Goal: Information Seeking & Learning: Learn about a topic

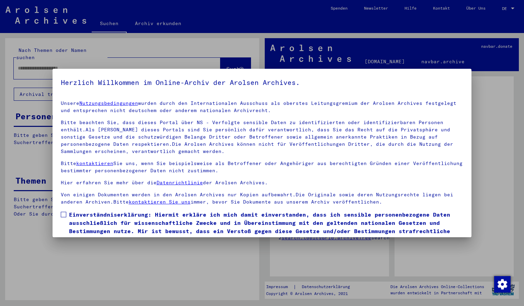
click at [65, 217] on span at bounding box center [63, 214] width 5 height 5
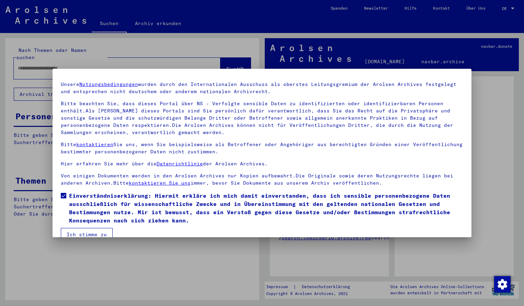
scroll to position [20, 0]
click at [85, 231] on button "Ich stimme zu" at bounding box center [87, 233] width 52 height 13
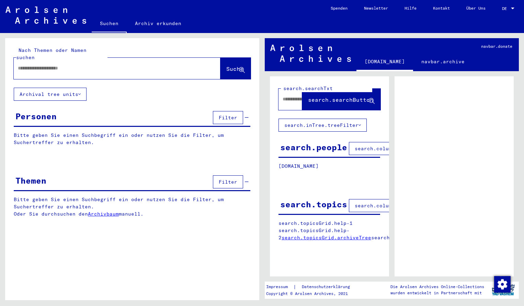
click at [52, 65] on input "text" at bounding box center [111, 68] width 186 height 7
click at [227, 65] on span "Suche" at bounding box center [234, 68] width 17 height 7
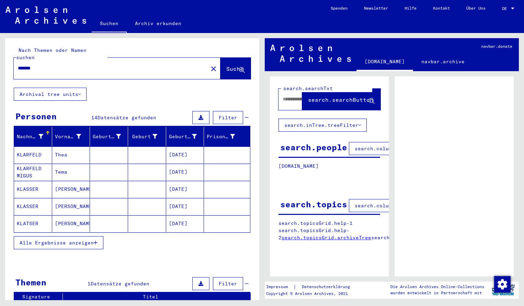
click at [29, 150] on mat-cell "KLARFELD" at bounding box center [33, 154] width 38 height 17
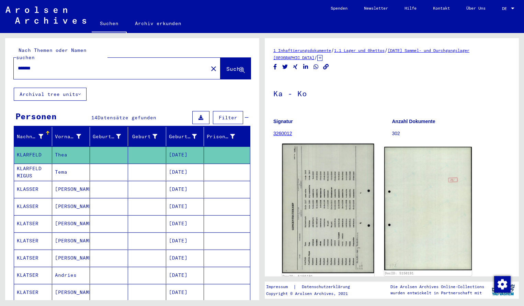
click at [329, 186] on img at bounding box center [328, 209] width 92 height 130
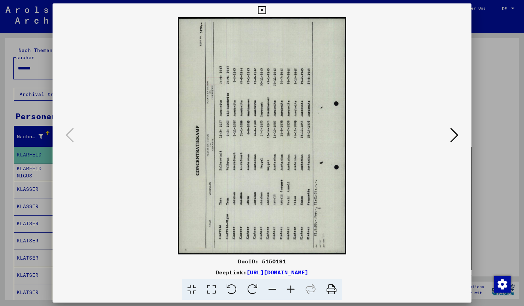
click at [252, 290] on icon at bounding box center [252, 289] width 21 height 21
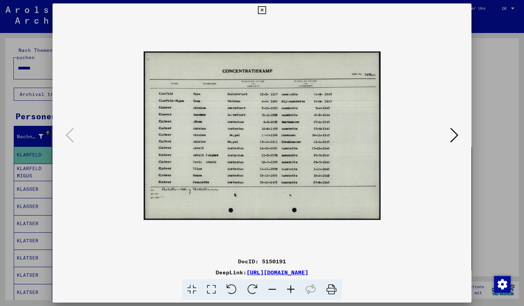
click at [291, 287] on icon at bounding box center [291, 289] width 19 height 21
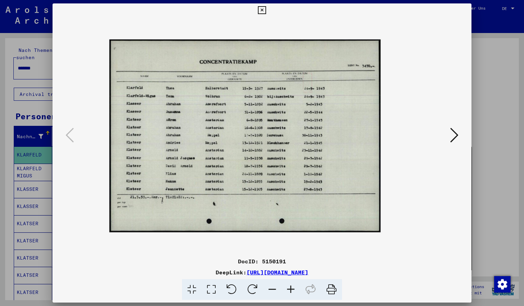
click at [291, 287] on icon at bounding box center [291, 289] width 19 height 21
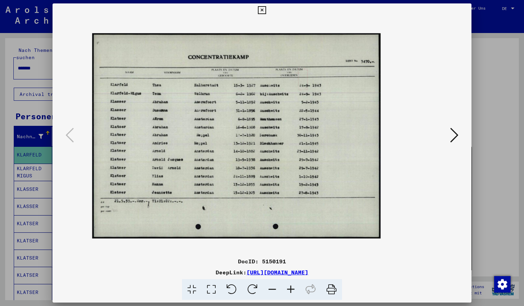
click at [291, 287] on icon at bounding box center [291, 289] width 19 height 21
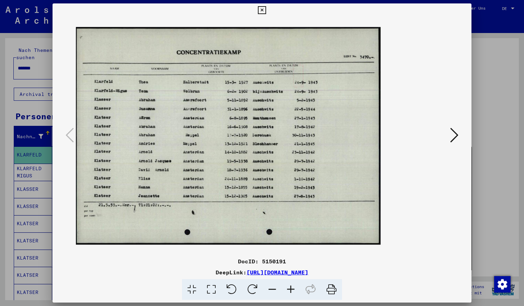
click at [291, 287] on icon at bounding box center [291, 289] width 19 height 21
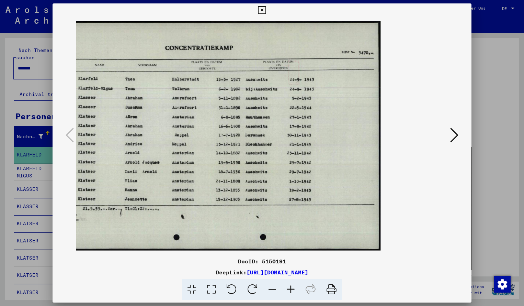
click at [266, 11] on icon at bounding box center [262, 10] width 8 height 8
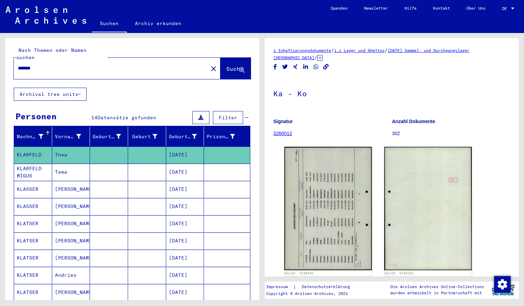
click at [44, 65] on input "*******" at bounding box center [111, 68] width 186 height 7
click at [226, 65] on span "Suche" at bounding box center [234, 68] width 17 height 7
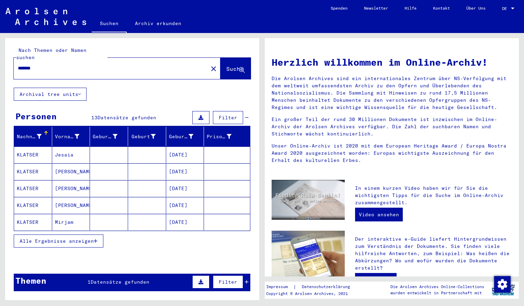
click at [34, 149] on mat-cell "KLATSER" at bounding box center [33, 154] width 38 height 16
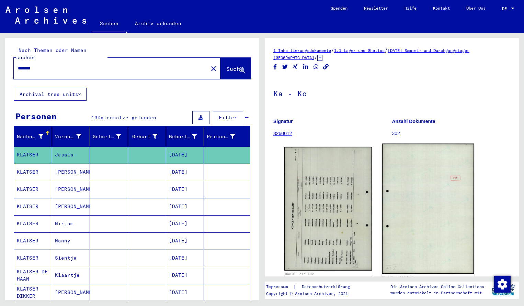
click at [355, 198] on img at bounding box center [329, 209] width 88 height 124
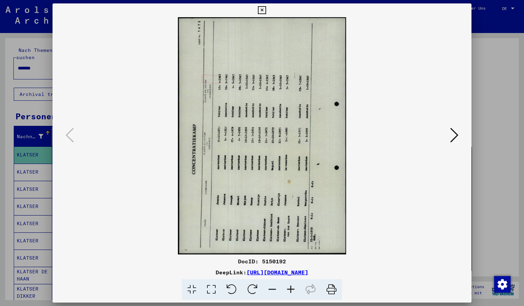
click at [256, 290] on icon at bounding box center [252, 289] width 21 height 21
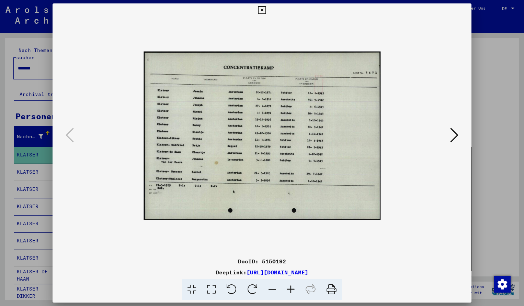
click at [290, 289] on icon at bounding box center [291, 289] width 19 height 21
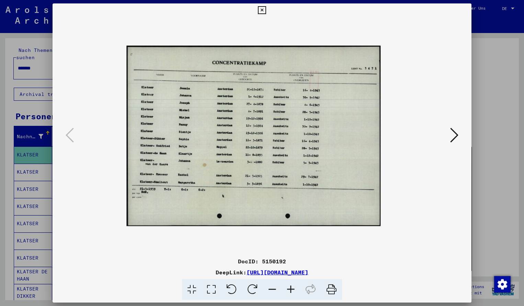
click at [290, 289] on icon at bounding box center [291, 289] width 19 height 21
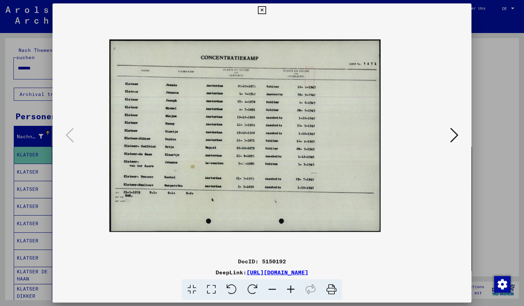
click at [290, 289] on icon at bounding box center [291, 289] width 19 height 21
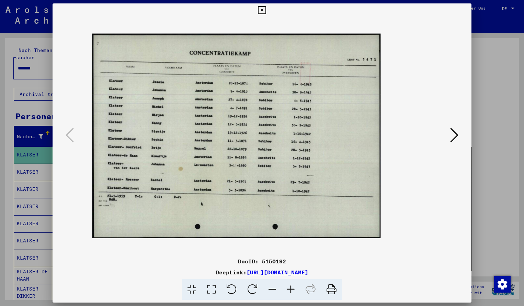
click at [290, 289] on icon at bounding box center [291, 289] width 19 height 21
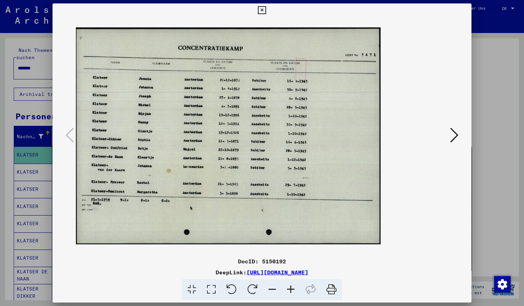
click at [290, 289] on icon at bounding box center [291, 289] width 19 height 21
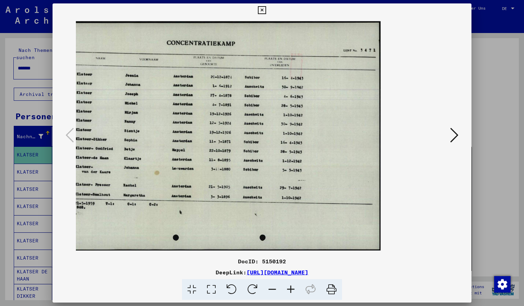
click at [266, 10] on icon at bounding box center [262, 10] width 8 height 8
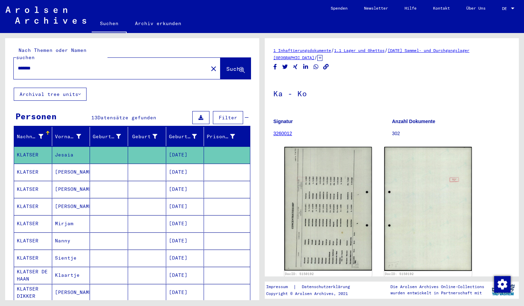
click at [44, 65] on input "*******" at bounding box center [111, 68] width 186 height 7
click at [226, 65] on span "Suche" at bounding box center [234, 68] width 17 height 7
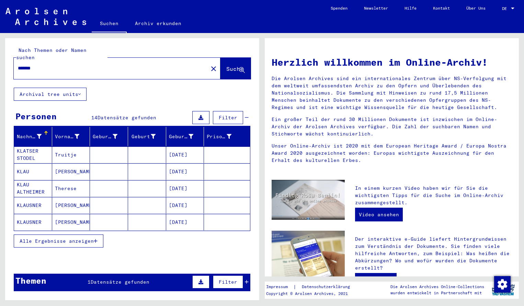
click at [42, 147] on mat-cell "KLATSER STODEL" at bounding box center [33, 154] width 38 height 16
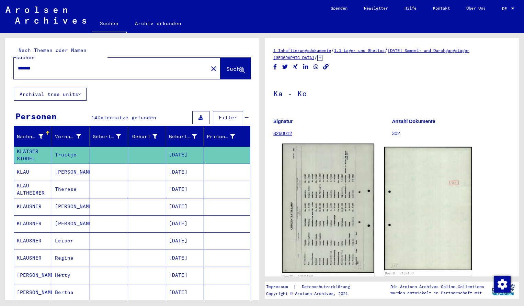
click at [308, 181] on img at bounding box center [328, 208] width 92 height 129
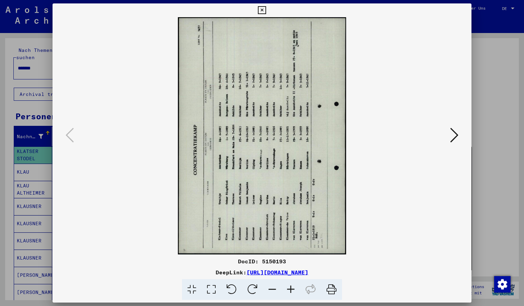
click at [257, 287] on icon at bounding box center [252, 289] width 21 height 21
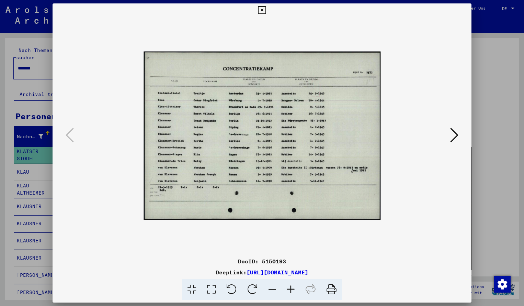
click at [294, 292] on icon at bounding box center [291, 289] width 19 height 21
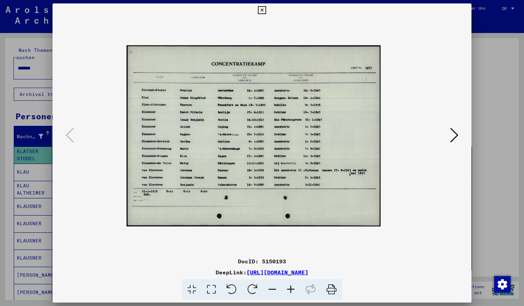
click at [294, 292] on icon at bounding box center [291, 289] width 19 height 21
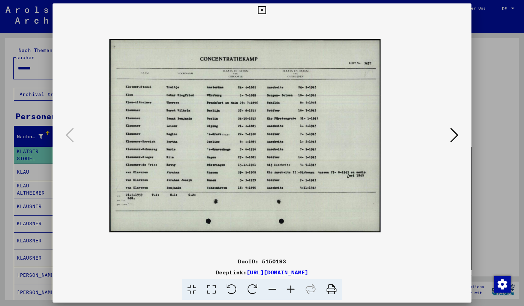
click at [294, 292] on icon at bounding box center [291, 289] width 19 height 21
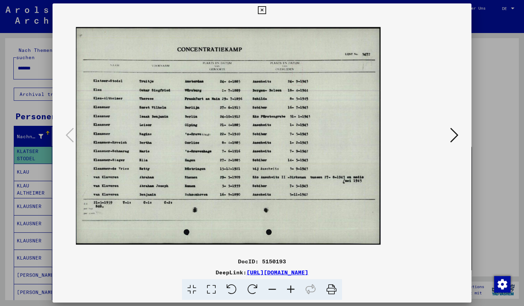
click at [294, 292] on icon at bounding box center [291, 289] width 19 height 21
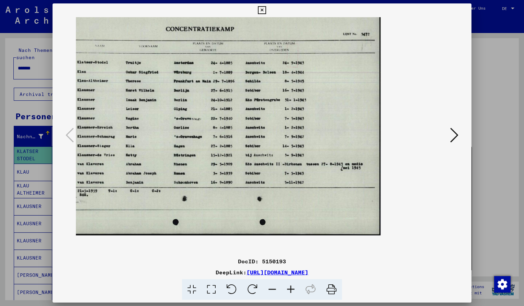
drag, startPoint x: 387, startPoint y: 115, endPoint x: 398, endPoint y: 97, distance: 21.0
click at [398, 97] on div at bounding box center [262, 135] width 373 height 237
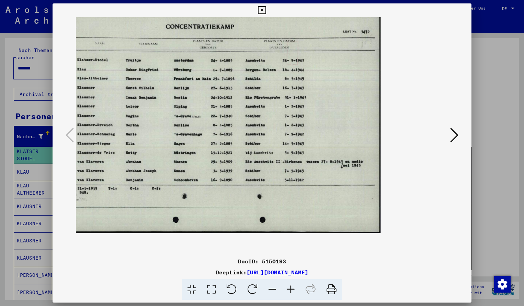
click at [266, 9] on icon at bounding box center [262, 10] width 8 height 8
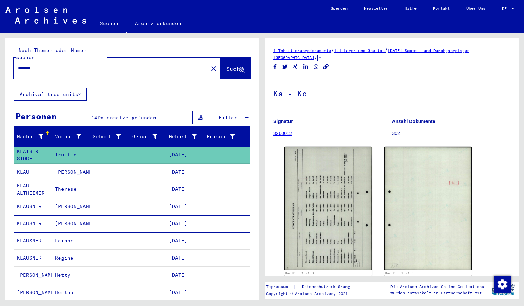
click at [41, 65] on input "*******" at bounding box center [111, 68] width 186 height 7
click at [226, 65] on span "Suche" at bounding box center [234, 68] width 17 height 7
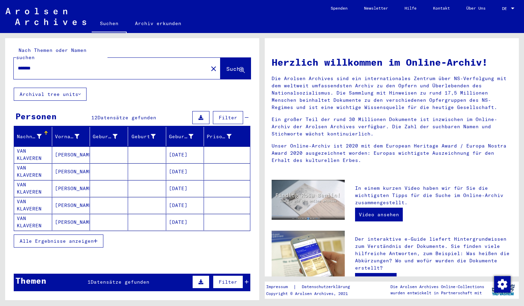
click at [31, 148] on mat-cell "VAN KLAVEREN" at bounding box center [33, 154] width 38 height 16
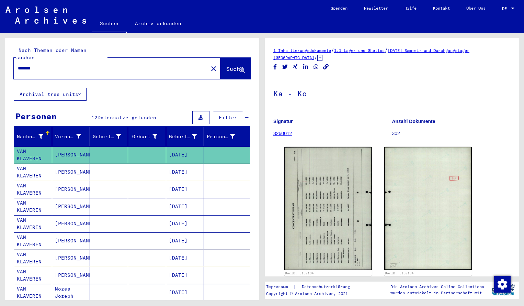
click at [351, 200] on img at bounding box center [329, 208] width 88 height 123
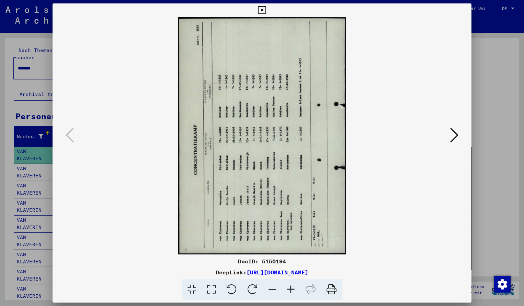
click at [251, 286] on icon at bounding box center [252, 289] width 21 height 21
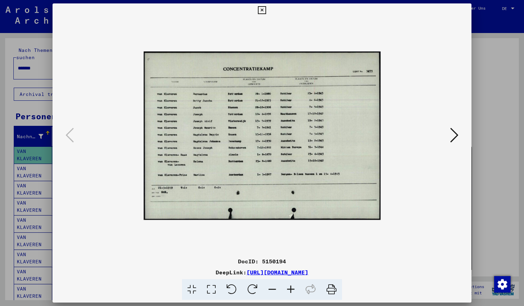
click at [290, 291] on icon at bounding box center [291, 289] width 19 height 21
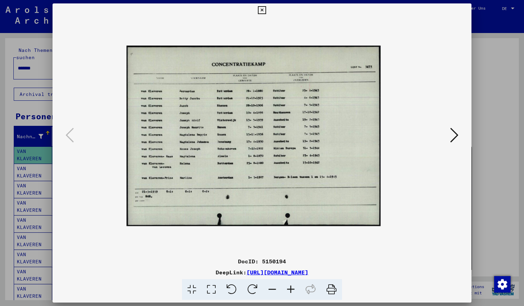
click at [290, 291] on icon at bounding box center [291, 289] width 19 height 21
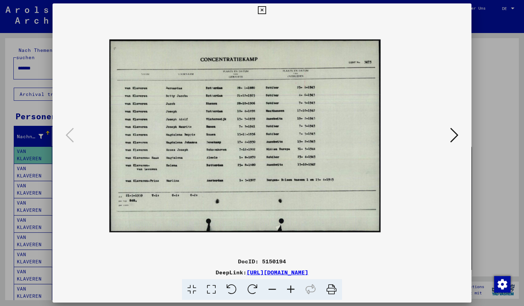
click at [290, 291] on icon at bounding box center [291, 289] width 19 height 21
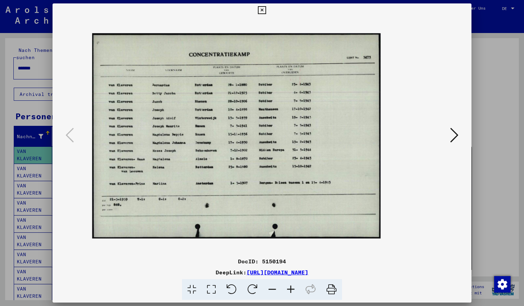
click at [290, 291] on icon at bounding box center [291, 289] width 19 height 21
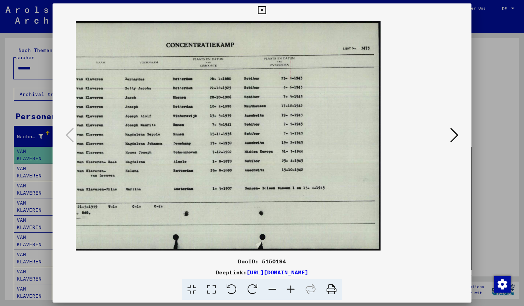
click at [266, 11] on icon at bounding box center [262, 10] width 8 height 8
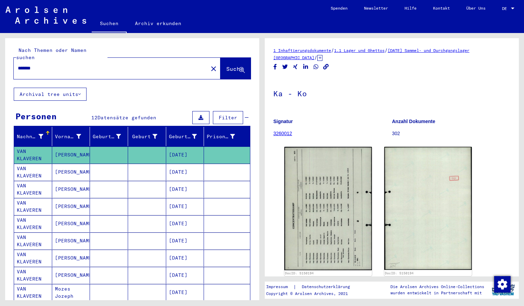
click at [44, 65] on input "*******" at bounding box center [111, 68] width 186 height 7
drag, startPoint x: 203, startPoint y: 61, endPoint x: 215, endPoint y: 61, distance: 12.0
click at [215, 61] on div "******* close Suche" at bounding box center [132, 68] width 237 height 21
click at [221, 63] on button "Suche" at bounding box center [236, 68] width 30 height 21
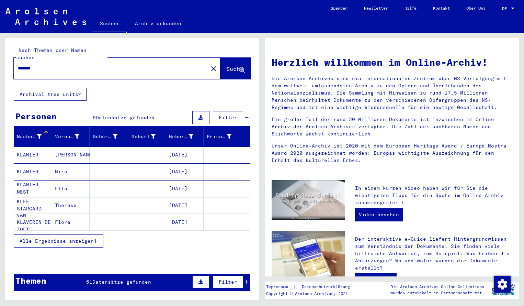
click at [36, 146] on mat-cell "KLAWIER" at bounding box center [33, 154] width 38 height 16
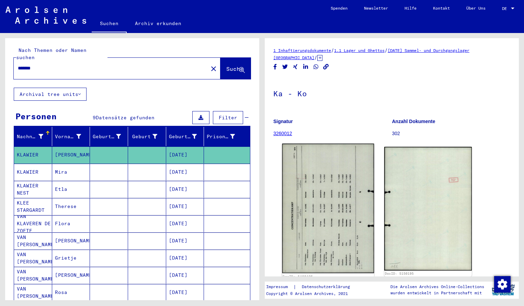
click at [320, 201] on img at bounding box center [328, 209] width 92 height 130
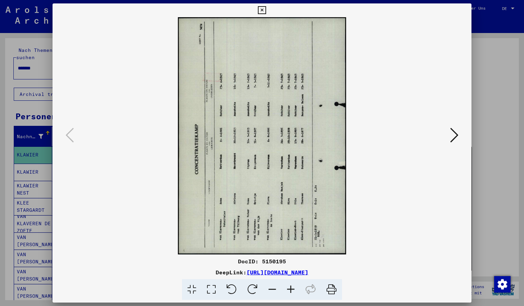
click at [254, 288] on icon at bounding box center [252, 289] width 21 height 21
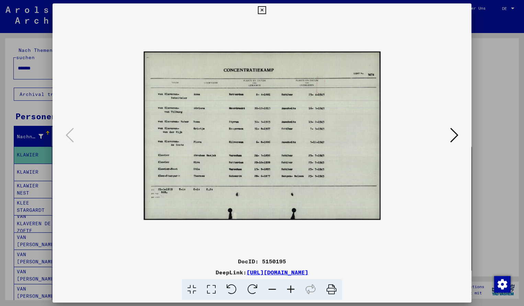
click at [291, 290] on icon at bounding box center [291, 289] width 19 height 21
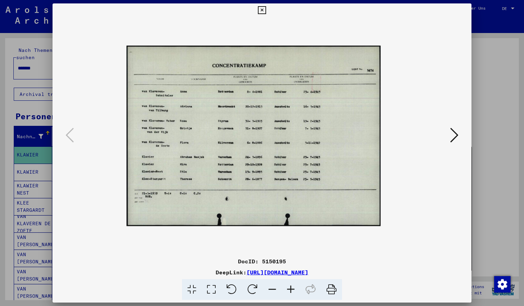
click at [291, 290] on icon at bounding box center [291, 289] width 19 height 21
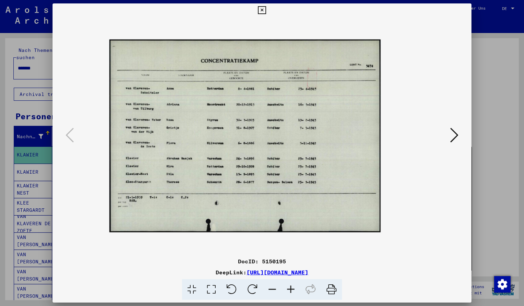
click at [291, 290] on icon at bounding box center [291, 289] width 19 height 21
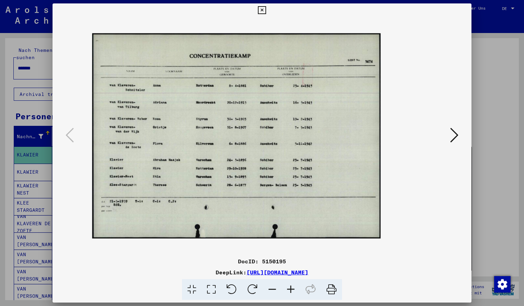
click at [291, 290] on icon at bounding box center [291, 289] width 19 height 21
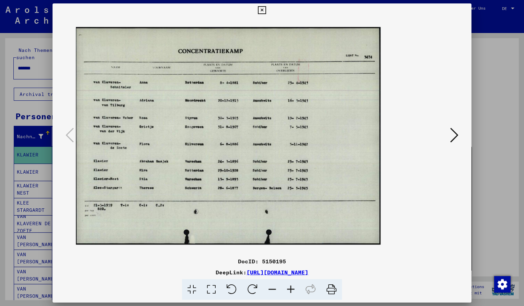
click at [291, 290] on icon at bounding box center [291, 289] width 19 height 21
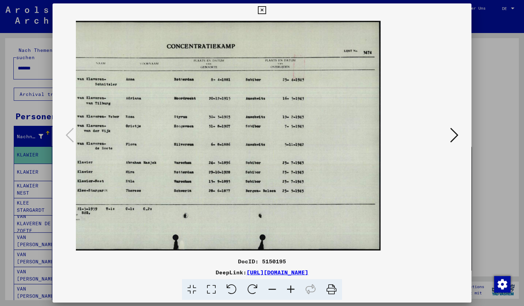
click at [266, 12] on icon at bounding box center [262, 10] width 8 height 8
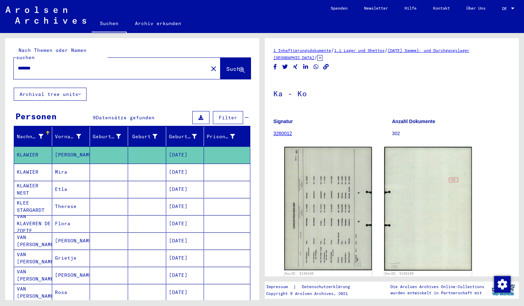
click at [45, 65] on input "*******" at bounding box center [111, 68] width 186 height 7
click at [236, 65] on span "Suche" at bounding box center [234, 68] width 17 height 7
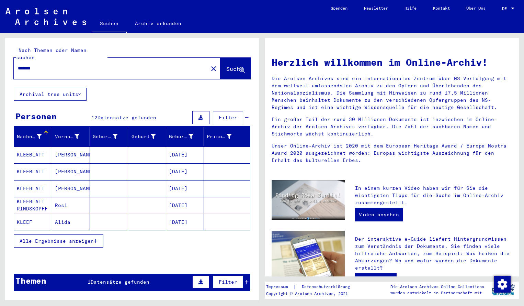
click at [34, 150] on mat-cell "KLEEBLATT" at bounding box center [33, 154] width 38 height 16
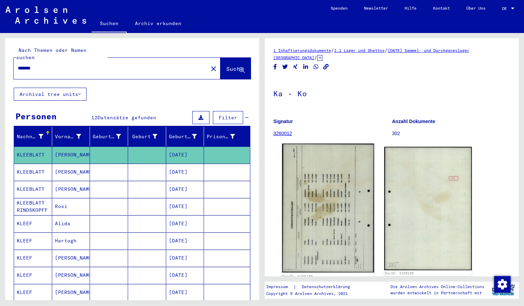
click at [313, 197] on img at bounding box center [328, 208] width 92 height 129
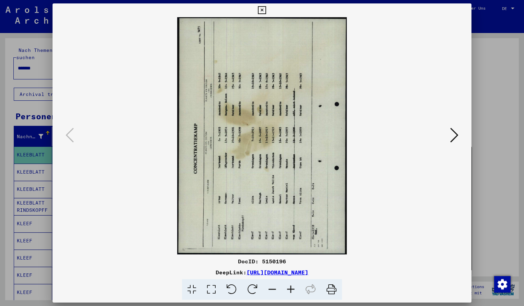
click at [256, 286] on icon at bounding box center [252, 289] width 21 height 21
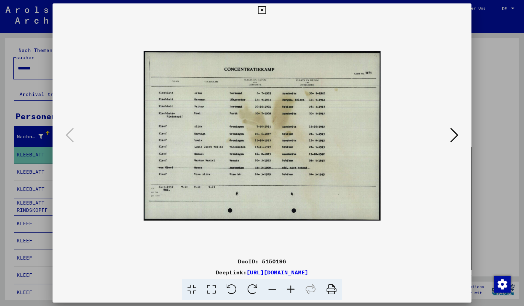
click at [292, 290] on icon at bounding box center [291, 289] width 19 height 21
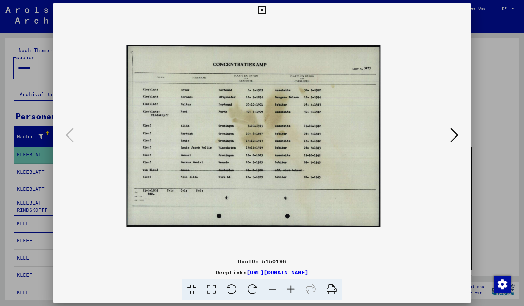
click at [292, 290] on icon at bounding box center [291, 289] width 19 height 21
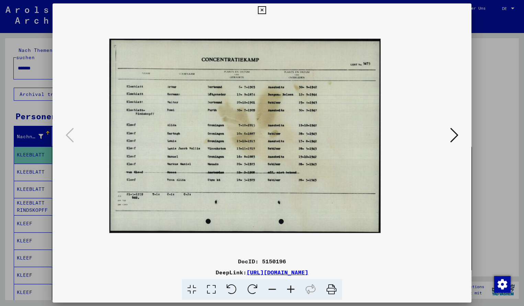
click at [292, 290] on icon at bounding box center [291, 289] width 19 height 21
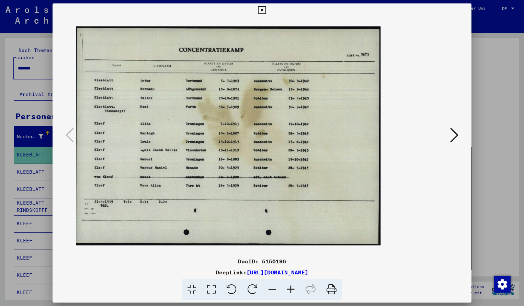
click at [292, 290] on icon at bounding box center [291, 289] width 19 height 21
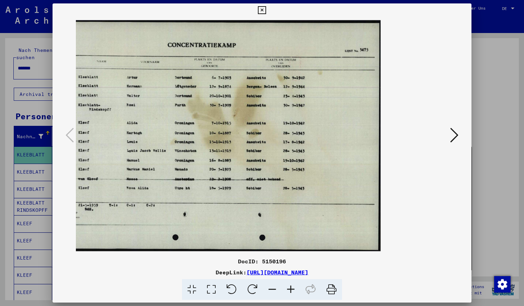
click at [292, 290] on icon at bounding box center [291, 289] width 19 height 21
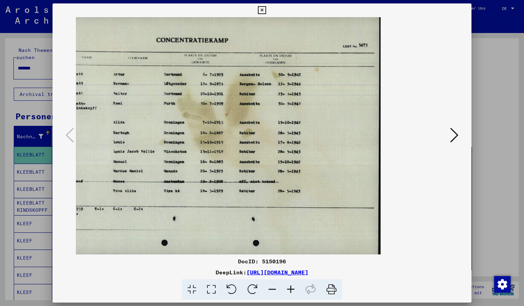
click at [272, 291] on icon at bounding box center [272, 289] width 19 height 21
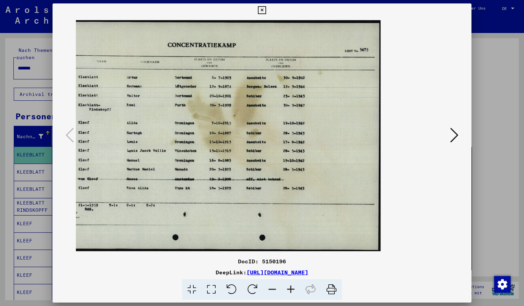
click at [266, 10] on icon at bounding box center [262, 10] width 8 height 8
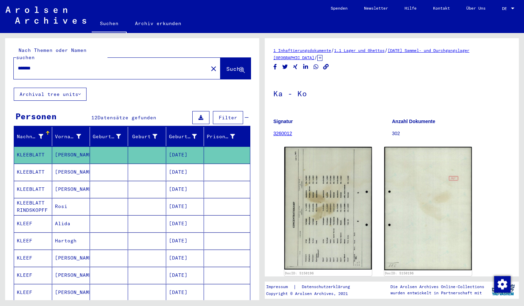
click at [47, 65] on input "*******" at bounding box center [111, 68] width 186 height 7
click at [230, 65] on span "Suche" at bounding box center [234, 68] width 17 height 7
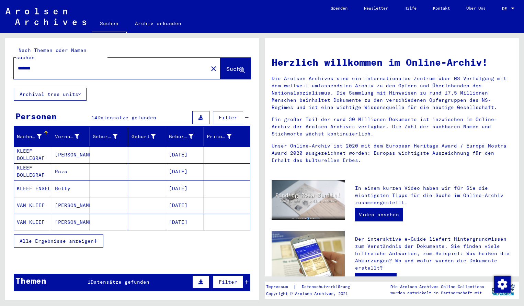
click at [32, 147] on mat-cell "KLEEF BOLLEGRAF" at bounding box center [33, 154] width 38 height 16
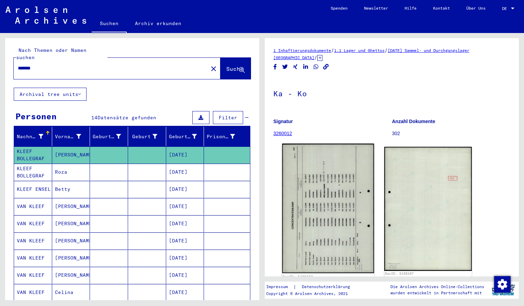
click at [314, 173] on img at bounding box center [328, 209] width 92 height 130
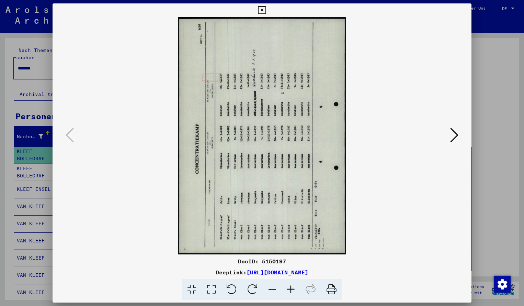
click at [251, 284] on icon at bounding box center [252, 289] width 21 height 21
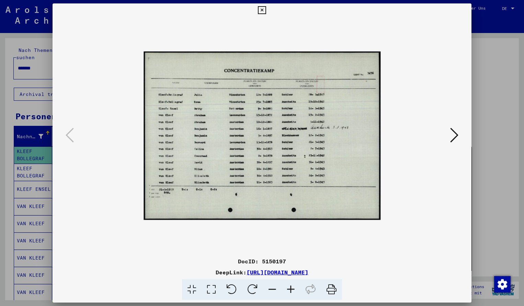
click at [290, 285] on icon at bounding box center [291, 289] width 19 height 21
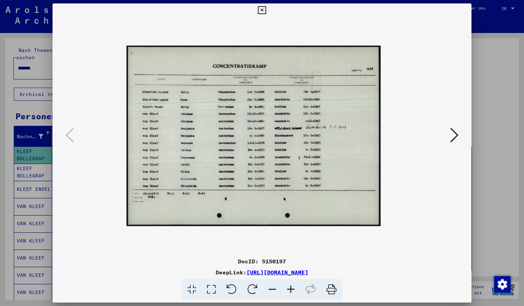
click at [290, 286] on icon at bounding box center [291, 289] width 19 height 21
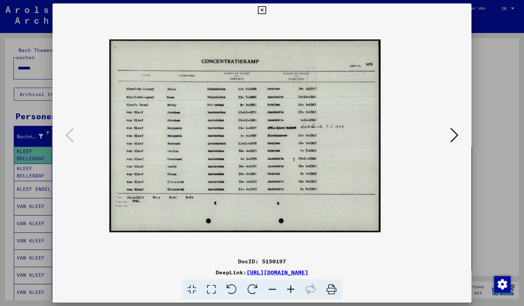
click at [290, 286] on icon at bounding box center [291, 289] width 19 height 21
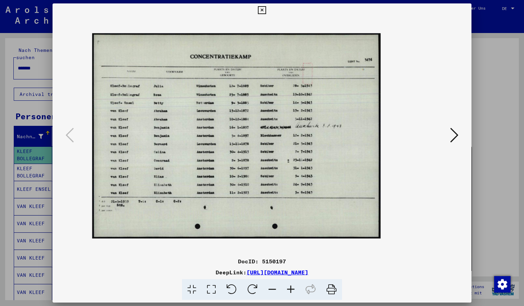
click at [290, 286] on icon at bounding box center [291, 289] width 19 height 21
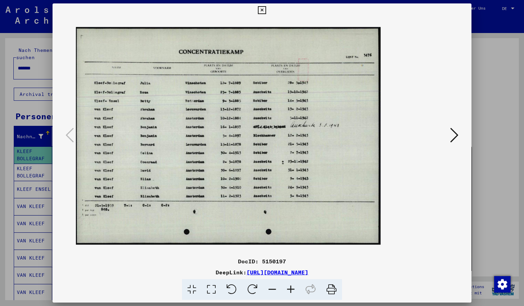
click at [290, 286] on icon at bounding box center [291, 289] width 19 height 21
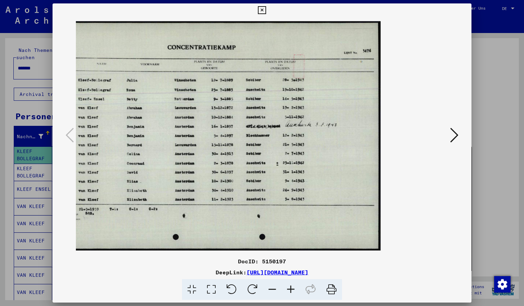
click at [266, 11] on icon at bounding box center [262, 10] width 8 height 8
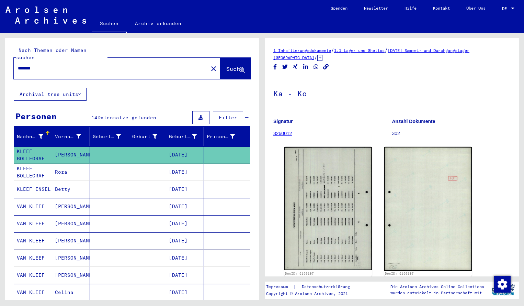
click at [42, 65] on input "*******" at bounding box center [111, 68] width 186 height 7
click at [226, 65] on span "Suche" at bounding box center [234, 68] width 17 height 7
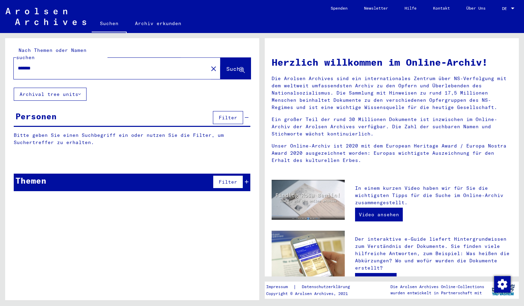
click at [226, 65] on span "Suche" at bounding box center [234, 68] width 17 height 7
click at [49, 65] on input "*******" at bounding box center [109, 68] width 182 height 7
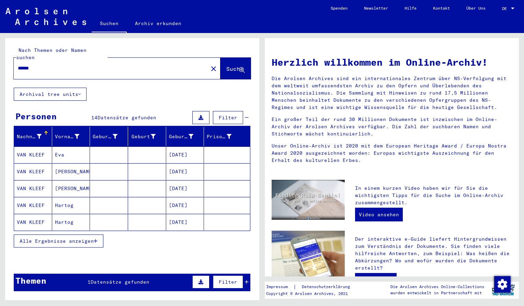
type input "*******"
click at [34, 146] on mat-cell "VAN KLEEF" at bounding box center [33, 154] width 38 height 16
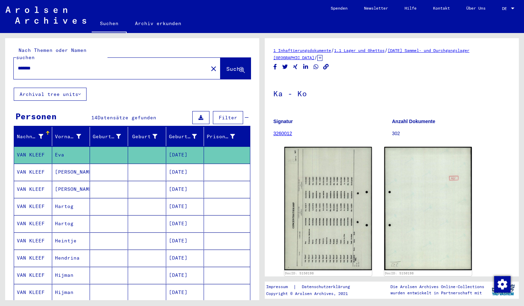
click at [323, 182] on img at bounding box center [329, 208] width 88 height 123
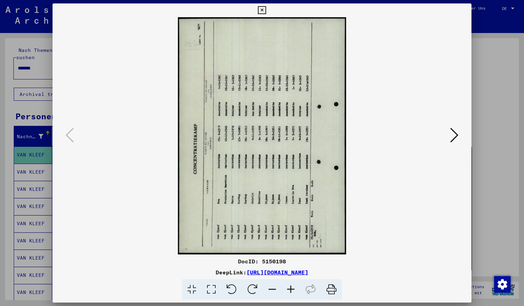
click at [253, 284] on icon at bounding box center [252, 289] width 21 height 21
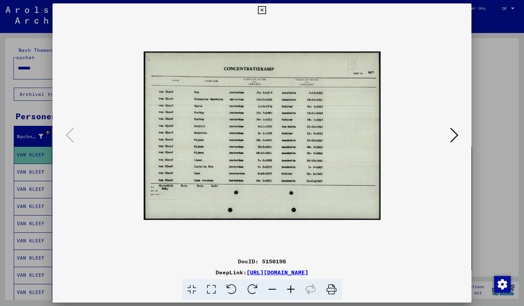
click at [293, 290] on icon at bounding box center [291, 289] width 19 height 21
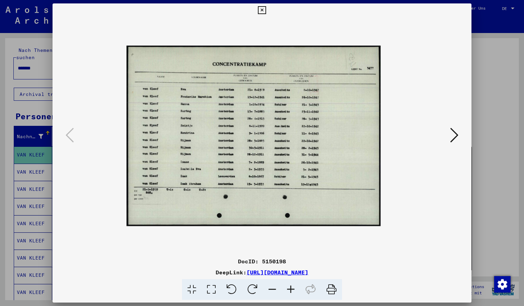
click at [293, 290] on icon at bounding box center [291, 289] width 19 height 21
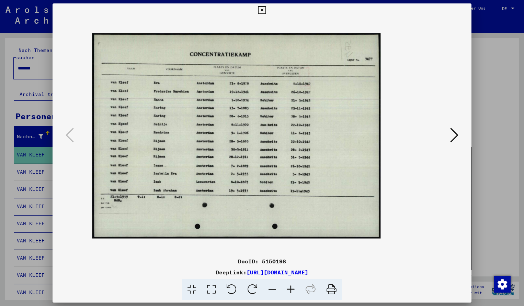
click at [293, 290] on icon at bounding box center [291, 289] width 19 height 21
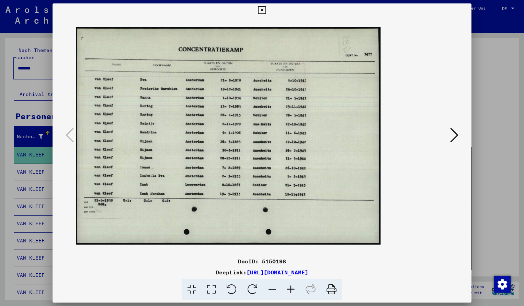
click at [293, 290] on icon at bounding box center [291, 289] width 19 height 21
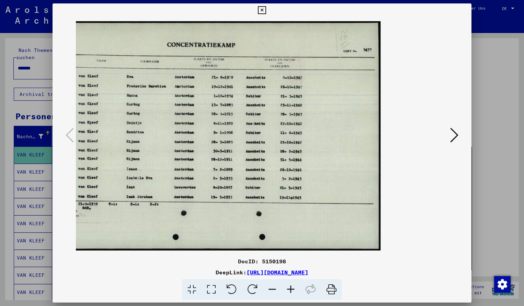
click at [266, 11] on icon at bounding box center [262, 10] width 8 height 8
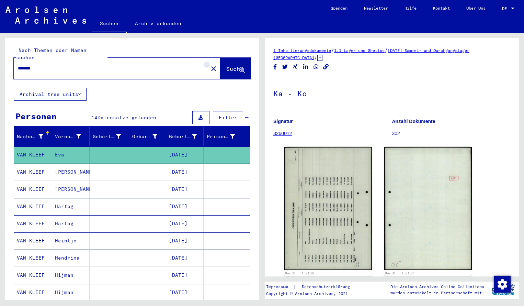
click at [210, 65] on mat-icon "close" at bounding box center [214, 69] width 8 height 8
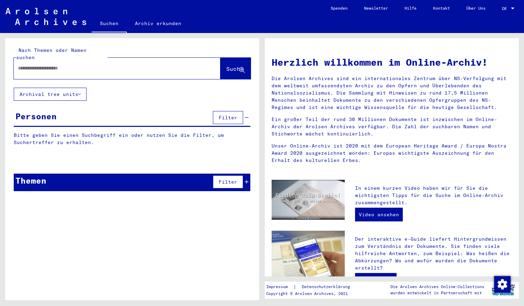
click at [40, 65] on input "text" at bounding box center [109, 68] width 182 height 7
type input "**********"
click at [231, 69] on button "Suche" at bounding box center [236, 68] width 30 height 21
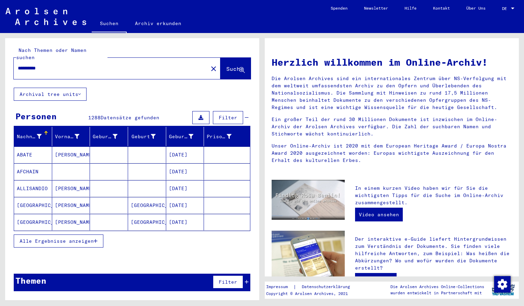
click at [25, 147] on mat-cell "ABATE" at bounding box center [33, 154] width 38 height 16
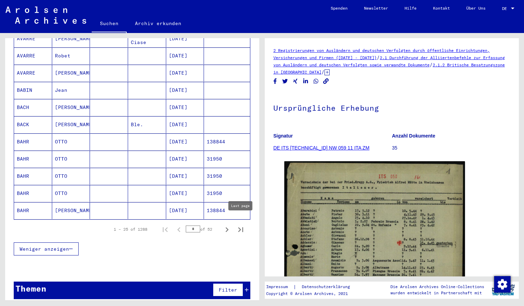
scroll to position [356, 0]
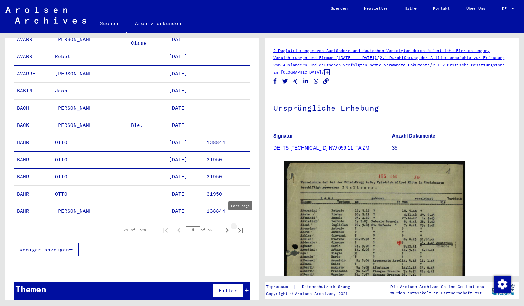
click at [242, 225] on icon "Last page" at bounding box center [241, 230] width 10 height 10
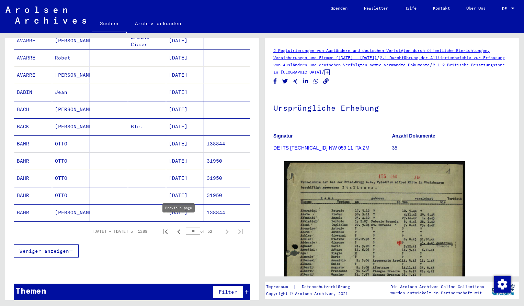
scroll to position [150, 0]
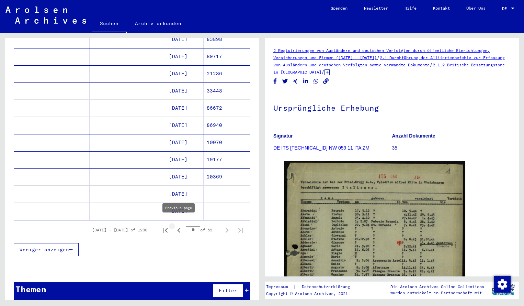
click at [178, 225] on icon "Previous page" at bounding box center [179, 230] width 10 height 10
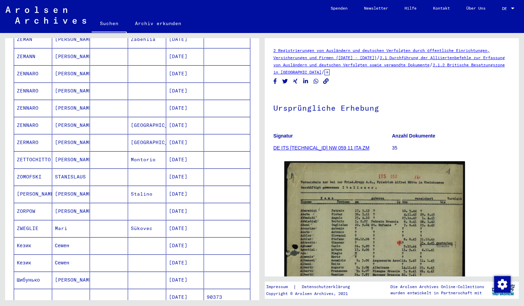
click at [257, 247] on div "Nachname Vorname Geburtsname Geburt‏ Geburtsdatum Prisoner # ZELINKE [PERSON_NA…" at bounding box center [132, 224] width 254 height 494
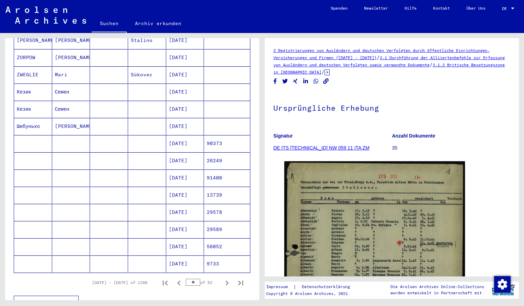
scroll to position [311, 0]
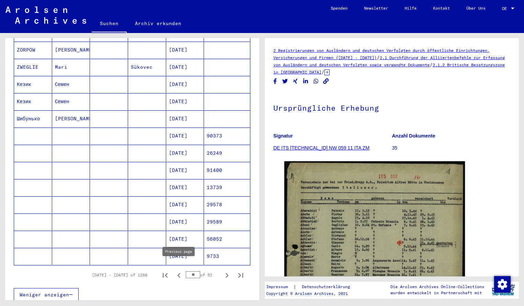
click at [179, 270] on icon "Previous page" at bounding box center [179, 275] width 10 height 10
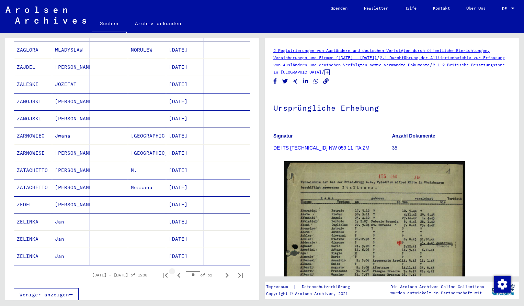
click at [179, 270] on icon "Previous page" at bounding box center [179, 275] width 10 height 10
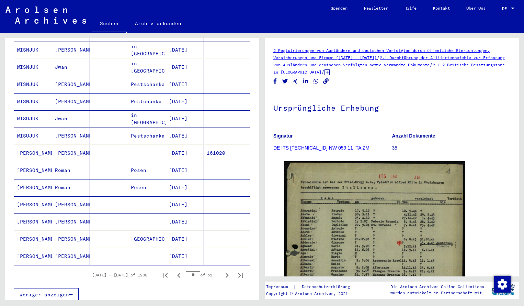
click at [179, 270] on icon "Previous page" at bounding box center [179, 275] width 10 height 10
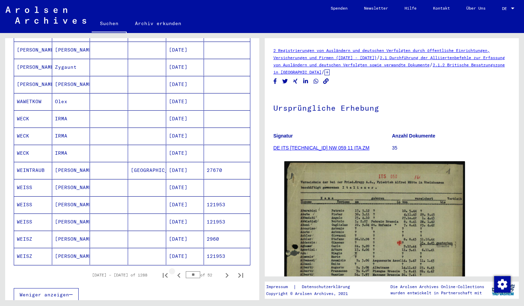
click at [179, 270] on icon "Previous page" at bounding box center [179, 275] width 10 height 10
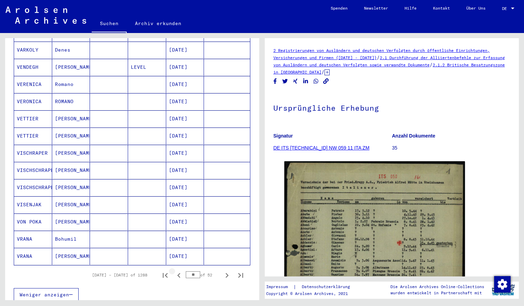
click at [179, 270] on icon "Previous page" at bounding box center [179, 275] width 10 height 10
type input "**"
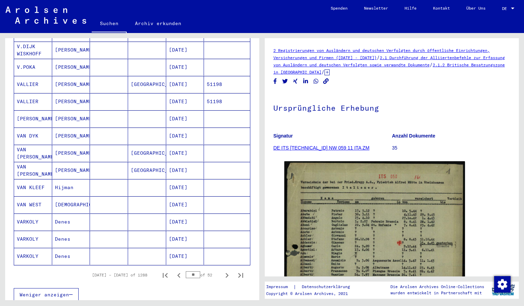
click at [32, 180] on mat-cell "VAN KLEEF" at bounding box center [33, 187] width 38 height 17
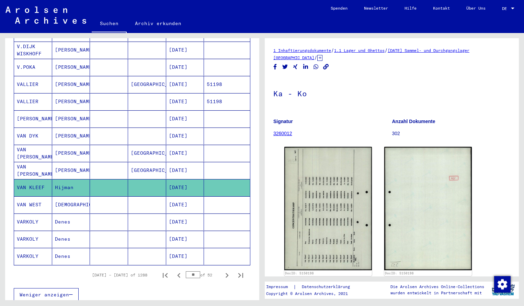
click at [253, 84] on div "Nachname Vorname Geburtsname Geburt‏ Geburtsdatum Prisoner # TUBARE [PERSON_NAM…" at bounding box center [132, 63] width 254 height 494
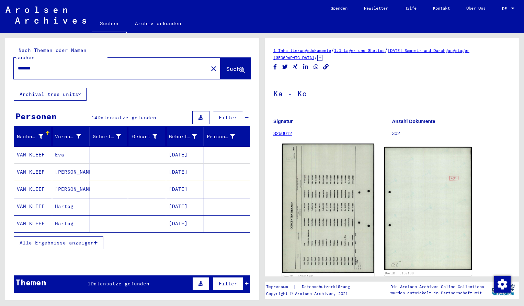
click at [319, 220] on img at bounding box center [328, 209] width 92 height 130
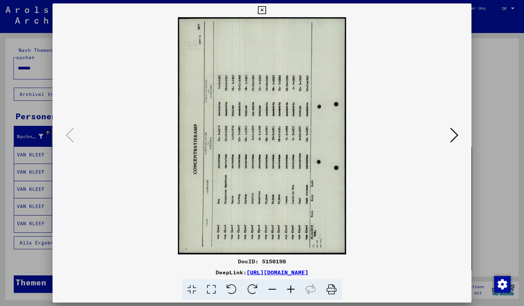
click at [253, 291] on icon at bounding box center [252, 289] width 21 height 21
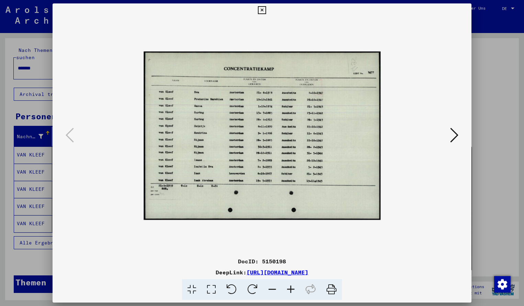
click at [290, 290] on icon at bounding box center [291, 289] width 19 height 21
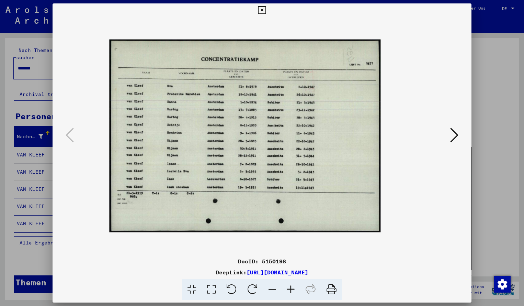
click at [290, 290] on icon at bounding box center [291, 289] width 19 height 21
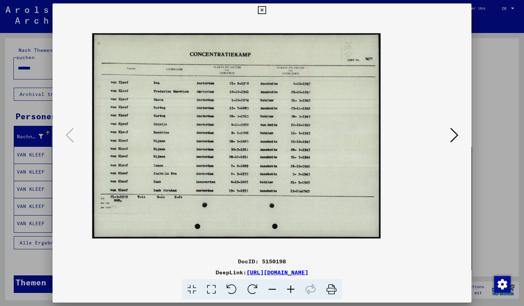
click at [290, 290] on icon at bounding box center [291, 289] width 19 height 21
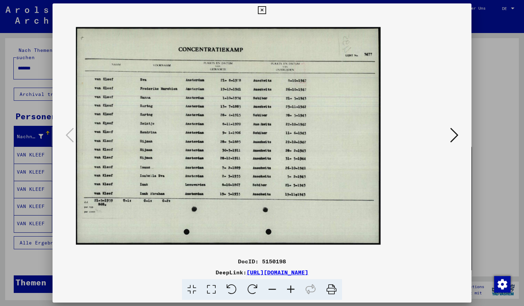
click at [290, 290] on icon at bounding box center [291, 289] width 19 height 21
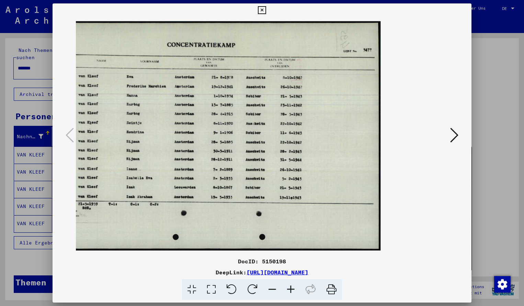
click at [266, 11] on icon at bounding box center [262, 10] width 8 height 8
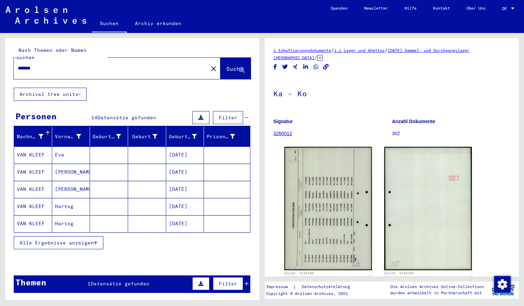
click at [44, 65] on input "*******" at bounding box center [111, 68] width 186 height 7
click at [224, 69] on button "Suche" at bounding box center [236, 68] width 30 height 21
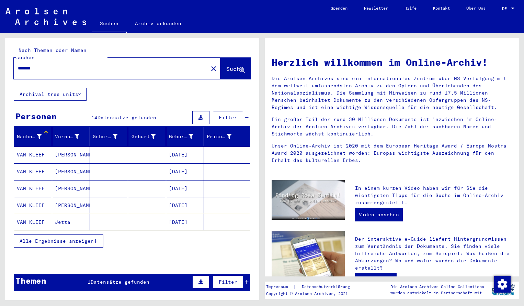
click at [39, 146] on mat-cell "VAN KLEEF" at bounding box center [33, 154] width 38 height 16
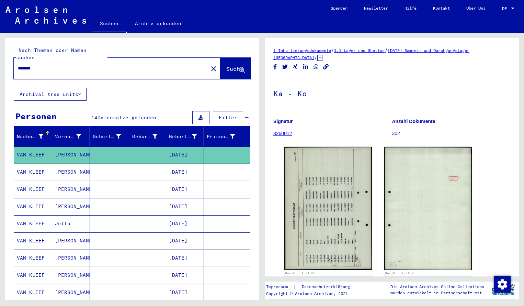
click at [302, 186] on img at bounding box center [329, 208] width 88 height 123
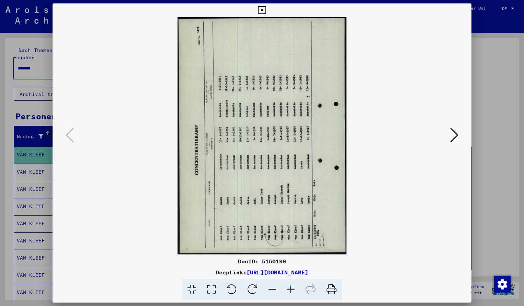
click at [254, 290] on icon at bounding box center [252, 289] width 21 height 21
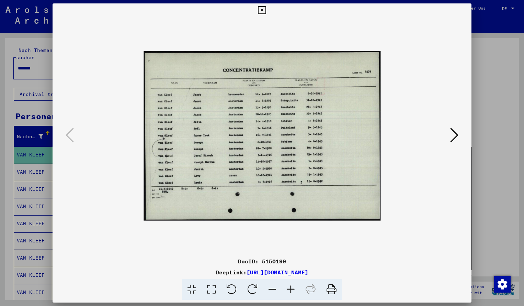
click at [296, 289] on icon at bounding box center [291, 289] width 19 height 21
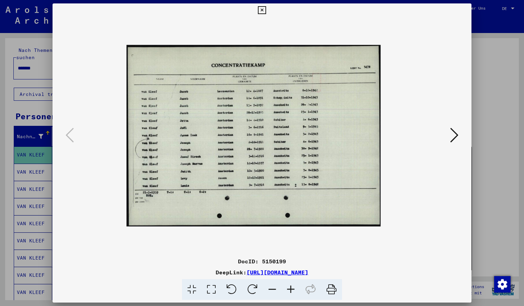
click at [296, 289] on icon at bounding box center [291, 289] width 19 height 21
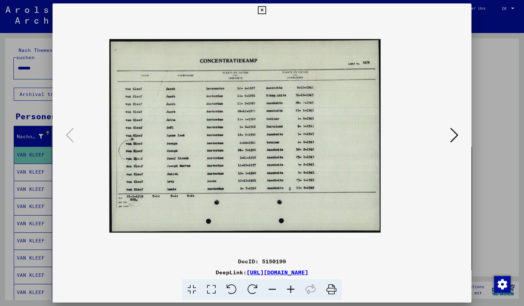
click at [295, 289] on icon at bounding box center [291, 289] width 19 height 21
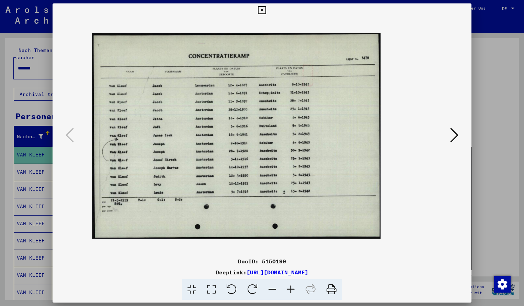
click at [295, 289] on icon at bounding box center [291, 289] width 19 height 21
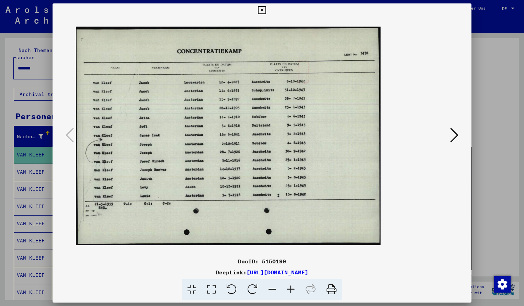
click at [295, 288] on icon at bounding box center [291, 289] width 19 height 21
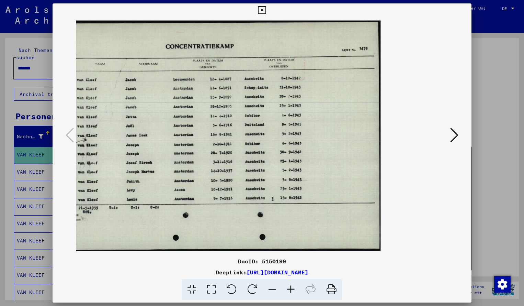
click at [266, 11] on icon at bounding box center [262, 10] width 8 height 8
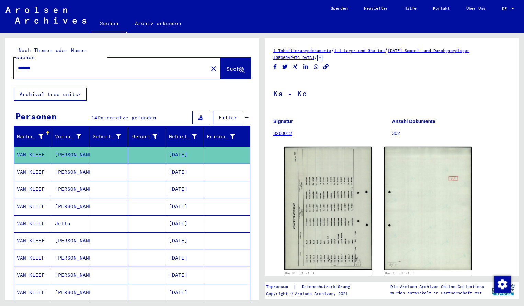
click at [49, 65] on input "*******" at bounding box center [111, 68] width 186 height 7
click at [232, 65] on span "Suche" at bounding box center [234, 68] width 17 height 7
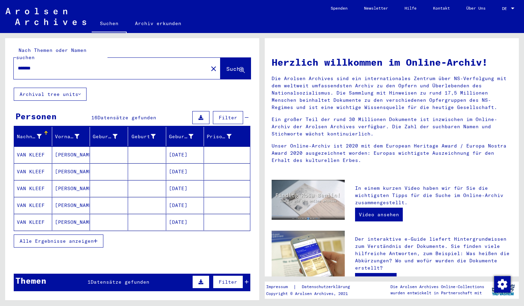
click at [41, 147] on mat-cell "VAN KLEEF" at bounding box center [33, 154] width 38 height 16
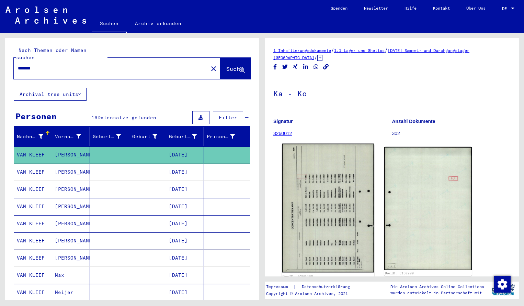
click at [335, 208] on img at bounding box center [328, 208] width 92 height 129
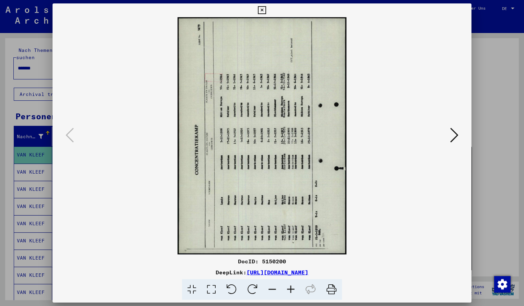
click at [252, 292] on icon at bounding box center [252, 289] width 21 height 21
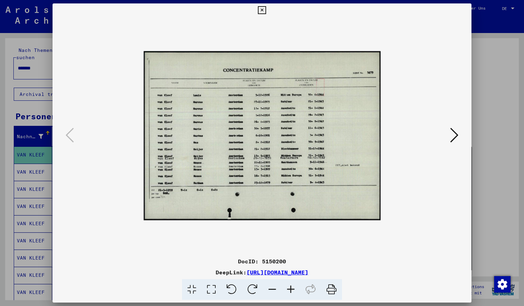
click at [289, 290] on icon at bounding box center [291, 289] width 19 height 21
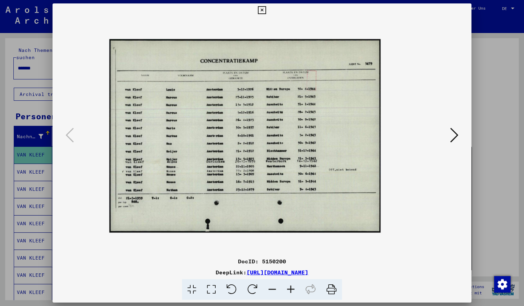
click at [289, 290] on icon at bounding box center [291, 289] width 19 height 21
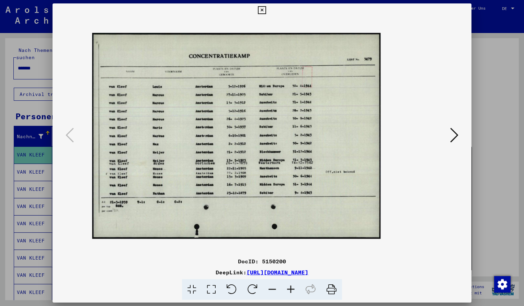
click at [289, 290] on icon at bounding box center [291, 289] width 19 height 21
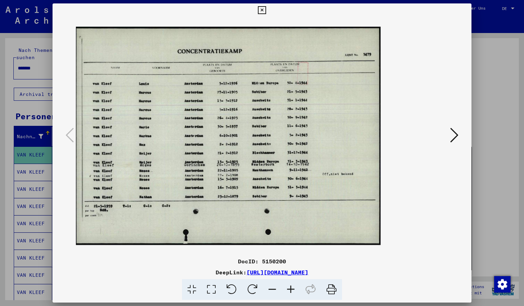
click at [289, 290] on icon at bounding box center [291, 289] width 19 height 21
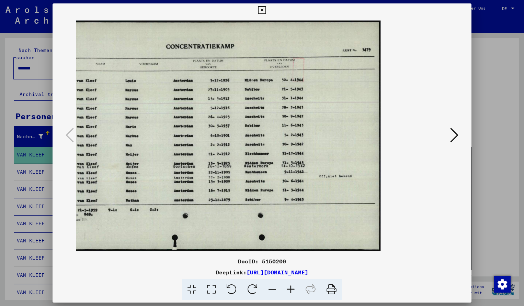
click at [289, 290] on icon at bounding box center [291, 289] width 19 height 21
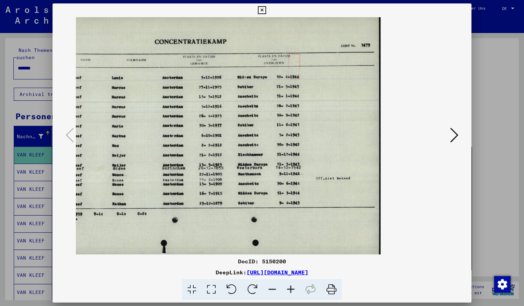
click at [276, 290] on icon at bounding box center [272, 289] width 19 height 21
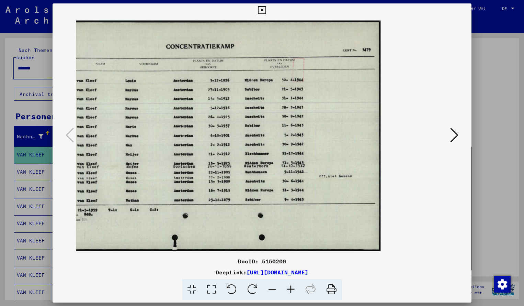
click at [266, 9] on icon at bounding box center [262, 10] width 8 height 8
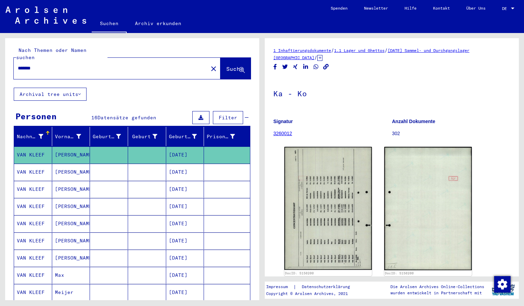
click at [40, 65] on input "*******" at bounding box center [111, 68] width 186 height 7
click at [234, 65] on span "Suche" at bounding box center [234, 68] width 17 height 7
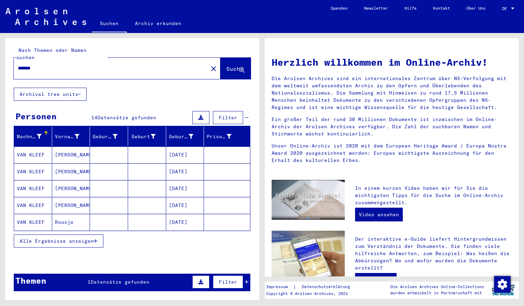
click at [39, 151] on mat-cell "VAN KLEEF" at bounding box center [33, 154] width 38 height 16
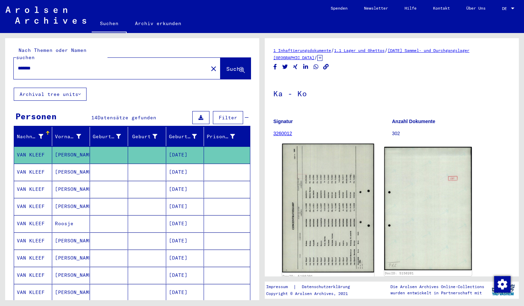
click at [300, 202] on img at bounding box center [328, 208] width 92 height 129
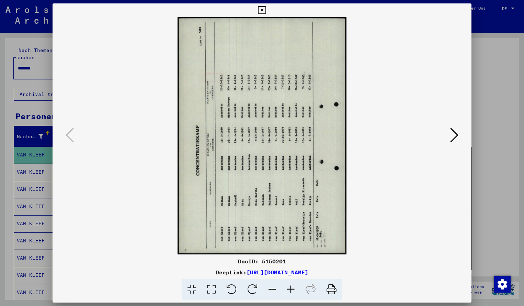
click at [253, 290] on icon at bounding box center [252, 289] width 21 height 21
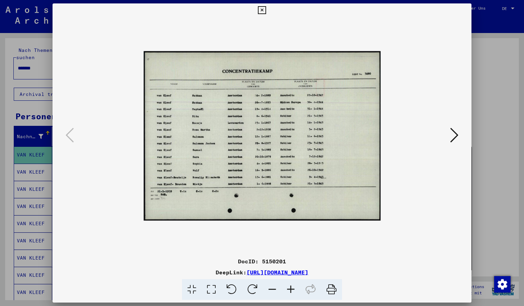
click at [292, 289] on icon at bounding box center [291, 289] width 19 height 21
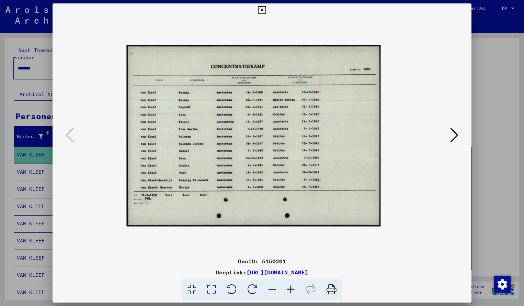
click at [292, 289] on icon at bounding box center [291, 289] width 19 height 21
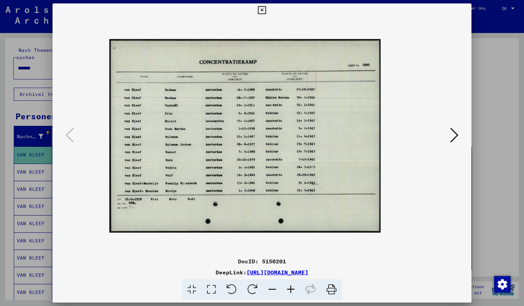
click at [292, 289] on icon at bounding box center [291, 289] width 19 height 21
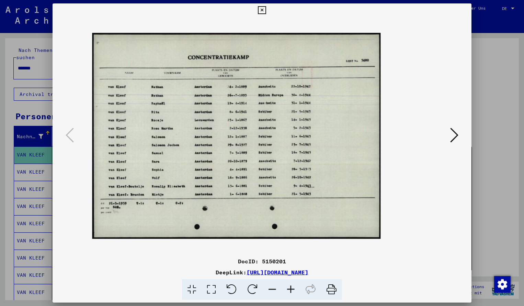
click at [292, 289] on icon at bounding box center [291, 289] width 19 height 21
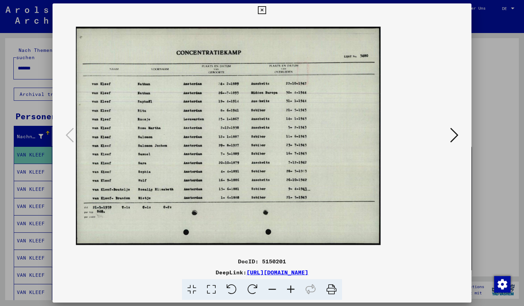
click at [292, 289] on icon at bounding box center [291, 289] width 19 height 21
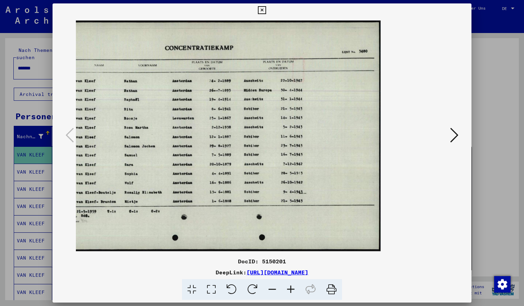
click at [266, 10] on icon at bounding box center [262, 10] width 8 height 8
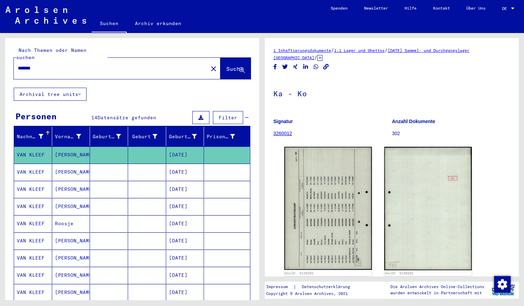
click at [44, 65] on input "*******" at bounding box center [111, 68] width 186 height 7
click at [228, 65] on span "Suche" at bounding box center [234, 68] width 17 height 7
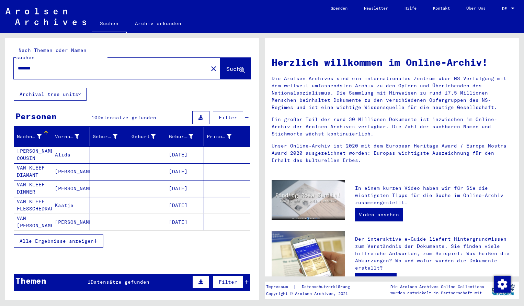
click at [34, 146] on mat-cell "[PERSON_NAME] COUSIN" at bounding box center [33, 154] width 38 height 16
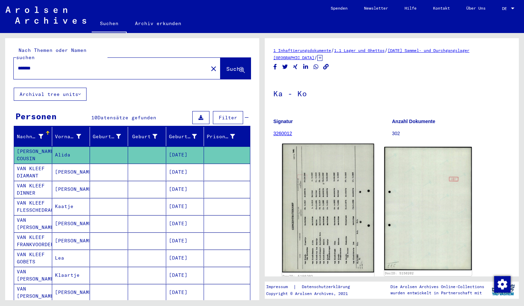
click at [316, 258] on img at bounding box center [328, 208] width 92 height 129
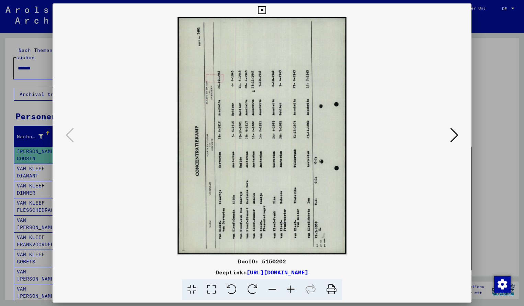
click at [255, 289] on icon at bounding box center [252, 289] width 21 height 21
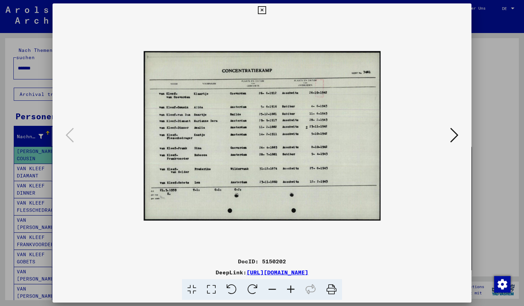
click at [290, 286] on icon at bounding box center [291, 289] width 19 height 21
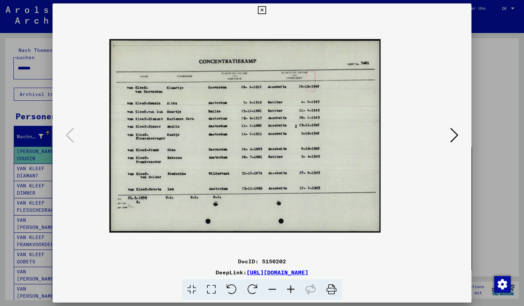
click at [290, 286] on icon at bounding box center [291, 289] width 19 height 21
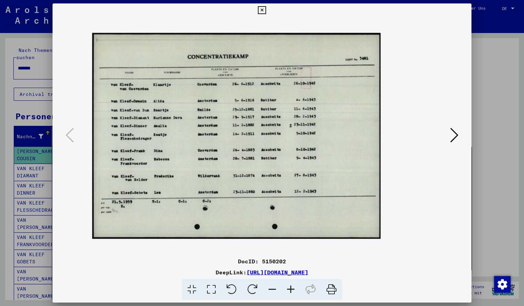
click at [290, 286] on icon at bounding box center [291, 289] width 19 height 21
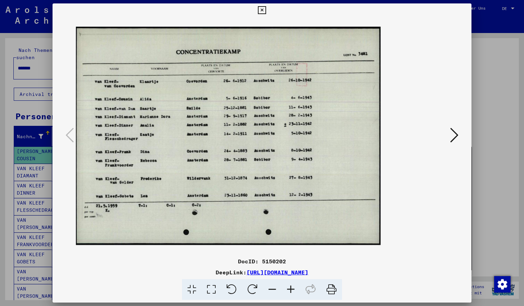
click at [290, 286] on icon at bounding box center [291, 289] width 19 height 21
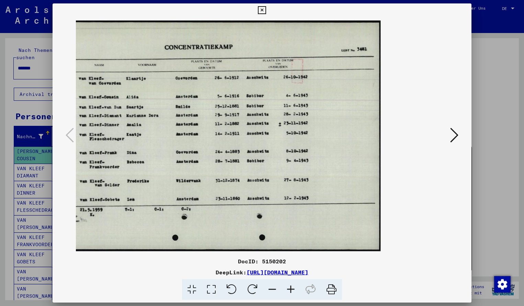
click at [266, 11] on icon at bounding box center [262, 10] width 8 height 8
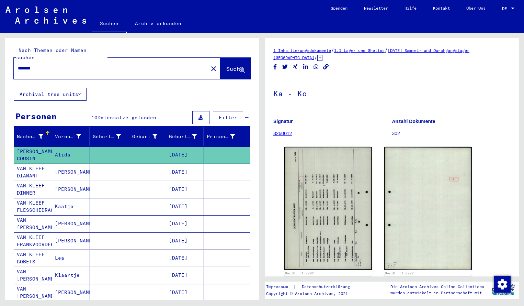
click at [57, 65] on input "*******" at bounding box center [111, 68] width 186 height 7
click at [226, 65] on span "Suche" at bounding box center [234, 68] width 17 height 7
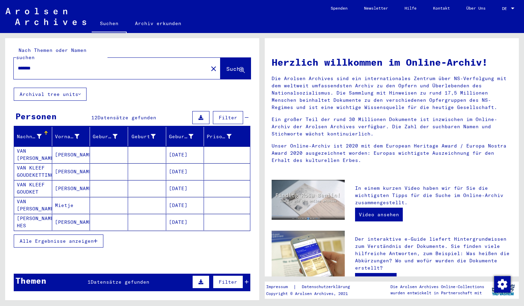
click at [42, 148] on mat-cell "VAN [PERSON_NAME]" at bounding box center [33, 154] width 38 height 16
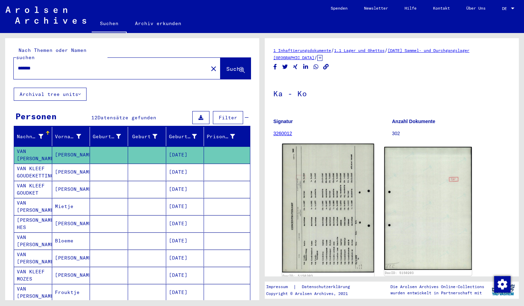
click at [314, 239] on img at bounding box center [328, 208] width 92 height 129
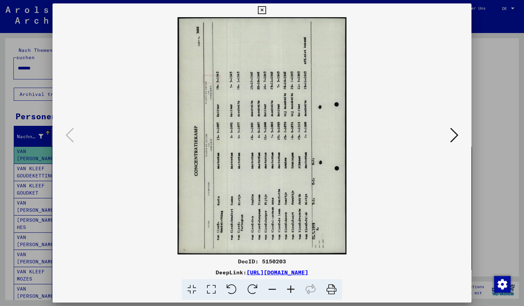
click at [254, 288] on icon at bounding box center [252, 289] width 21 height 21
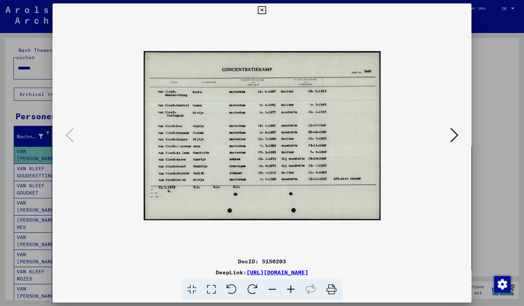
click at [292, 293] on icon at bounding box center [291, 289] width 19 height 21
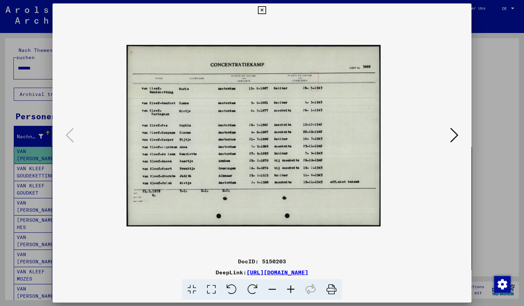
click at [292, 293] on icon at bounding box center [291, 289] width 19 height 21
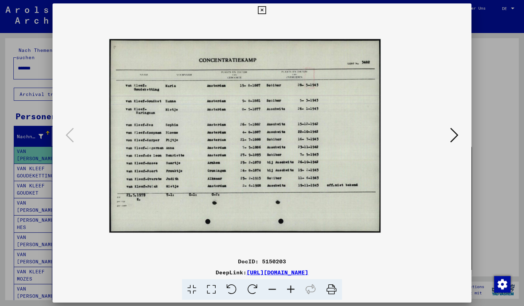
click at [292, 293] on icon at bounding box center [291, 289] width 19 height 21
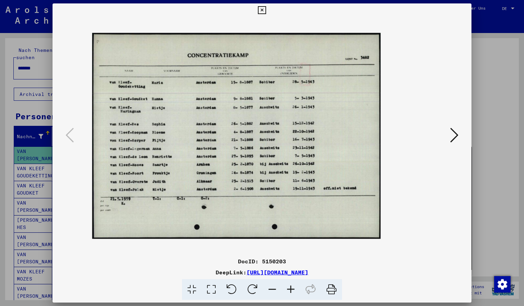
click at [292, 293] on icon at bounding box center [291, 289] width 19 height 21
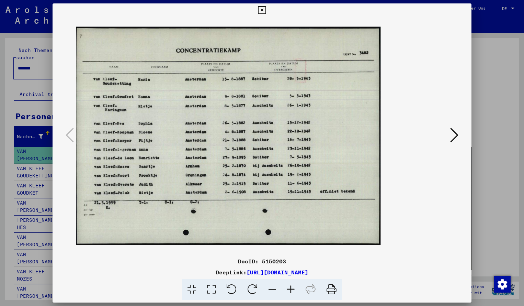
click at [292, 293] on icon at bounding box center [291, 289] width 19 height 21
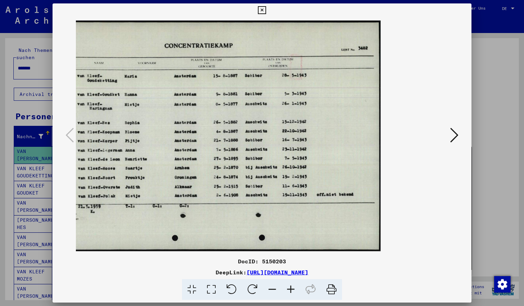
click at [292, 293] on icon at bounding box center [291, 289] width 19 height 21
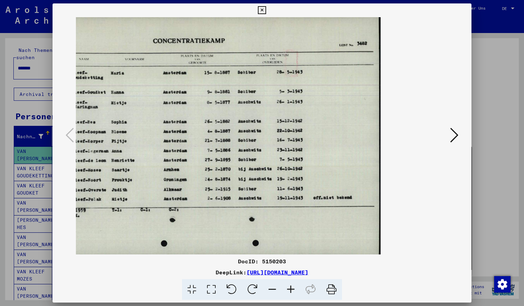
click at [266, 10] on icon at bounding box center [262, 10] width 8 height 8
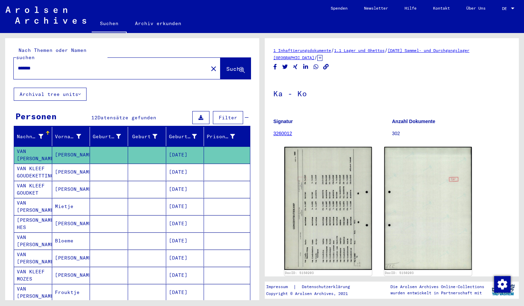
click at [55, 65] on input "*******" at bounding box center [111, 68] width 186 height 7
click at [227, 65] on span "Suche" at bounding box center [234, 68] width 17 height 7
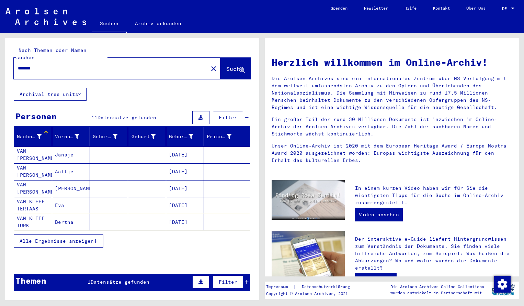
click at [25, 146] on mat-cell "VAN [PERSON_NAME]" at bounding box center [33, 154] width 38 height 16
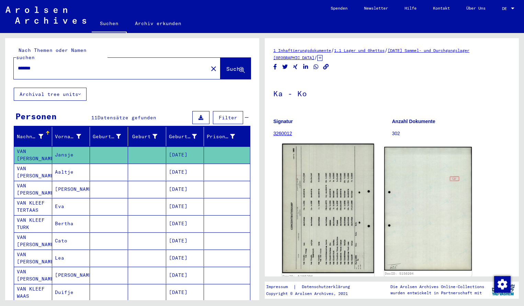
click at [323, 196] on img at bounding box center [328, 209] width 92 height 130
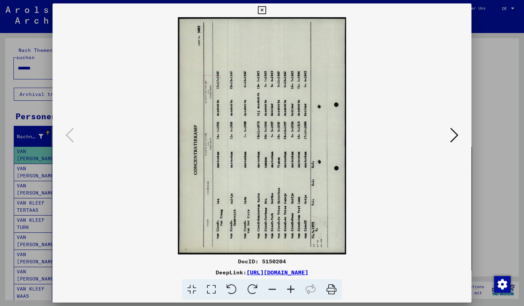
click at [245, 281] on icon at bounding box center [252, 289] width 21 height 21
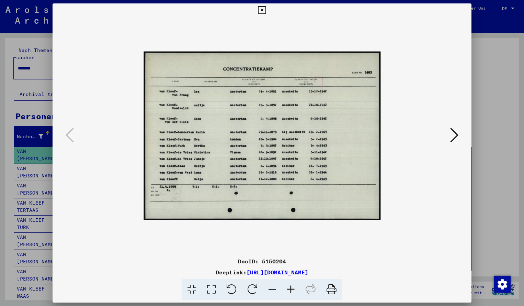
click at [295, 292] on icon at bounding box center [291, 289] width 19 height 21
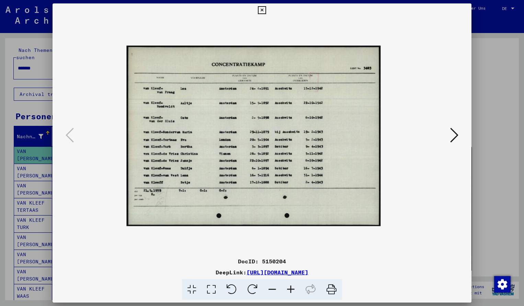
click at [295, 293] on icon at bounding box center [291, 289] width 19 height 21
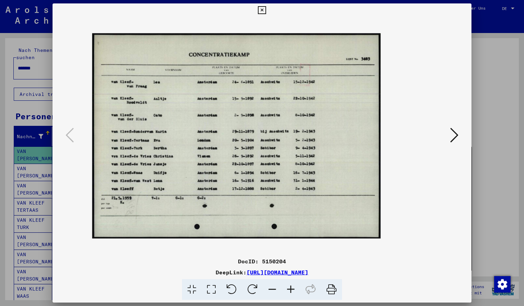
click at [295, 293] on icon at bounding box center [291, 289] width 19 height 21
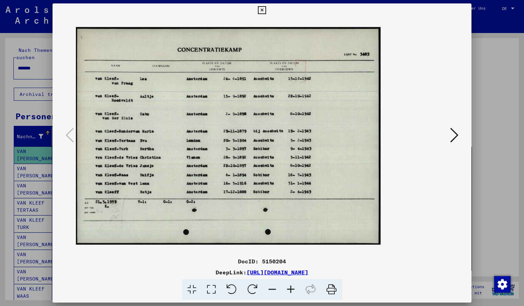
click at [295, 293] on icon at bounding box center [291, 289] width 19 height 21
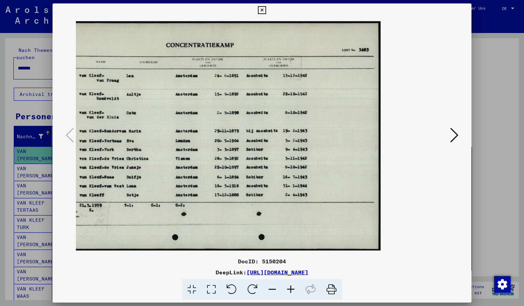
click at [295, 293] on icon at bounding box center [291, 289] width 19 height 21
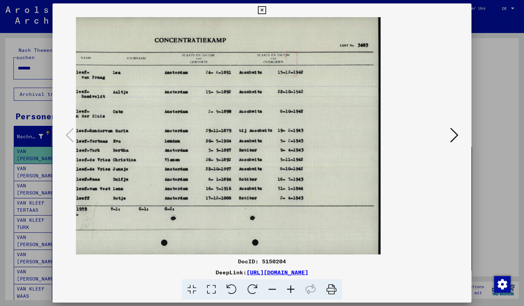
click at [266, 9] on icon at bounding box center [262, 10] width 8 height 8
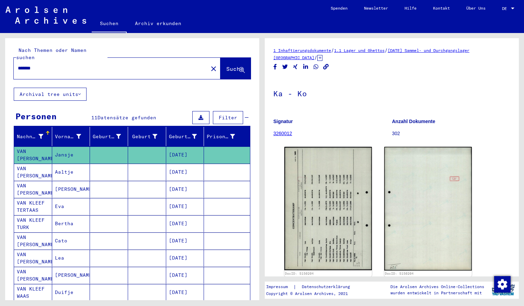
click at [45, 65] on input "*******" at bounding box center [111, 68] width 186 height 7
click at [227, 65] on span "Suche" at bounding box center [234, 68] width 17 height 7
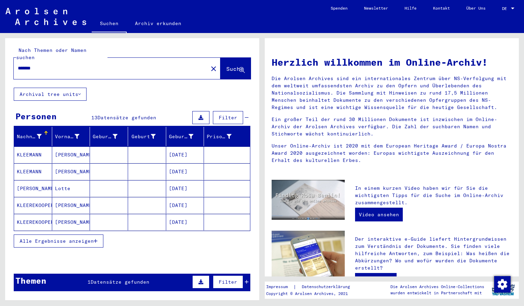
click at [42, 148] on mat-cell "KLEEMANN" at bounding box center [33, 154] width 38 height 16
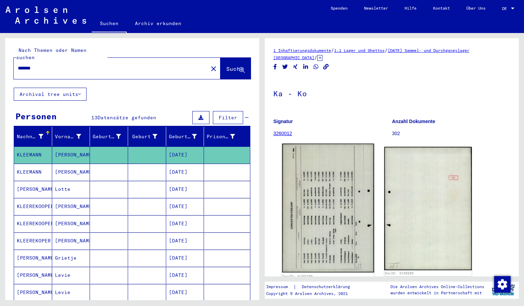
click at [323, 191] on img at bounding box center [328, 208] width 92 height 129
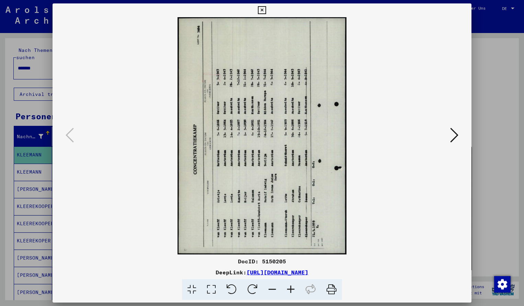
click at [256, 284] on icon at bounding box center [252, 289] width 21 height 21
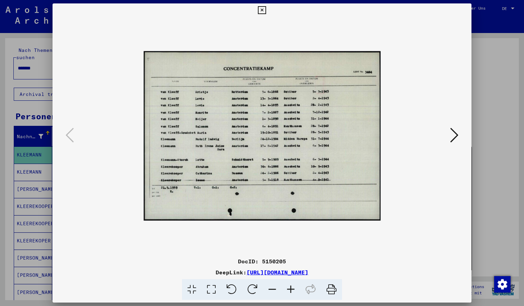
click at [288, 290] on icon at bounding box center [291, 289] width 19 height 21
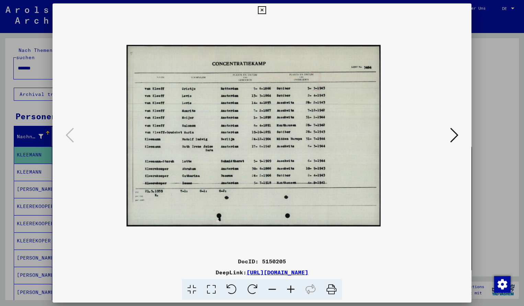
click at [288, 290] on icon at bounding box center [291, 289] width 19 height 21
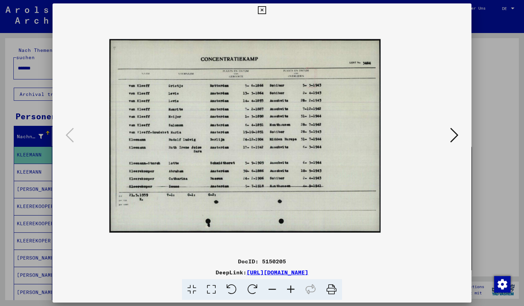
click at [288, 290] on icon at bounding box center [291, 289] width 19 height 21
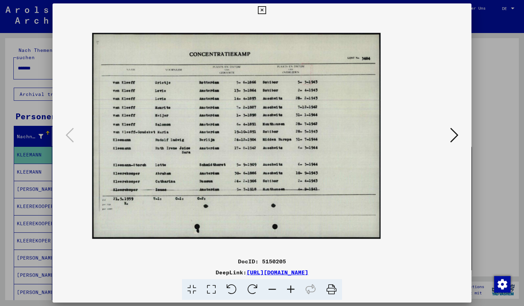
click at [288, 290] on icon at bounding box center [291, 289] width 19 height 21
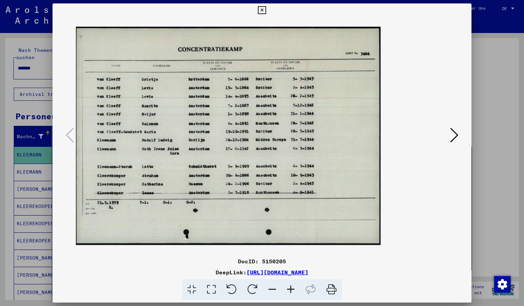
click at [288, 290] on icon at bounding box center [291, 289] width 19 height 21
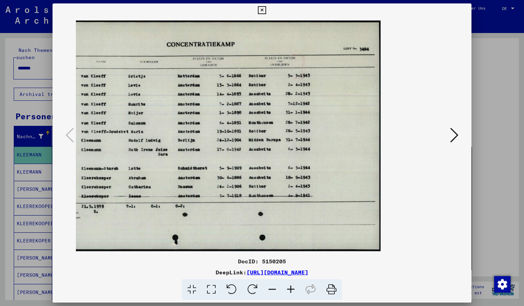
click at [288, 290] on icon at bounding box center [291, 289] width 19 height 21
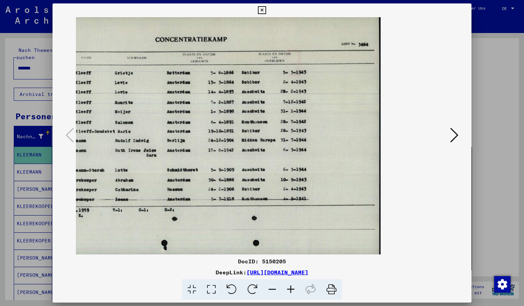
scroll to position [1, 0]
drag, startPoint x: 257, startPoint y: 140, endPoint x: 281, endPoint y: 140, distance: 24.4
click at [273, 288] on icon at bounding box center [272, 289] width 19 height 21
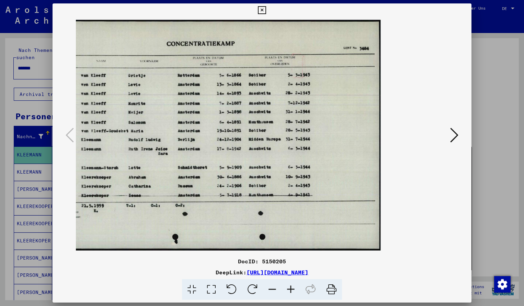
click at [266, 10] on icon at bounding box center [262, 10] width 8 height 8
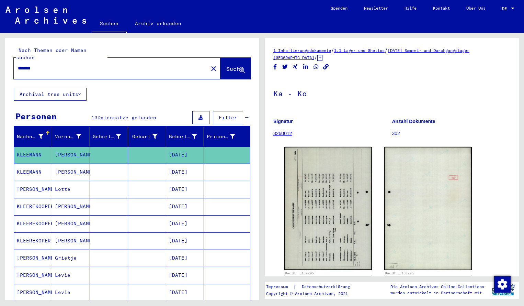
click at [43, 65] on input "*******" at bounding box center [111, 68] width 186 height 7
click at [227, 58] on button "Suche" at bounding box center [236, 68] width 30 height 21
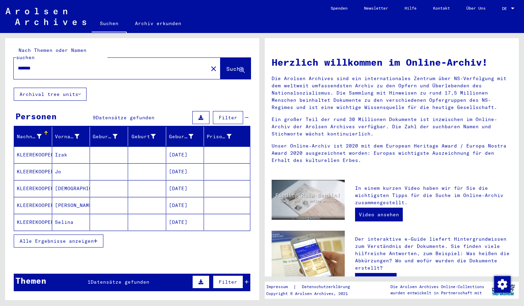
click at [46, 149] on mat-cell "KLEEREKOOPER" at bounding box center [33, 154] width 38 height 16
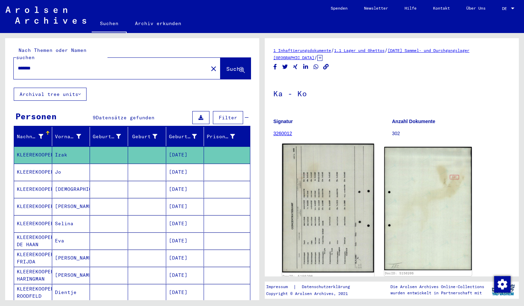
click at [304, 187] on img at bounding box center [328, 208] width 92 height 129
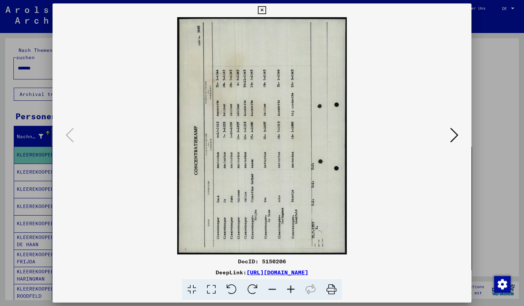
click at [253, 283] on icon at bounding box center [252, 289] width 21 height 21
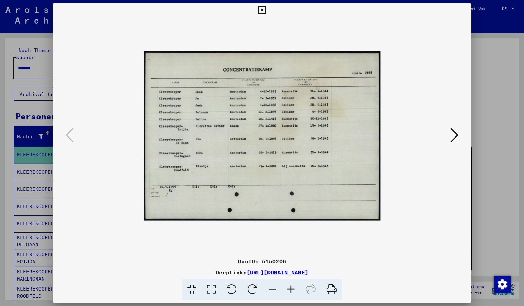
click at [291, 290] on icon at bounding box center [291, 289] width 19 height 21
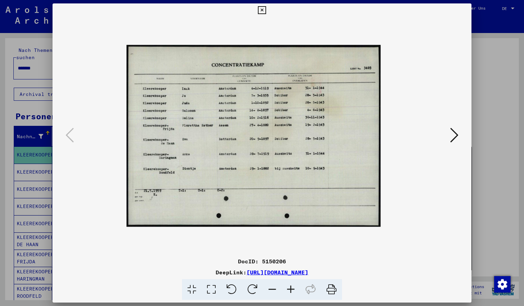
click at [291, 290] on icon at bounding box center [291, 289] width 19 height 21
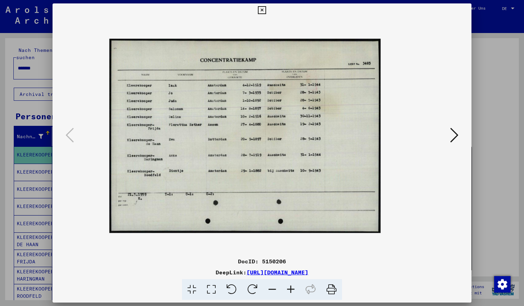
click at [291, 290] on icon at bounding box center [291, 289] width 19 height 21
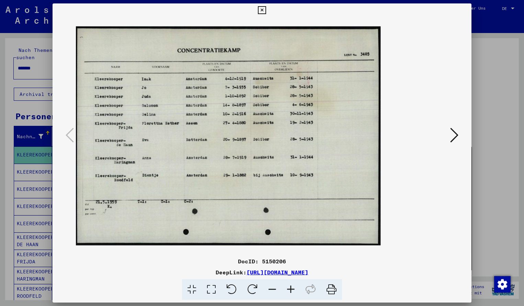
click at [291, 290] on icon at bounding box center [291, 289] width 19 height 21
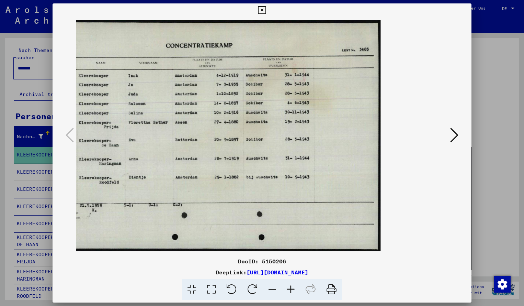
click at [474, 10] on div at bounding box center [262, 153] width 524 height 306
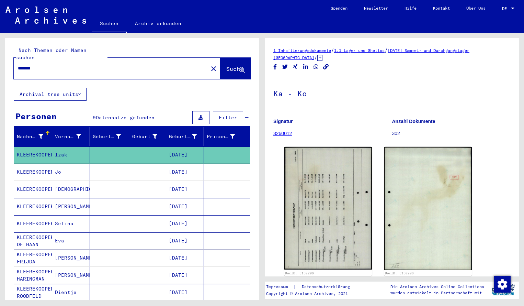
click at [49, 65] on input "*******" at bounding box center [111, 68] width 186 height 7
click at [227, 65] on span "Suche" at bounding box center [234, 68] width 17 height 7
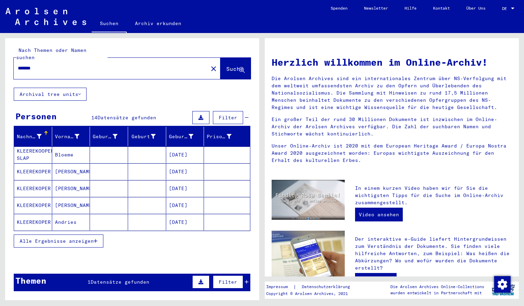
click at [34, 146] on mat-cell "KLEEREKOOPER SLAP" at bounding box center [33, 154] width 38 height 16
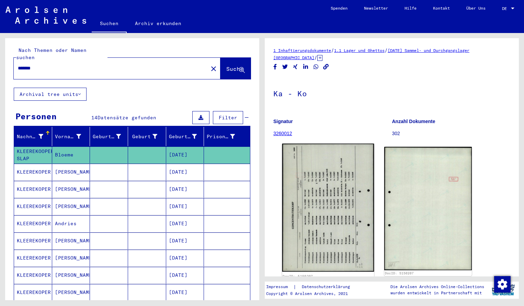
click at [340, 199] on img at bounding box center [328, 208] width 92 height 128
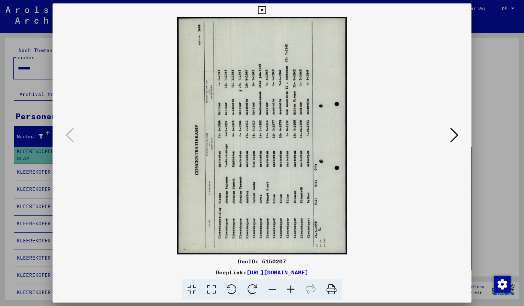
click at [250, 288] on icon at bounding box center [252, 289] width 21 height 21
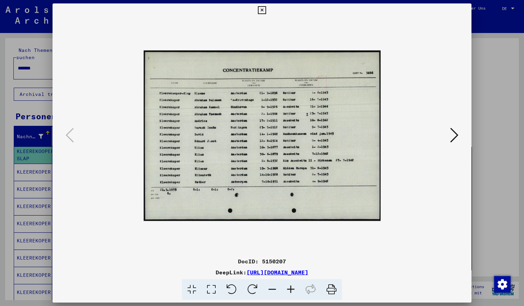
click at [294, 288] on icon at bounding box center [291, 289] width 19 height 21
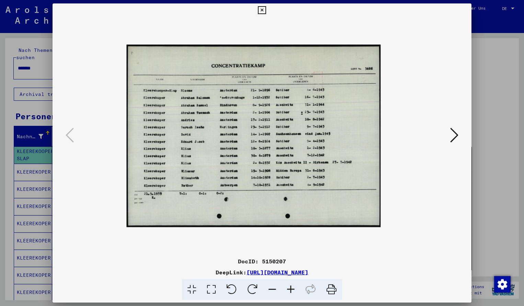
click at [294, 288] on icon at bounding box center [291, 289] width 19 height 21
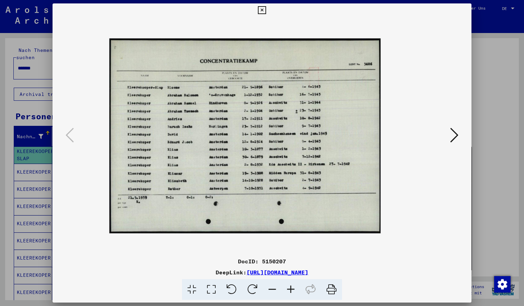
click at [294, 288] on icon at bounding box center [291, 289] width 19 height 21
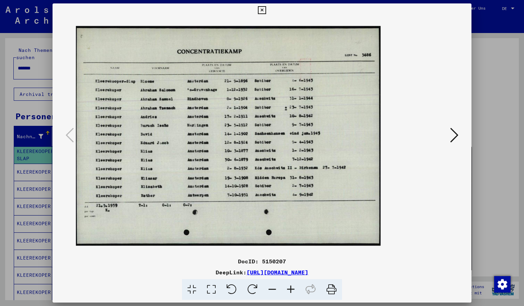
click at [294, 288] on icon at bounding box center [291, 289] width 19 height 21
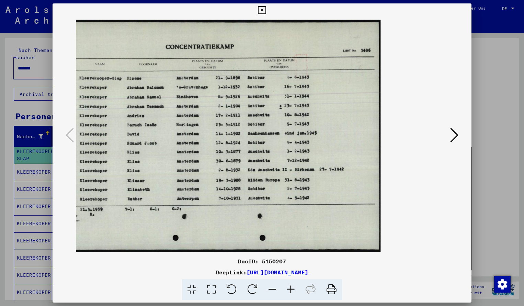
click at [266, 134] on img at bounding box center [219, 136] width 323 height 232
click at [266, 9] on icon at bounding box center [262, 10] width 8 height 8
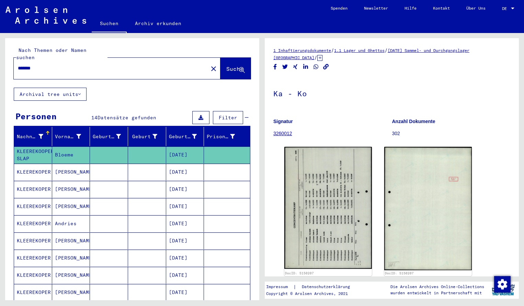
click at [44, 65] on input "*******" at bounding box center [111, 68] width 186 height 7
drag, startPoint x: 190, startPoint y: 60, endPoint x: 208, endPoint y: 60, distance: 17.9
click at [208, 60] on div "******* close" at bounding box center [117, 68] width 207 height 21
click at [226, 65] on span "Suche" at bounding box center [234, 68] width 17 height 7
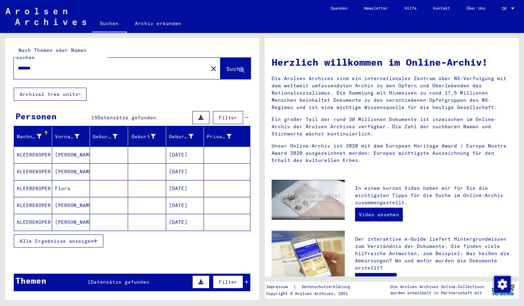
click at [36, 149] on mat-cell "KLEEREKOPER" at bounding box center [33, 154] width 38 height 16
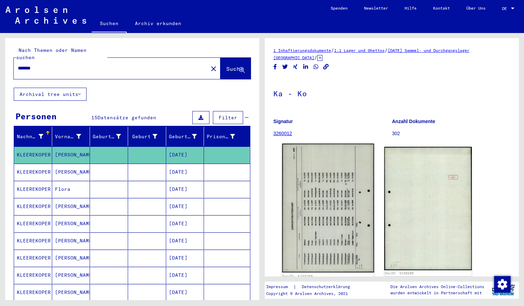
click at [329, 192] on img at bounding box center [328, 208] width 92 height 129
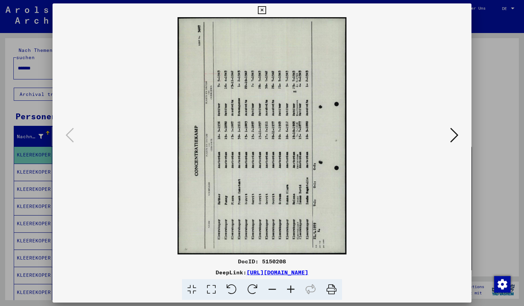
click at [245, 288] on icon at bounding box center [252, 289] width 21 height 21
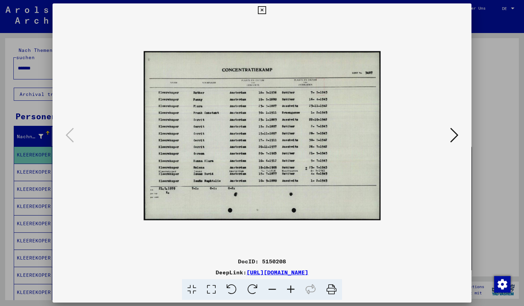
click at [290, 286] on icon at bounding box center [291, 289] width 19 height 21
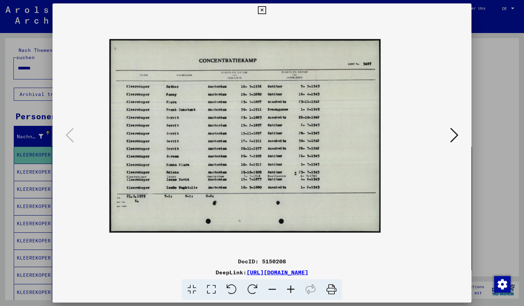
click at [290, 286] on icon at bounding box center [291, 289] width 19 height 21
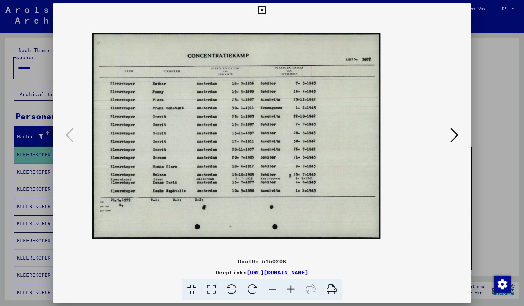
click at [290, 286] on icon at bounding box center [291, 289] width 19 height 21
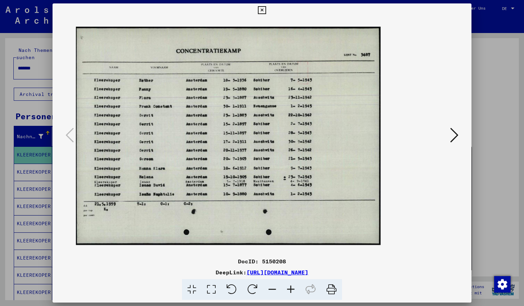
click at [290, 286] on icon at bounding box center [291, 289] width 19 height 21
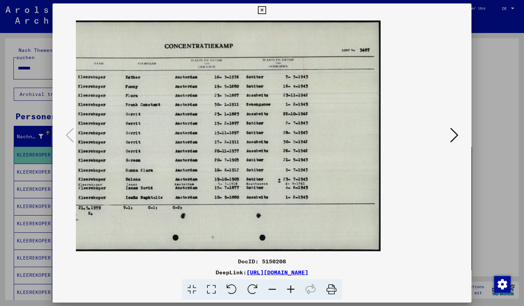
click at [266, 9] on icon at bounding box center [262, 10] width 8 height 8
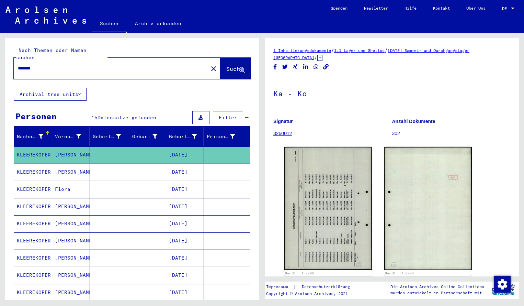
click at [40, 65] on input "*******" at bounding box center [111, 68] width 186 height 7
click at [226, 65] on span "Suche" at bounding box center [234, 68] width 17 height 7
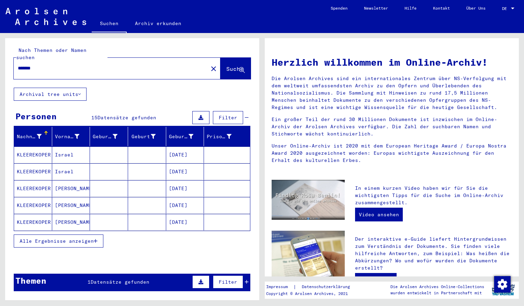
click at [31, 147] on mat-cell "KLEEREKOPER" at bounding box center [33, 154] width 38 height 16
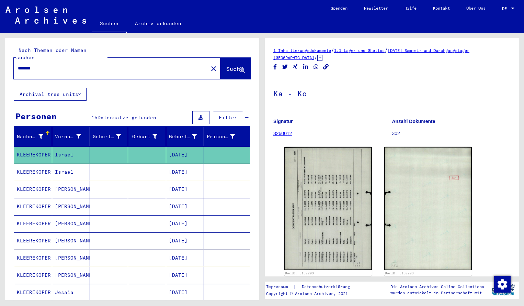
click at [314, 187] on img at bounding box center [329, 208] width 88 height 123
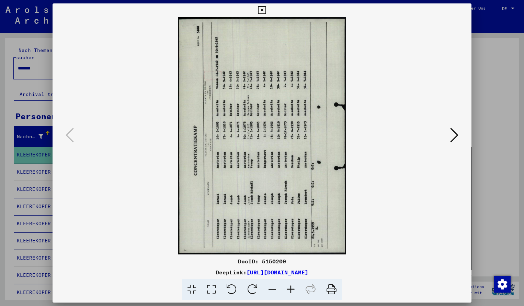
click at [253, 288] on icon at bounding box center [252, 289] width 21 height 21
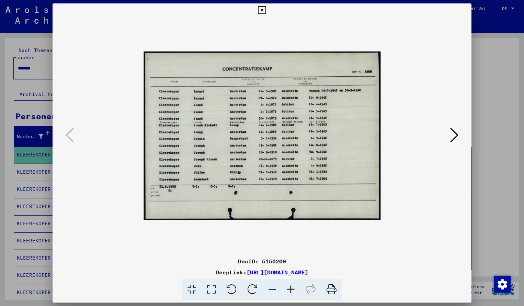
click at [292, 291] on icon at bounding box center [291, 289] width 19 height 21
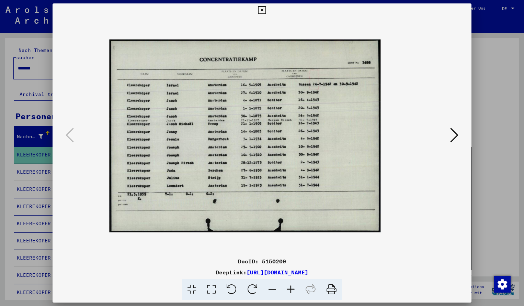
click at [292, 291] on icon at bounding box center [291, 289] width 19 height 21
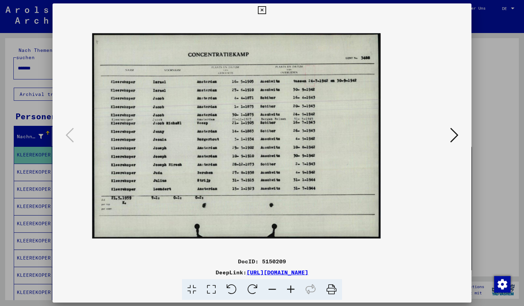
click at [292, 291] on icon at bounding box center [291, 289] width 19 height 21
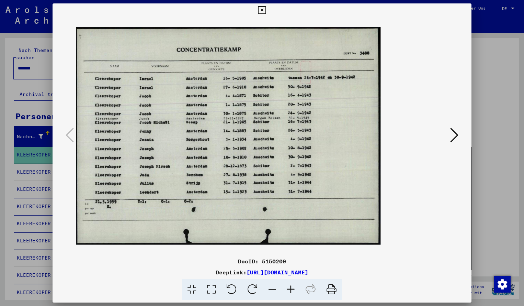
click at [292, 292] on icon at bounding box center [291, 289] width 19 height 21
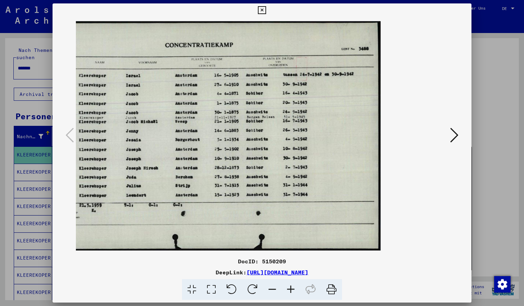
click at [317, 196] on img at bounding box center [219, 136] width 323 height 230
click at [266, 11] on icon at bounding box center [262, 10] width 8 height 8
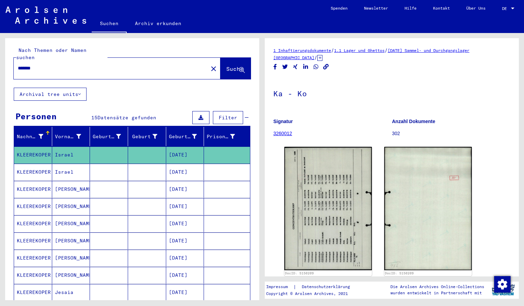
click at [46, 65] on input "*******" at bounding box center [111, 68] width 186 height 7
click at [229, 65] on span "Suche" at bounding box center [234, 68] width 17 height 7
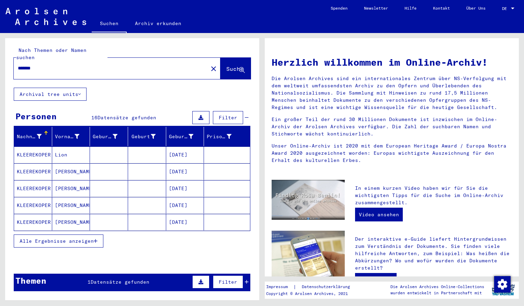
click at [39, 147] on mat-cell "KLEEREKOPER" at bounding box center [33, 154] width 38 height 16
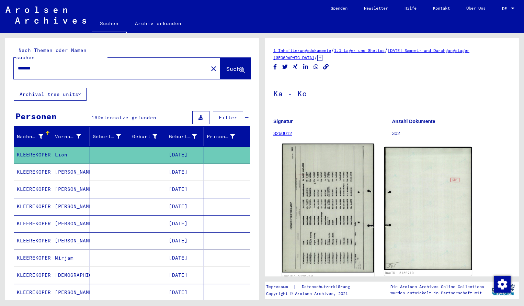
click at [325, 262] on img at bounding box center [328, 208] width 92 height 129
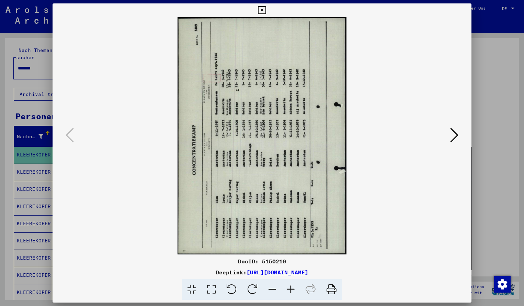
click at [254, 290] on icon at bounding box center [252, 289] width 21 height 21
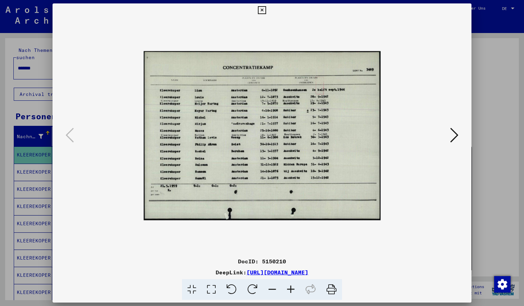
click at [289, 290] on icon at bounding box center [291, 289] width 19 height 21
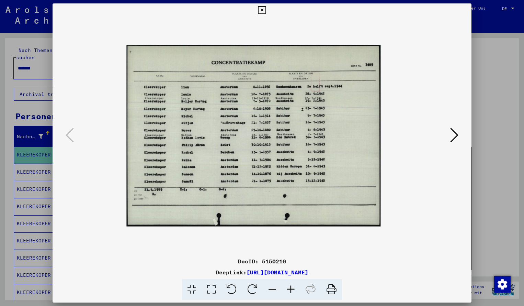
click at [290, 290] on icon at bounding box center [291, 289] width 19 height 21
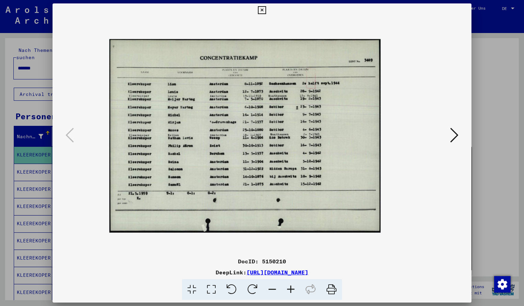
click at [290, 290] on icon at bounding box center [291, 289] width 19 height 21
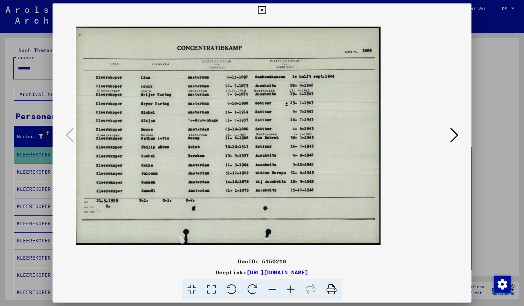
click at [290, 290] on icon at bounding box center [291, 289] width 19 height 21
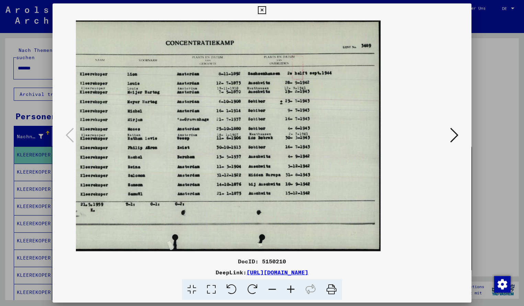
click at [266, 13] on icon at bounding box center [262, 10] width 8 height 8
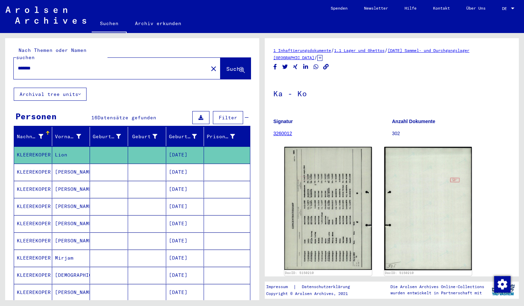
click at [42, 65] on input "*******" at bounding box center [111, 68] width 186 height 7
click at [231, 65] on span "Suche" at bounding box center [234, 68] width 17 height 7
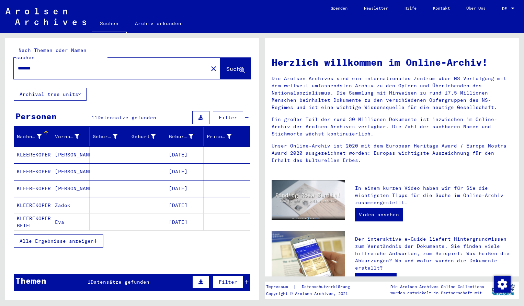
click at [41, 149] on mat-cell "KLEEREKOPER" at bounding box center [33, 154] width 38 height 16
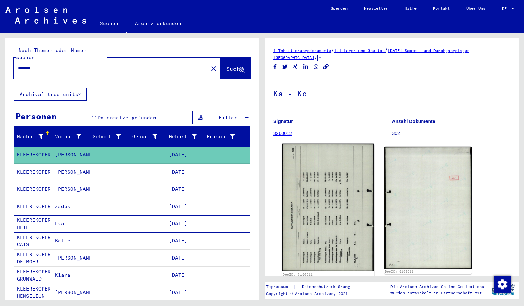
click at [301, 191] on img at bounding box center [328, 207] width 92 height 127
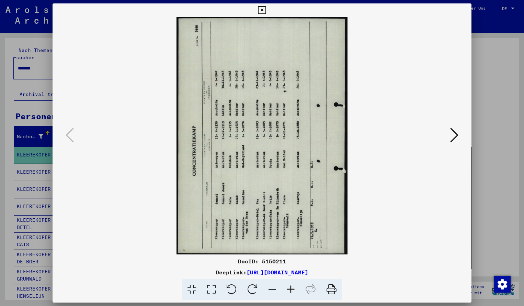
click at [252, 289] on icon at bounding box center [252, 289] width 21 height 21
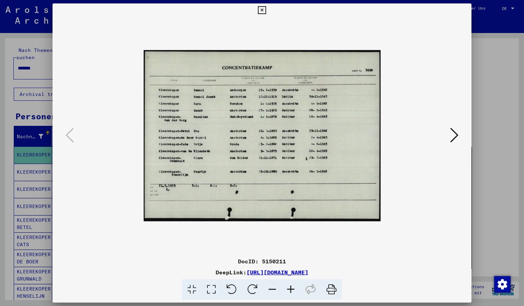
click at [294, 288] on icon at bounding box center [291, 289] width 19 height 21
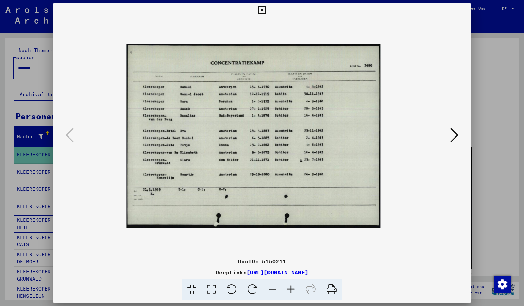
click at [294, 289] on icon at bounding box center [291, 289] width 19 height 21
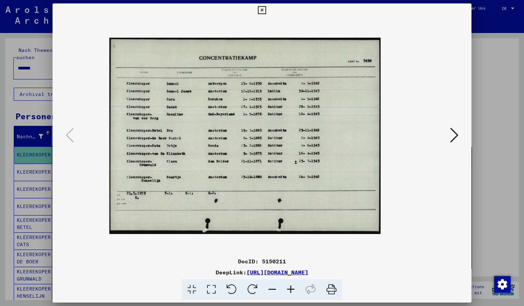
click at [294, 289] on icon at bounding box center [291, 289] width 19 height 21
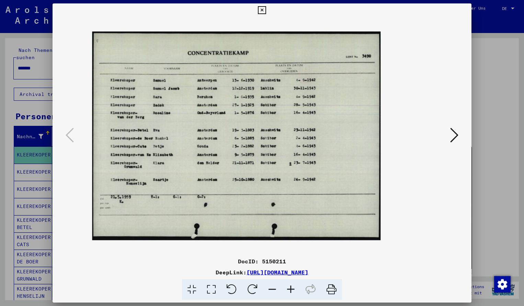
click at [294, 289] on icon at bounding box center [291, 289] width 19 height 21
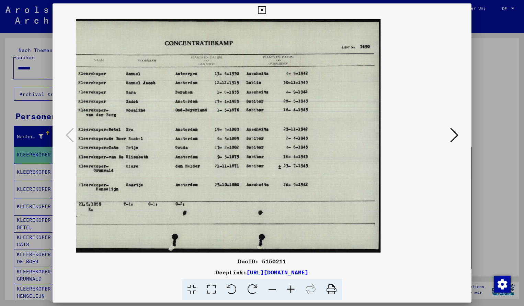
click at [266, 9] on icon at bounding box center [262, 10] width 8 height 8
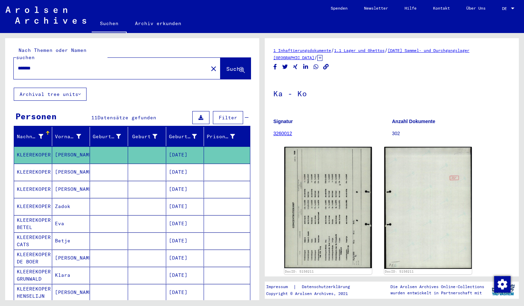
click at [48, 65] on div "*******" at bounding box center [109, 67] width 190 height 15
click at [45, 65] on input "*******" at bounding box center [111, 68] width 186 height 7
click at [230, 65] on span "Suche" at bounding box center [234, 68] width 17 height 7
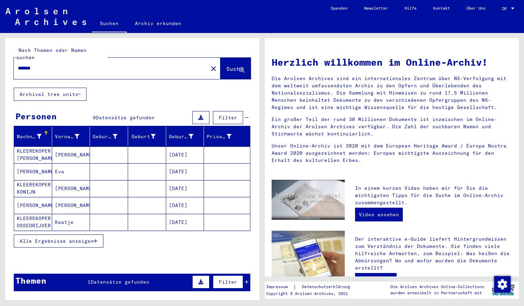
click at [90, 238] on span "Alle Ergebnisse anzeigen" at bounding box center [57, 241] width 74 height 6
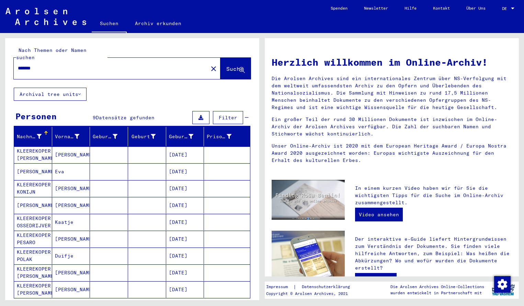
click at [50, 65] on input "*******" at bounding box center [109, 68] width 182 height 7
click at [226, 65] on span "Suche" at bounding box center [234, 68] width 17 height 7
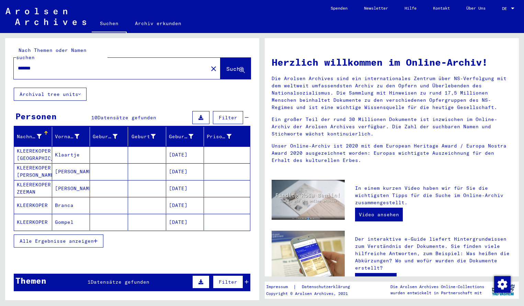
click at [37, 147] on mat-cell "KLEEREKOPER [GEOGRAPHIC_DATA]" at bounding box center [33, 154] width 38 height 16
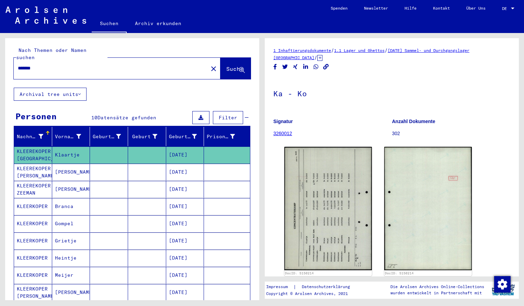
click at [332, 191] on img at bounding box center [329, 208] width 88 height 123
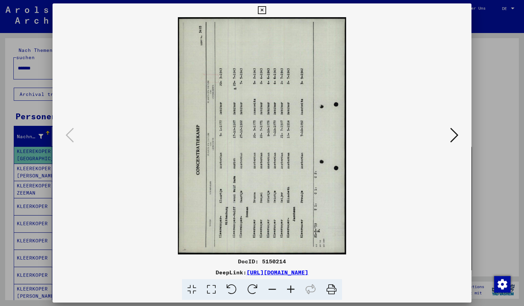
click at [292, 289] on icon at bounding box center [291, 289] width 19 height 21
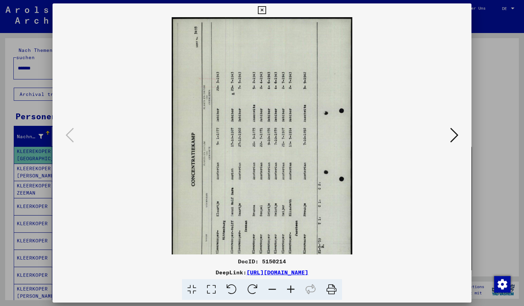
click at [252, 290] on icon at bounding box center [252, 289] width 21 height 21
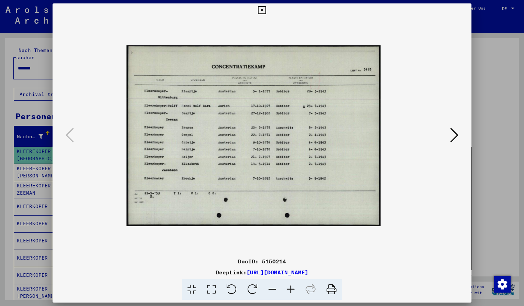
click at [286, 290] on icon at bounding box center [291, 289] width 19 height 21
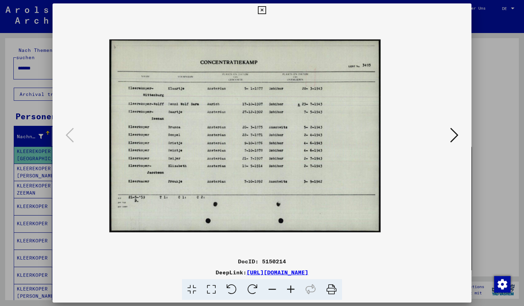
click at [289, 289] on icon at bounding box center [291, 289] width 19 height 21
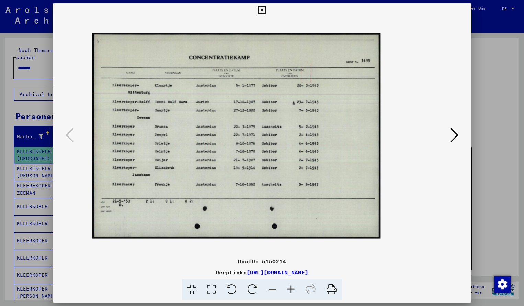
click at [289, 289] on icon at bounding box center [291, 289] width 19 height 21
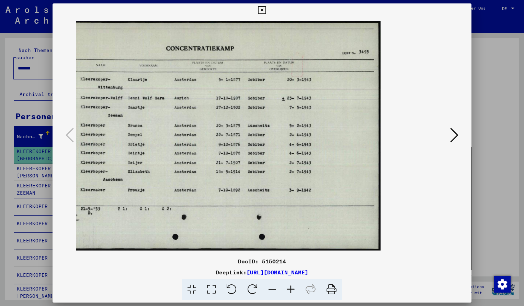
click at [266, 10] on icon at bounding box center [262, 10] width 8 height 8
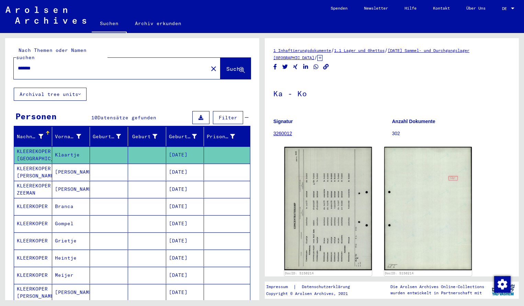
click at [51, 65] on input "*******" at bounding box center [111, 68] width 186 height 7
click at [226, 65] on span "Suche" at bounding box center [234, 68] width 17 height 7
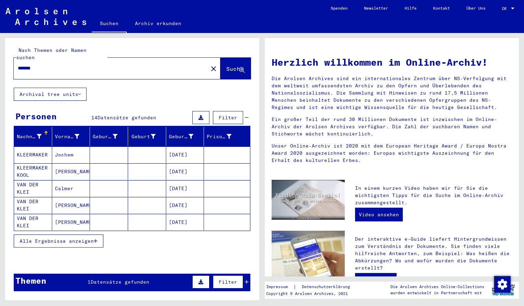
click at [27, 147] on mat-cell "KLEERMAKER" at bounding box center [33, 154] width 38 height 16
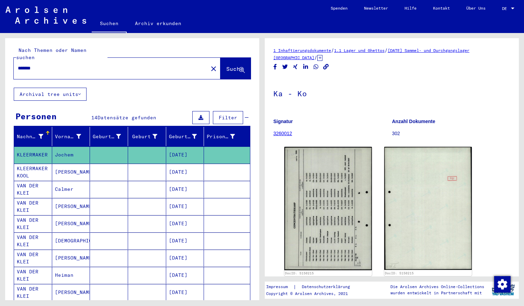
click at [319, 191] on div "DocID: 5150215 DocID: 5150215" at bounding box center [392, 211] width 221 height 135
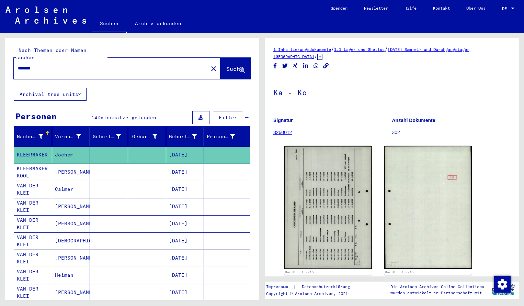
click at [319, 191] on img at bounding box center [329, 207] width 88 height 123
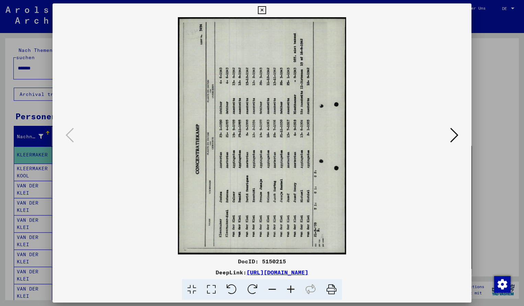
click at [252, 287] on icon at bounding box center [252, 289] width 21 height 21
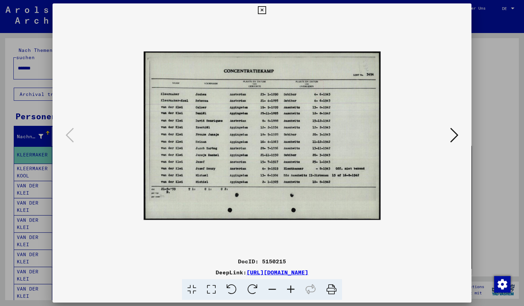
click at [292, 288] on icon at bounding box center [291, 289] width 19 height 21
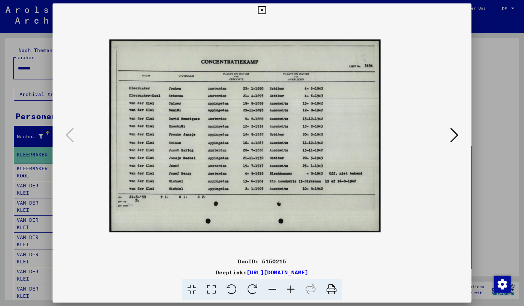
click at [292, 288] on icon at bounding box center [291, 289] width 19 height 21
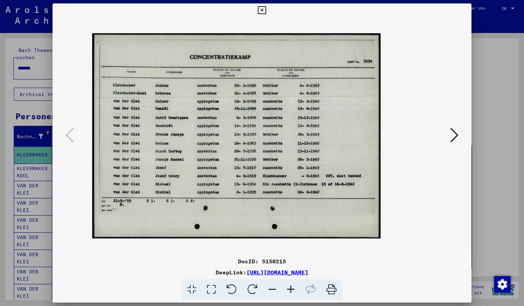
click at [292, 288] on icon at bounding box center [291, 289] width 19 height 21
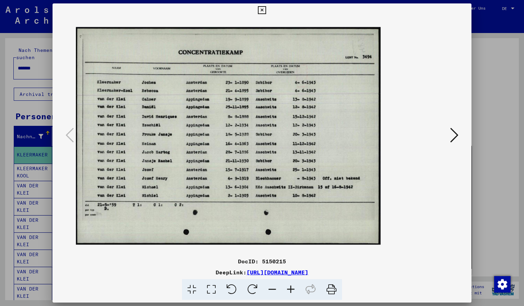
click at [292, 288] on icon at bounding box center [291, 289] width 19 height 21
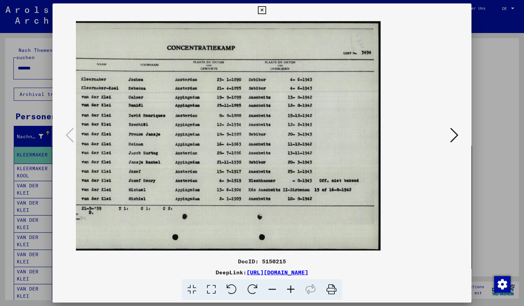
click at [259, 182] on img at bounding box center [219, 136] width 323 height 230
click at [266, 10] on icon at bounding box center [262, 10] width 8 height 8
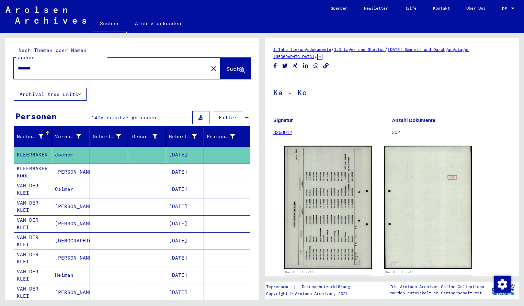
click at [56, 65] on input "*******" at bounding box center [111, 68] width 186 height 7
click at [221, 65] on button "Suche" at bounding box center [236, 68] width 30 height 21
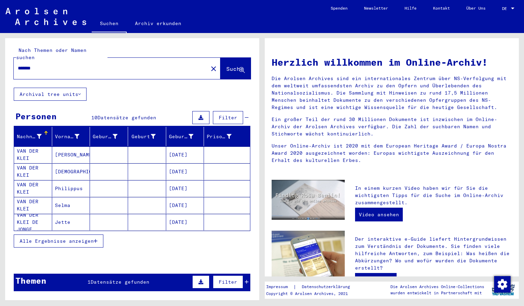
click at [36, 146] on mat-cell "VAN DER KLEI" at bounding box center [33, 154] width 38 height 16
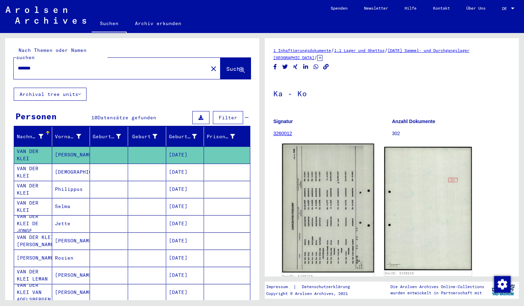
click at [323, 201] on img at bounding box center [328, 208] width 92 height 129
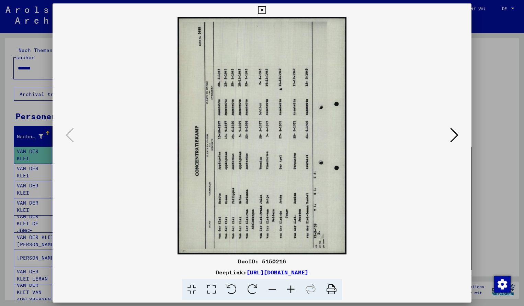
click at [254, 288] on icon at bounding box center [252, 289] width 21 height 21
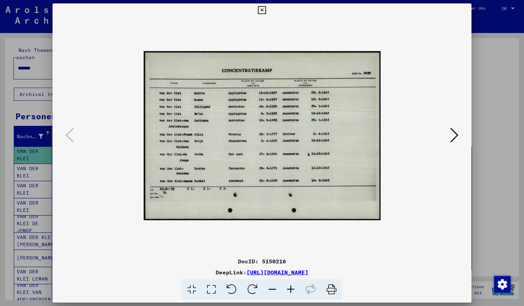
click at [291, 289] on icon at bounding box center [291, 289] width 19 height 21
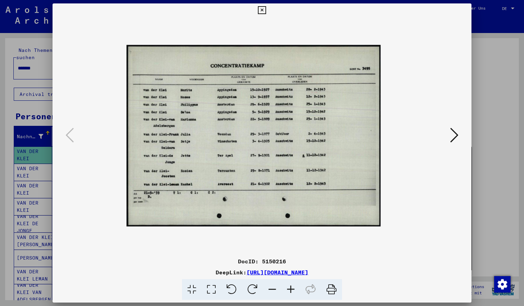
click at [291, 289] on icon at bounding box center [291, 289] width 19 height 21
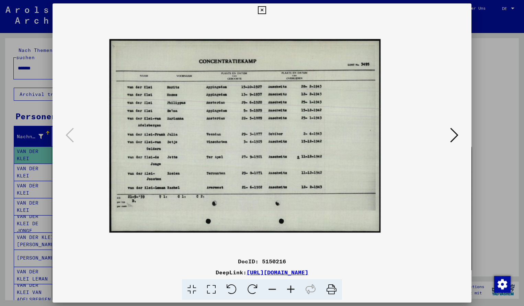
click at [291, 289] on icon at bounding box center [291, 289] width 19 height 21
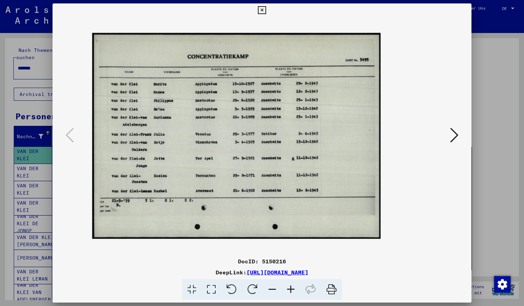
click at [291, 289] on icon at bounding box center [291, 289] width 19 height 21
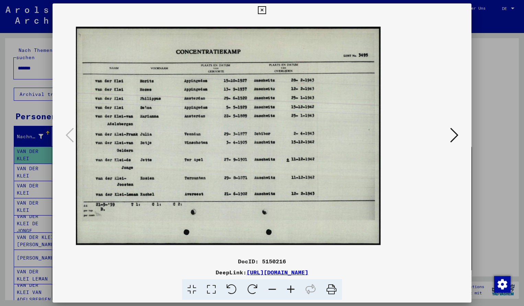
click at [291, 289] on icon at bounding box center [291, 289] width 19 height 21
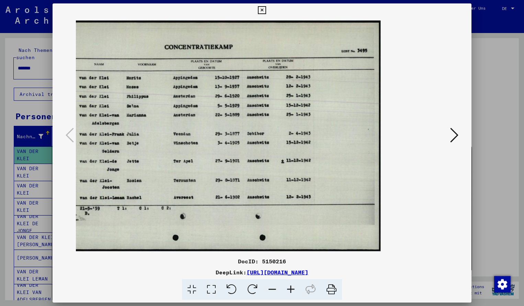
click at [266, 12] on icon at bounding box center [262, 10] width 8 height 8
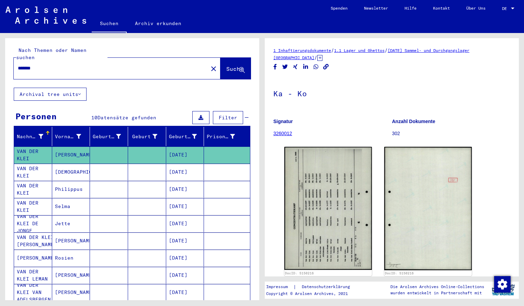
click at [48, 65] on input "*******" at bounding box center [111, 68] width 186 height 7
click at [222, 67] on button "Suche" at bounding box center [236, 68] width 30 height 21
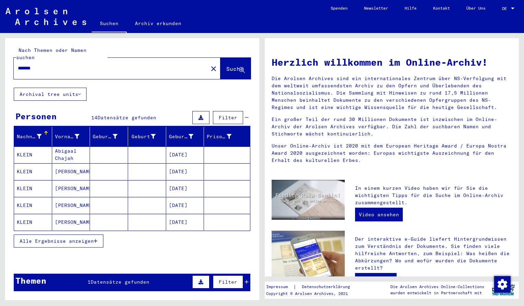
click at [30, 149] on mat-cell "KLEIN" at bounding box center [33, 154] width 38 height 16
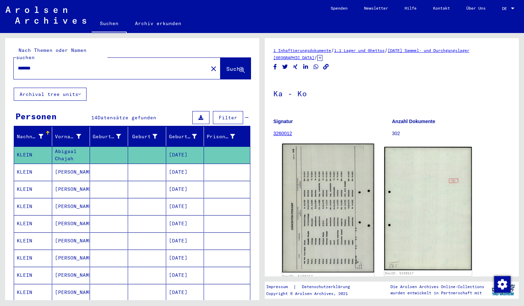
click at [298, 199] on div "1 Inhaftierungsdokumente / 1.1 Lager und Ghettos / [DATE] Sammel- und Durchgang…" at bounding box center [392, 269] width 237 height 445
click at [313, 250] on img at bounding box center [328, 208] width 92 height 129
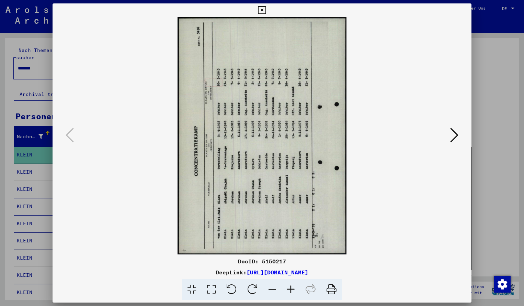
click at [254, 288] on icon at bounding box center [252, 289] width 21 height 21
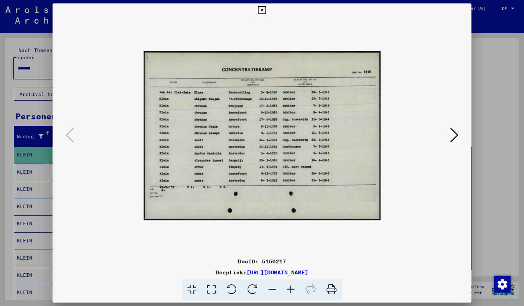
click at [291, 289] on icon at bounding box center [291, 289] width 19 height 21
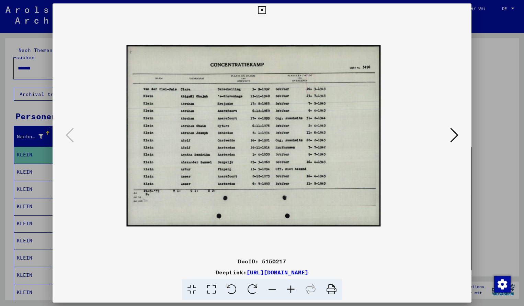
click at [291, 290] on icon at bounding box center [291, 289] width 19 height 21
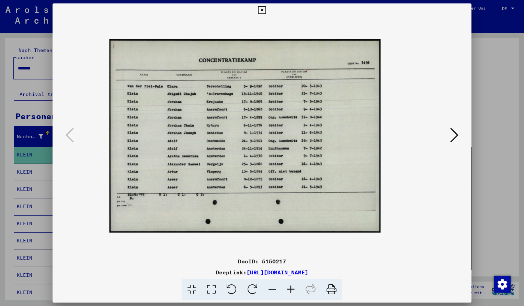
click at [291, 290] on icon at bounding box center [291, 289] width 19 height 21
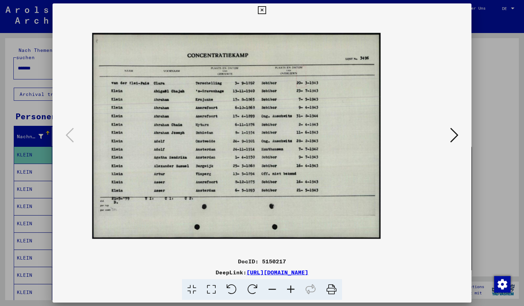
click at [291, 290] on icon at bounding box center [291, 289] width 19 height 21
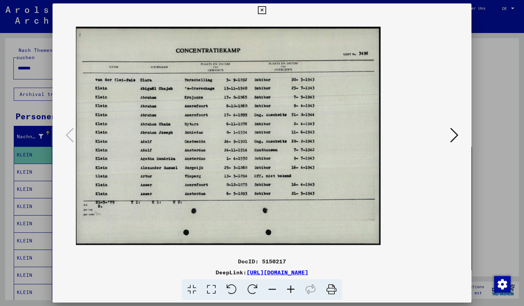
click at [291, 292] on icon at bounding box center [291, 289] width 19 height 21
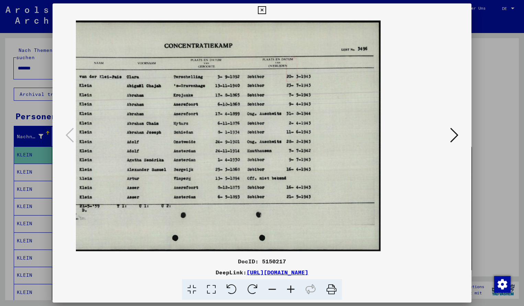
click at [290, 287] on icon at bounding box center [291, 289] width 19 height 21
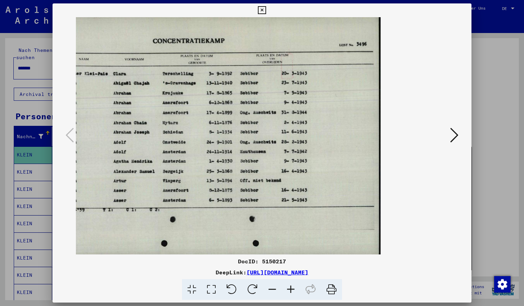
click at [287, 287] on icon at bounding box center [291, 289] width 19 height 21
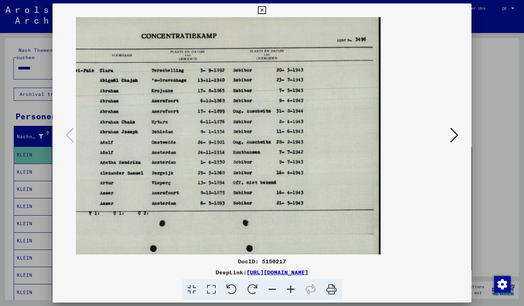
click at [287, 287] on icon at bounding box center [291, 289] width 19 height 21
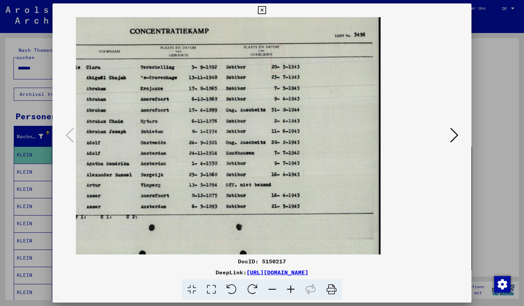
click at [287, 287] on icon at bounding box center [291, 289] width 19 height 21
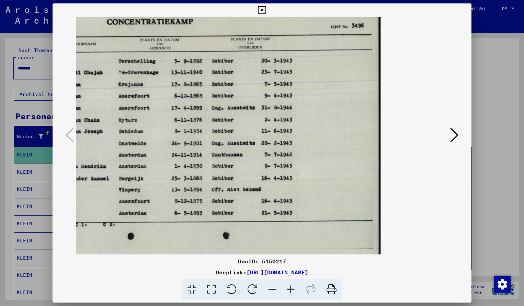
click at [287, 287] on icon at bounding box center [291, 289] width 19 height 21
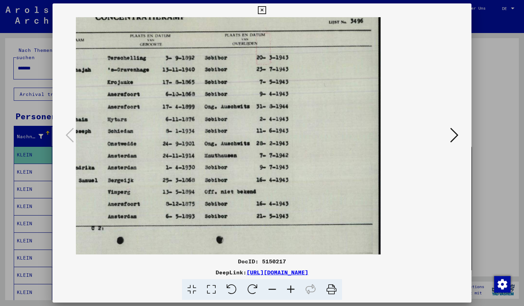
click at [287, 287] on icon at bounding box center [291, 289] width 19 height 21
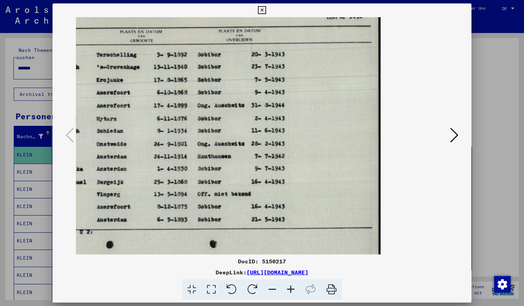
click at [274, 291] on icon at bounding box center [272, 289] width 19 height 21
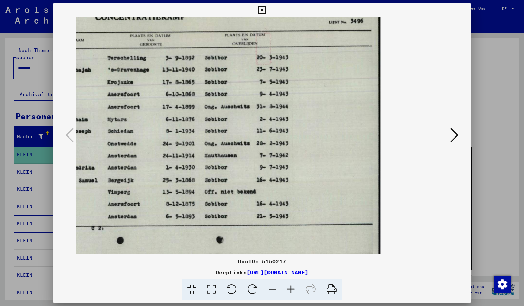
click at [274, 291] on icon at bounding box center [272, 289] width 19 height 21
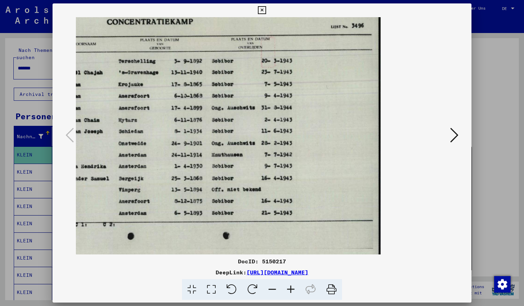
click at [274, 291] on icon at bounding box center [272, 289] width 19 height 21
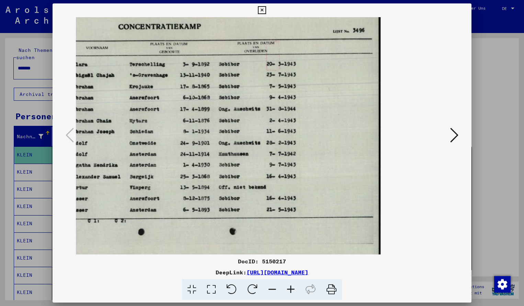
click at [274, 291] on icon at bounding box center [272, 289] width 19 height 21
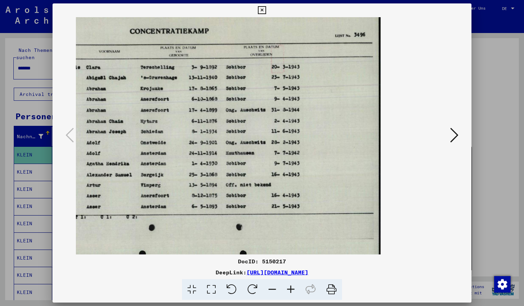
click at [274, 291] on icon at bounding box center [272, 289] width 19 height 21
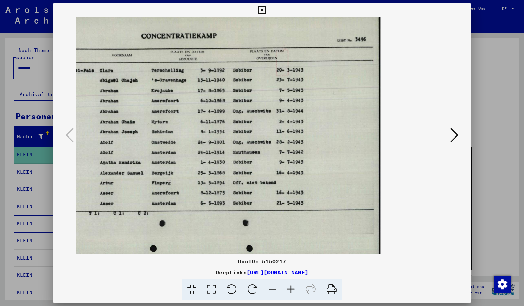
click at [274, 293] on icon at bounding box center [272, 289] width 19 height 21
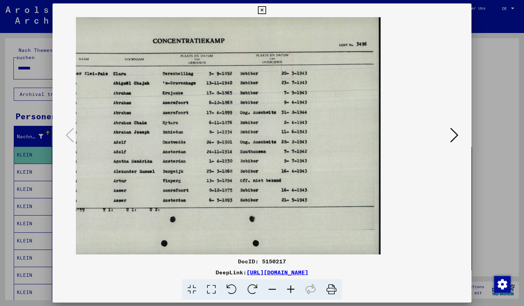
click at [274, 293] on icon at bounding box center [272, 289] width 19 height 21
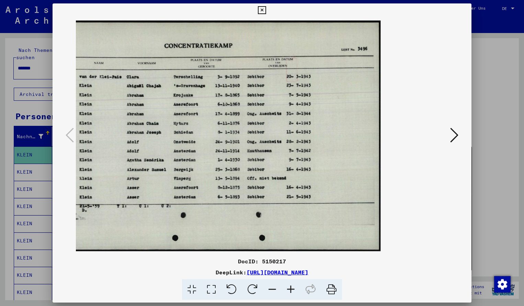
click at [266, 8] on icon at bounding box center [262, 10] width 8 height 8
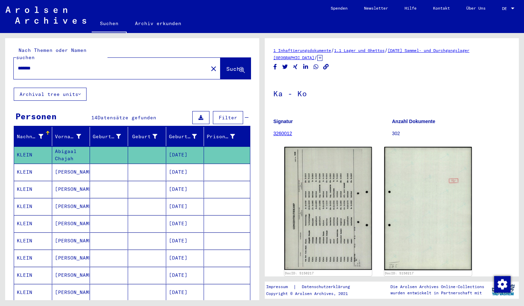
click at [59, 65] on input "*******" at bounding box center [111, 68] width 186 height 7
click at [221, 58] on button "Suche" at bounding box center [236, 68] width 30 height 21
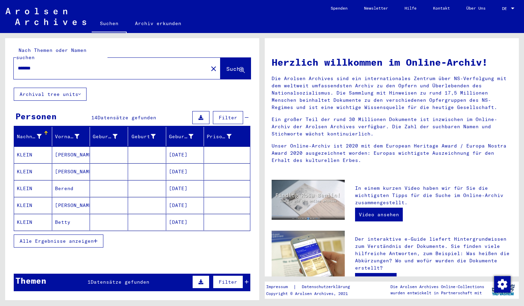
click at [37, 148] on mat-cell "KLEIN" at bounding box center [33, 154] width 38 height 16
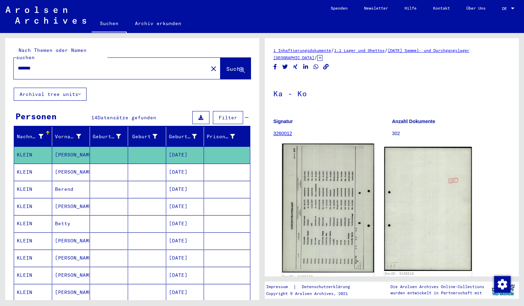
click at [306, 189] on img at bounding box center [328, 208] width 92 height 129
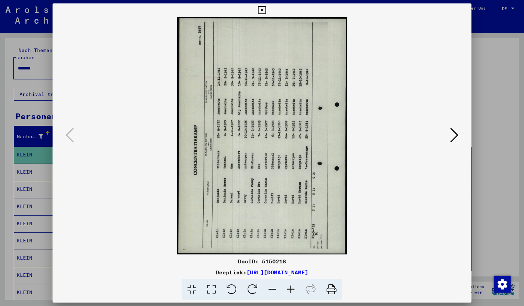
click at [256, 288] on icon at bounding box center [252, 289] width 21 height 21
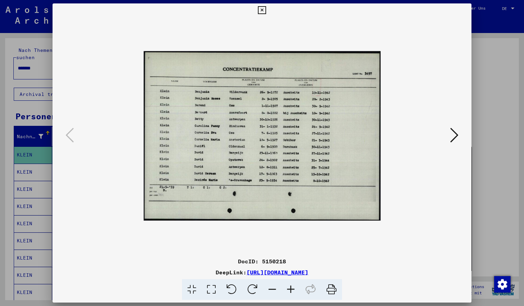
click at [293, 291] on icon at bounding box center [291, 289] width 19 height 21
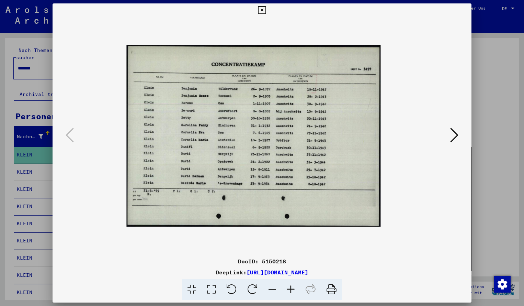
click at [293, 291] on icon at bounding box center [291, 289] width 19 height 21
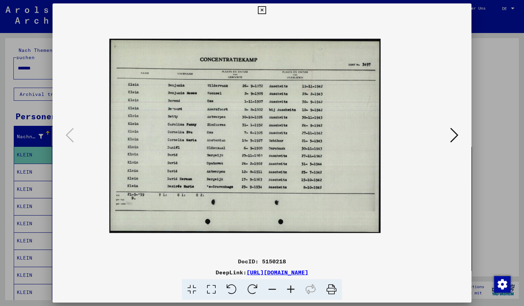
click at [293, 291] on icon at bounding box center [291, 289] width 19 height 21
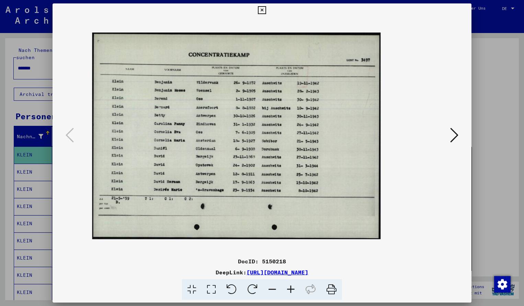
click at [293, 291] on icon at bounding box center [291, 289] width 19 height 21
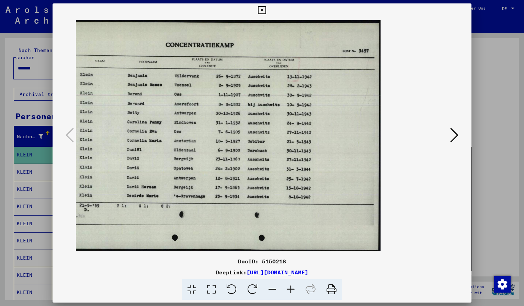
click at [293, 291] on icon at bounding box center [291, 289] width 19 height 21
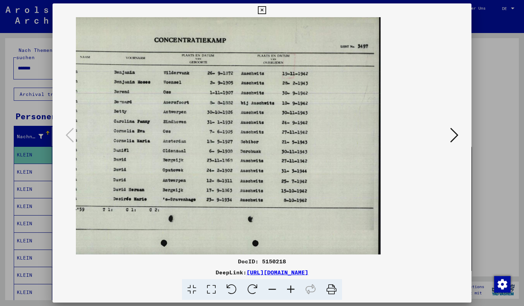
click at [273, 288] on icon at bounding box center [272, 289] width 19 height 21
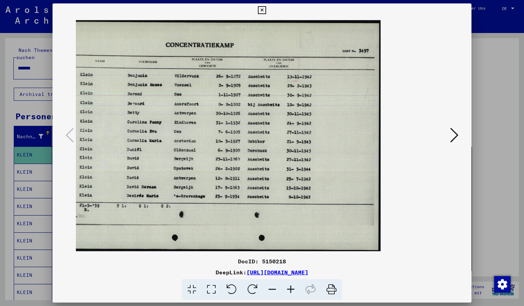
click at [260, 169] on img at bounding box center [219, 135] width 323 height 231
click at [268, 14] on button at bounding box center [262, 10] width 12 height 14
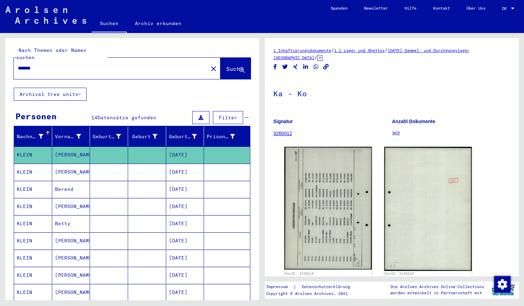
click at [54, 65] on input "*******" at bounding box center [111, 68] width 186 height 7
click at [226, 65] on span "Suche" at bounding box center [234, 68] width 17 height 7
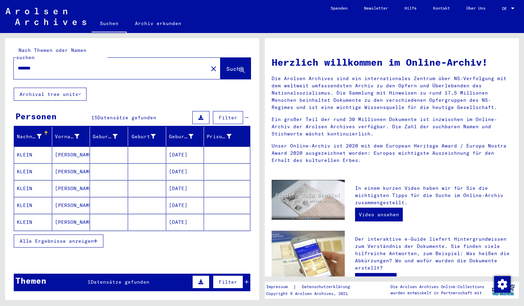
click at [20, 146] on mat-cell "KLEIN" at bounding box center [33, 154] width 38 height 16
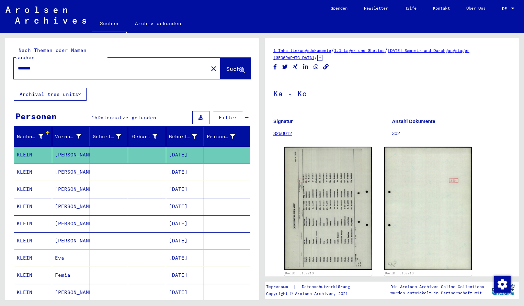
click at [333, 185] on div "1 Inhaftierungsdokumente / 1.1 Lager und Ghettos / [DATE] Sammel- und Durchgang…" at bounding box center [392, 269] width 237 height 445
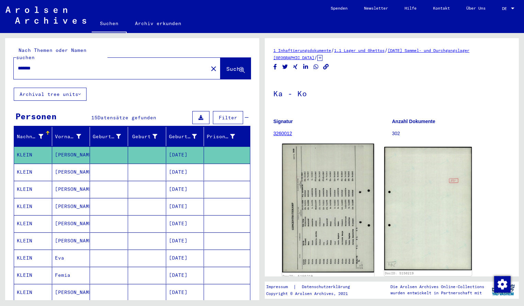
click at [309, 256] on img at bounding box center [328, 208] width 92 height 129
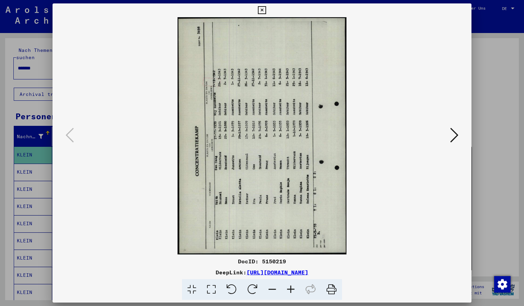
click at [248, 291] on icon at bounding box center [252, 289] width 21 height 21
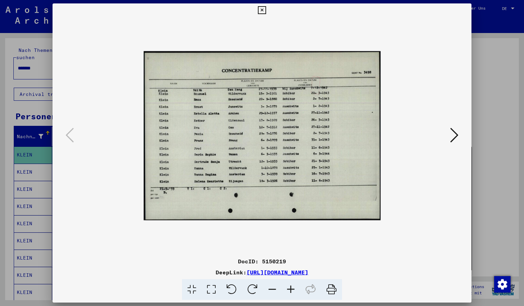
click at [290, 290] on icon at bounding box center [291, 289] width 19 height 21
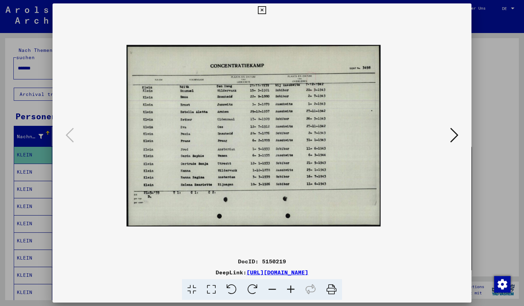
click at [290, 291] on icon at bounding box center [291, 289] width 19 height 21
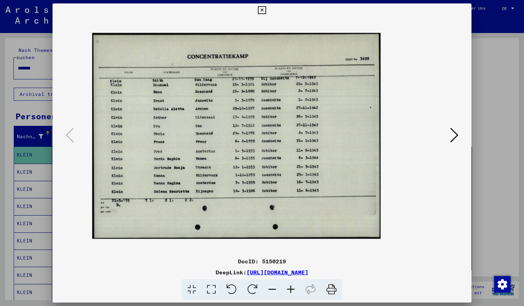
click at [289, 290] on icon at bounding box center [291, 289] width 19 height 21
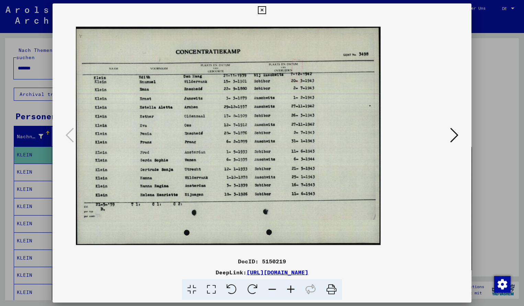
click at [289, 291] on icon at bounding box center [291, 289] width 19 height 21
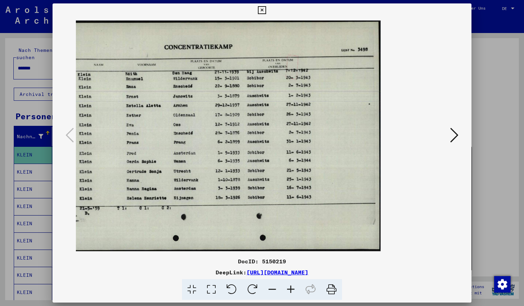
click at [266, 10] on icon at bounding box center [262, 10] width 8 height 8
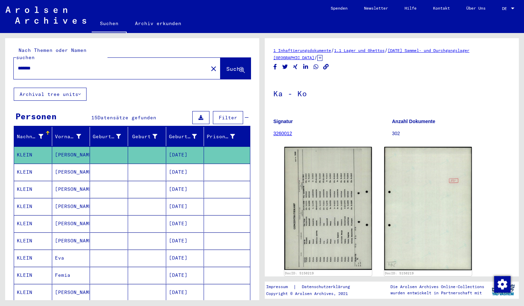
click at [60, 65] on input "*******" at bounding box center [111, 68] width 186 height 7
click at [226, 65] on span "Suche" at bounding box center [234, 68] width 17 height 7
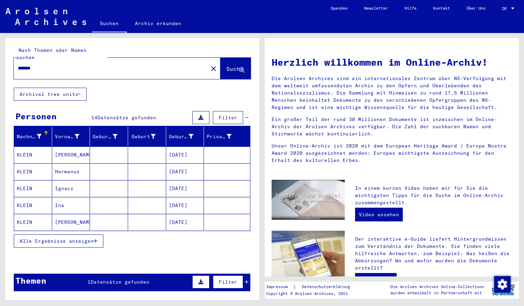
click at [37, 148] on mat-cell "KLEIN" at bounding box center [33, 154] width 38 height 16
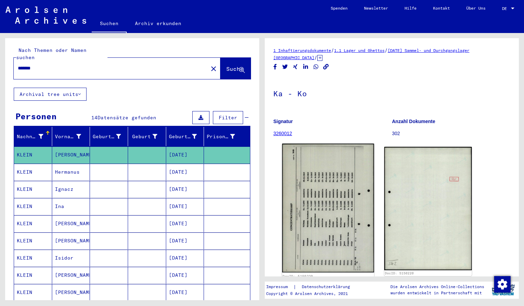
click at [318, 216] on img at bounding box center [328, 208] width 92 height 129
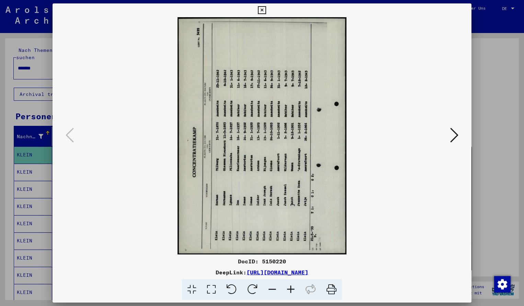
click at [291, 292] on icon at bounding box center [291, 289] width 19 height 21
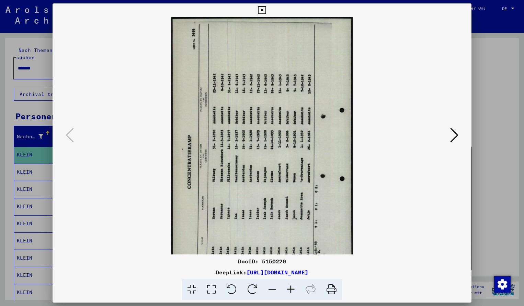
click at [253, 287] on icon at bounding box center [252, 289] width 21 height 21
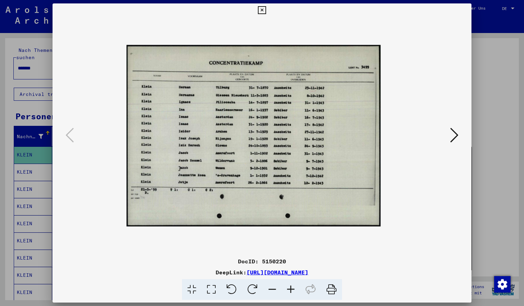
click at [292, 287] on icon at bounding box center [291, 289] width 19 height 21
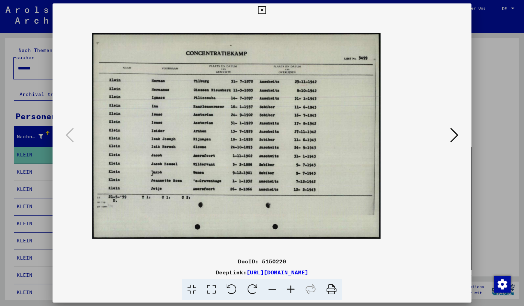
click at [292, 287] on icon at bounding box center [291, 289] width 19 height 21
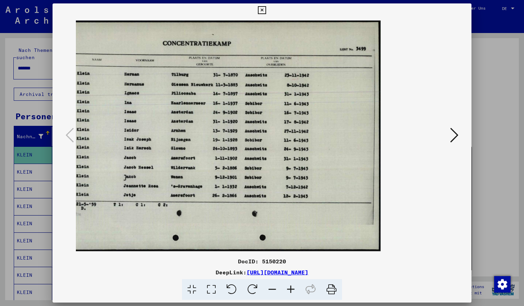
click at [292, 291] on icon at bounding box center [291, 289] width 19 height 21
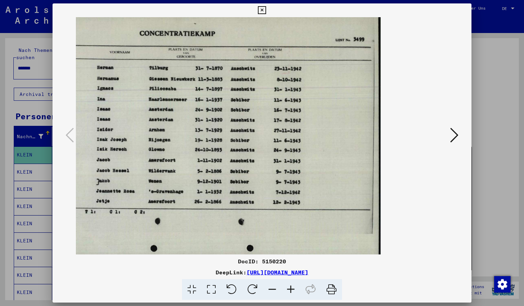
click at [292, 291] on icon at bounding box center [291, 289] width 19 height 21
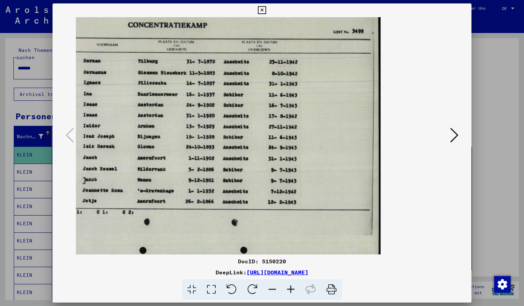
scroll to position [4, 0]
drag, startPoint x: 296, startPoint y: 162, endPoint x: 232, endPoint y: 162, distance: 64.3
click at [266, 8] on icon at bounding box center [262, 10] width 8 height 8
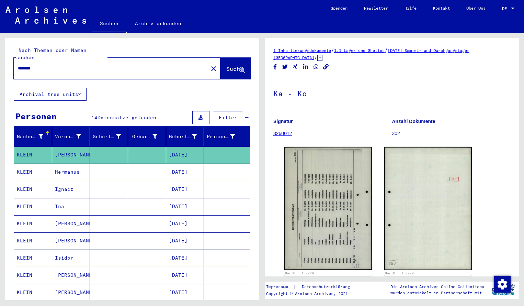
click at [47, 65] on input "*******" at bounding box center [111, 68] width 186 height 7
click at [227, 65] on span "Suche" at bounding box center [234, 68] width 17 height 7
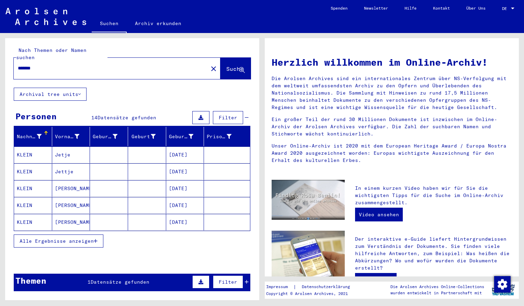
drag, startPoint x: 35, startPoint y: 146, endPoint x: 35, endPoint y: 149, distance: 3.5
click at [35, 146] on mat-cell "KLEIN" at bounding box center [33, 154] width 38 height 16
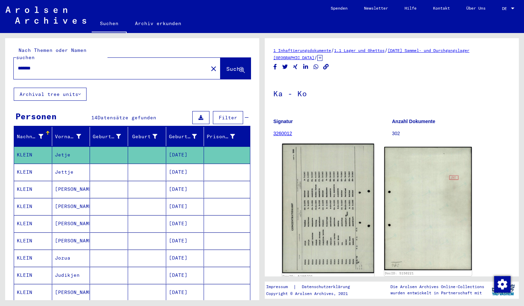
click at [328, 203] on img at bounding box center [328, 209] width 92 height 130
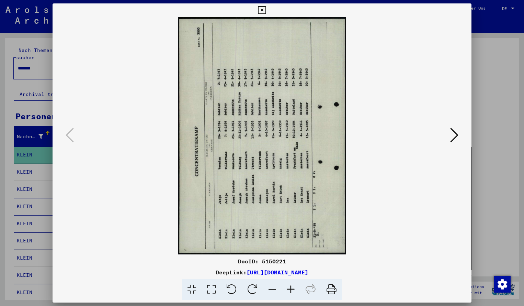
click at [256, 289] on icon at bounding box center [252, 289] width 21 height 21
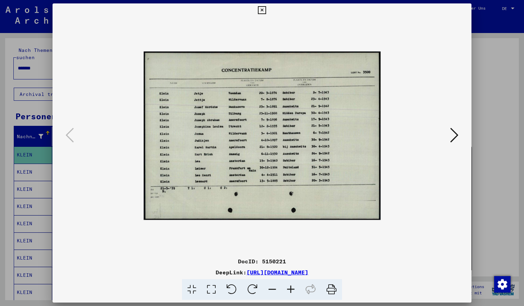
click at [297, 291] on icon at bounding box center [291, 289] width 19 height 21
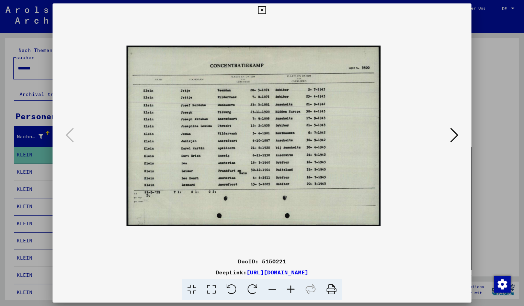
click at [297, 291] on icon at bounding box center [291, 289] width 19 height 21
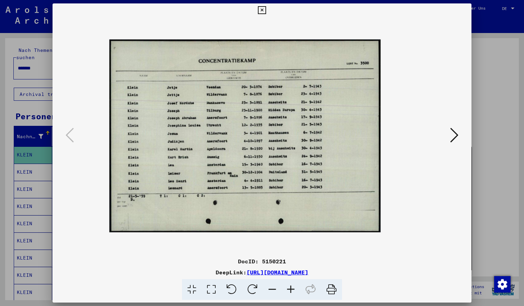
click at [297, 291] on icon at bounding box center [291, 289] width 19 height 21
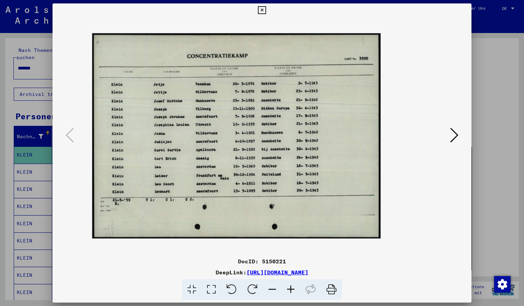
click at [297, 291] on icon at bounding box center [291, 289] width 19 height 21
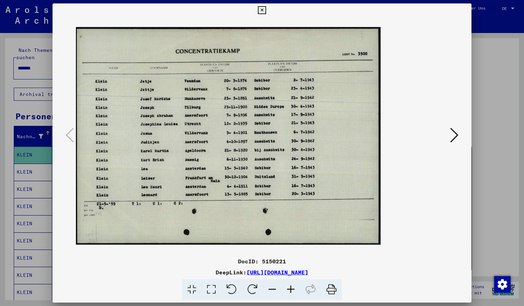
click at [297, 291] on icon at bounding box center [291, 289] width 19 height 21
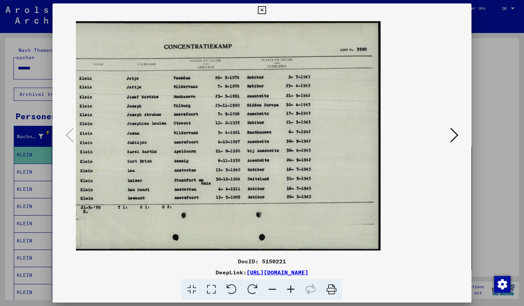
click at [262, 178] on img at bounding box center [219, 136] width 323 height 230
click at [266, 7] on icon at bounding box center [262, 10] width 8 height 8
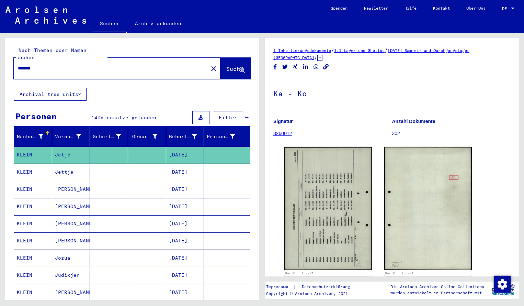
click at [42, 65] on input "*******" at bounding box center [111, 68] width 186 height 7
click at [228, 65] on span "Suche" at bounding box center [234, 68] width 17 height 7
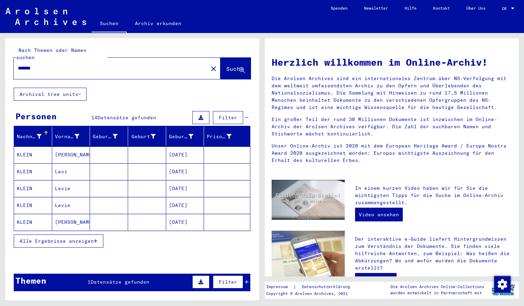
click at [32, 146] on mat-cell "KLEIN" at bounding box center [33, 154] width 38 height 16
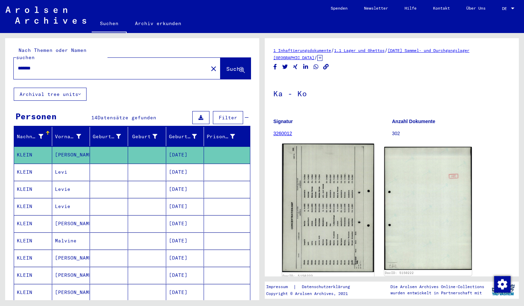
click at [306, 199] on img at bounding box center [328, 208] width 92 height 129
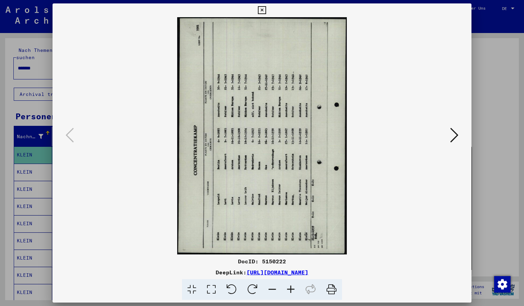
click at [233, 289] on icon at bounding box center [231, 289] width 21 height 21
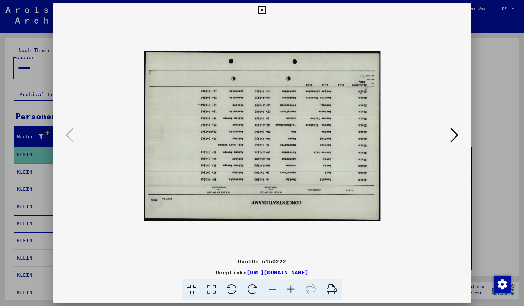
click at [232, 290] on icon at bounding box center [231, 289] width 21 height 21
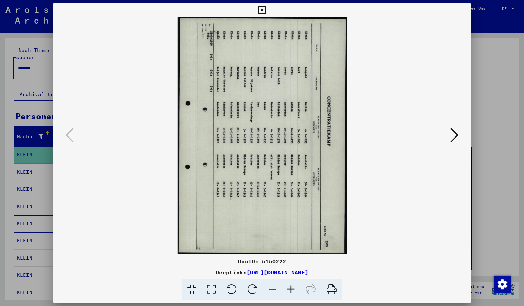
click at [232, 290] on icon at bounding box center [231, 289] width 21 height 21
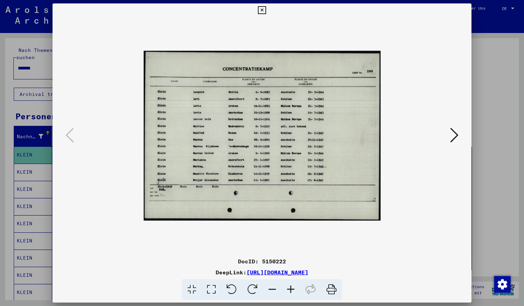
click at [291, 290] on icon at bounding box center [291, 289] width 19 height 21
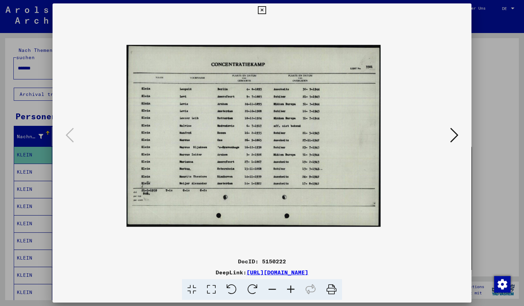
click at [291, 290] on icon at bounding box center [291, 289] width 19 height 21
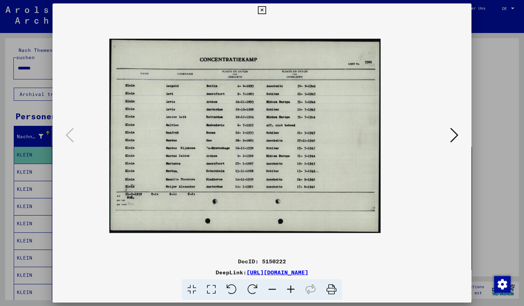
click at [291, 290] on icon at bounding box center [291, 289] width 19 height 21
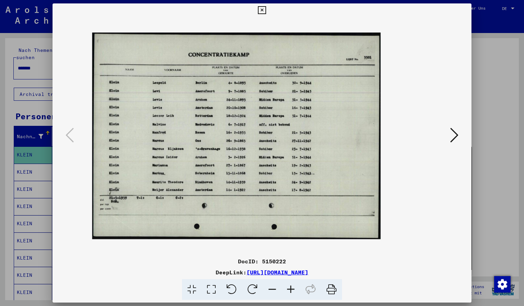
click at [291, 290] on icon at bounding box center [291, 289] width 19 height 21
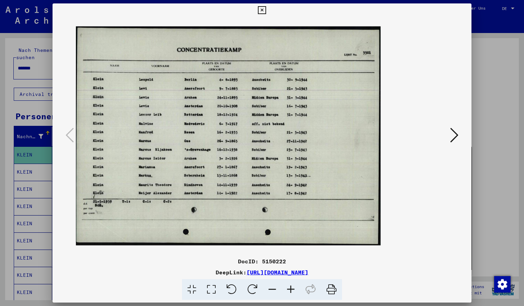
click at [291, 290] on icon at bounding box center [291, 289] width 19 height 21
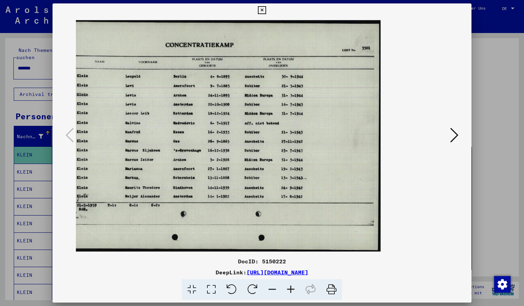
click at [266, 12] on icon at bounding box center [262, 10] width 8 height 8
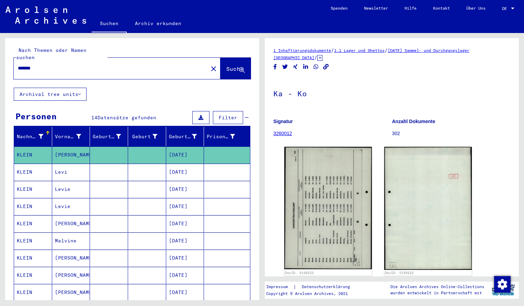
click at [42, 66] on div "*******" at bounding box center [109, 67] width 190 height 15
click at [41, 65] on input "*******" at bounding box center [111, 68] width 186 height 7
click at [230, 65] on span "Suche" at bounding box center [234, 68] width 17 height 7
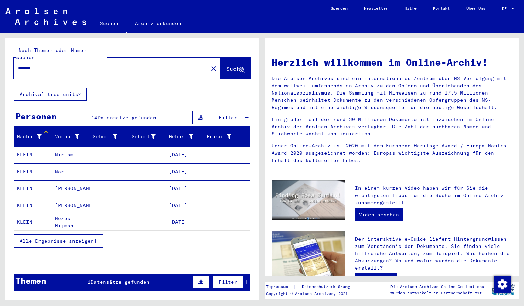
click at [38, 151] on mat-cell "KLEIN" at bounding box center [33, 154] width 38 height 16
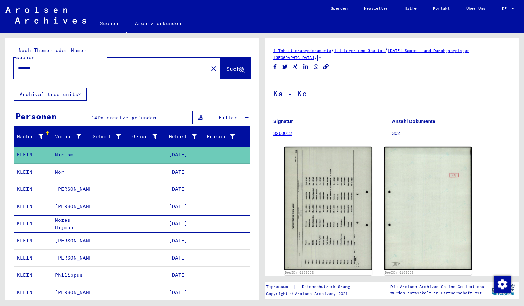
click at [297, 195] on img at bounding box center [329, 208] width 88 height 123
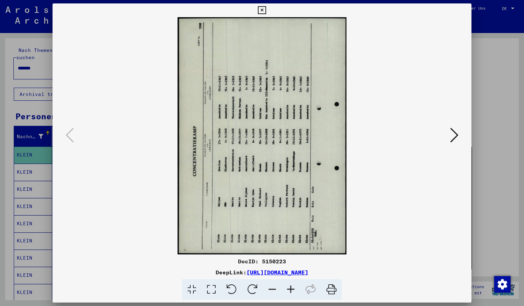
click at [254, 287] on icon at bounding box center [252, 289] width 21 height 21
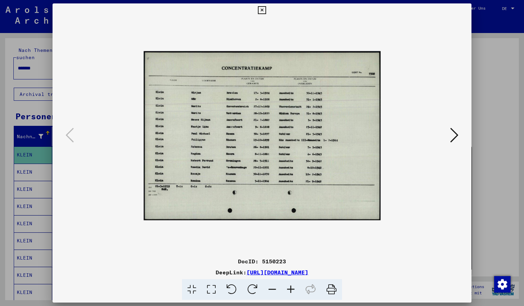
click at [291, 289] on icon at bounding box center [291, 289] width 19 height 21
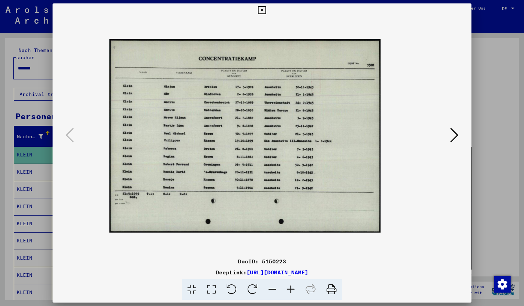
click at [291, 289] on icon at bounding box center [291, 289] width 19 height 21
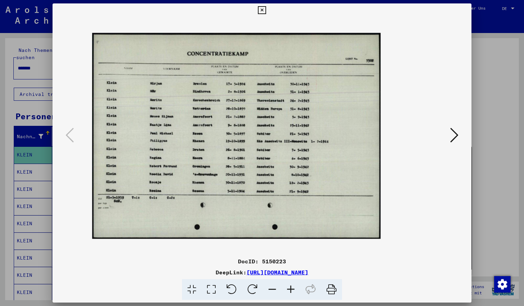
click at [291, 289] on icon at bounding box center [291, 289] width 19 height 21
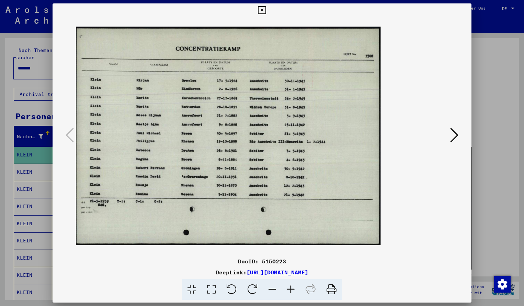
click at [291, 289] on icon at bounding box center [291, 289] width 19 height 21
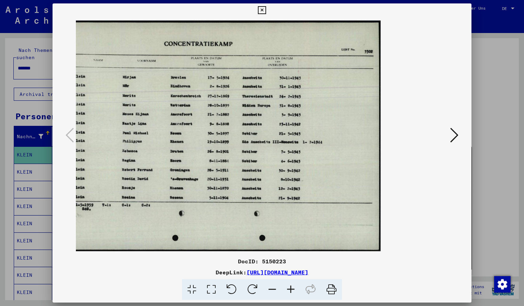
click at [266, 8] on icon at bounding box center [262, 10] width 8 height 8
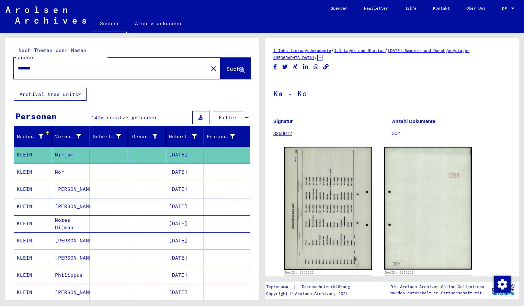
click at [42, 65] on input "*******" at bounding box center [111, 68] width 186 height 7
click at [221, 58] on button "Suche" at bounding box center [236, 68] width 30 height 21
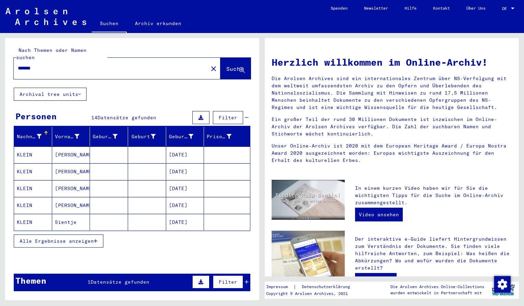
click at [26, 146] on mat-cell "KLEIN" at bounding box center [33, 154] width 38 height 16
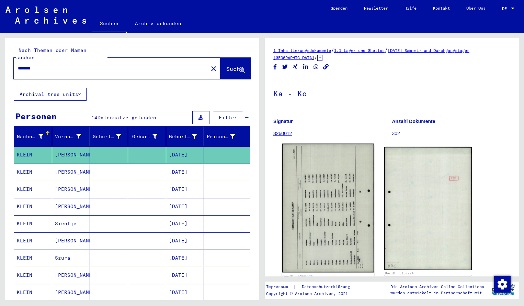
click at [309, 179] on img at bounding box center [328, 208] width 92 height 129
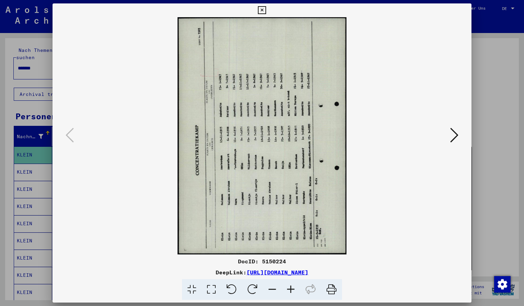
click at [250, 285] on icon at bounding box center [252, 289] width 21 height 21
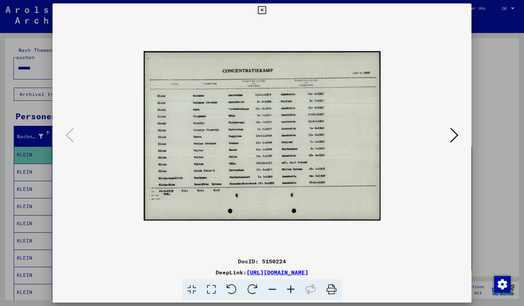
click at [291, 290] on icon at bounding box center [291, 289] width 19 height 21
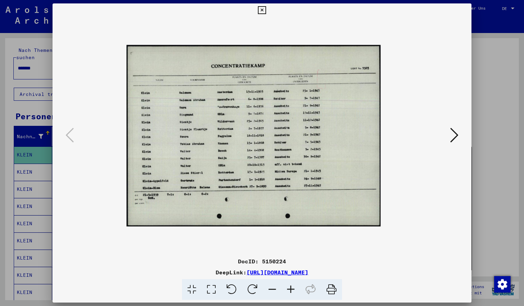
click at [291, 290] on icon at bounding box center [291, 289] width 19 height 21
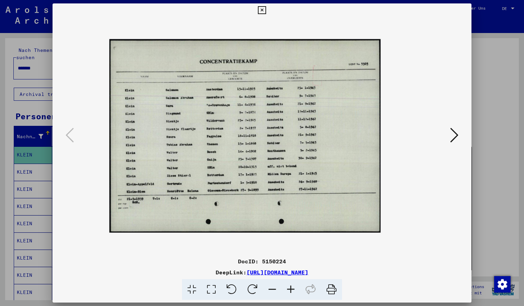
click at [291, 290] on icon at bounding box center [291, 289] width 19 height 21
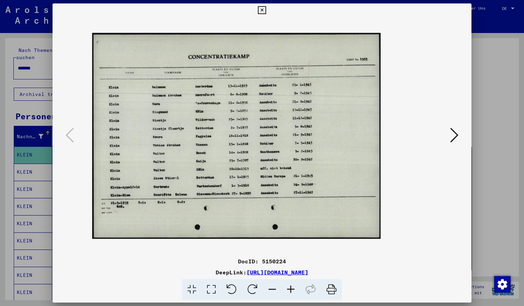
click at [291, 289] on icon at bounding box center [291, 289] width 19 height 21
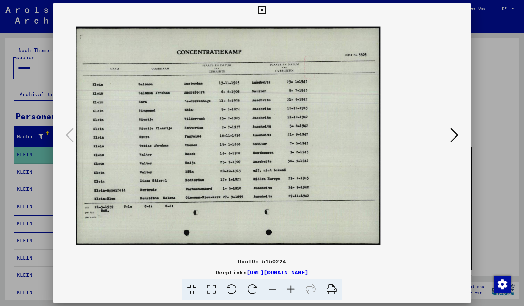
click at [291, 289] on icon at bounding box center [291, 289] width 19 height 21
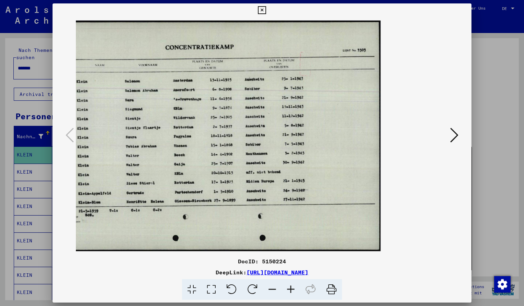
click at [291, 289] on icon at bounding box center [291, 289] width 19 height 21
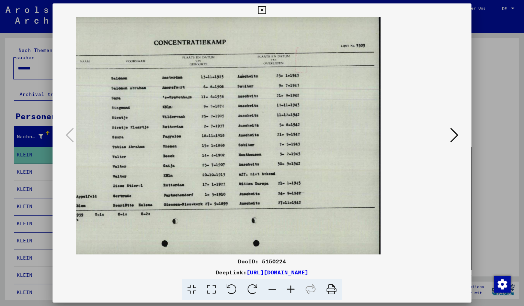
click at [273, 288] on icon at bounding box center [272, 289] width 19 height 21
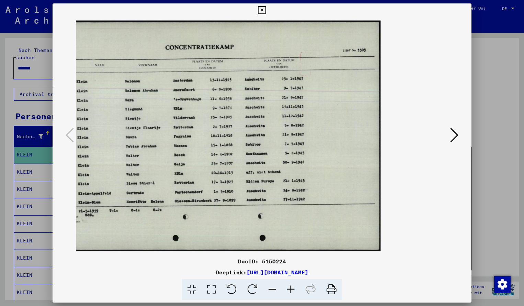
click at [266, 11] on icon at bounding box center [262, 10] width 8 height 8
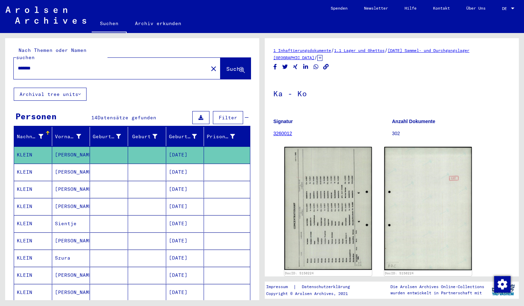
click at [48, 65] on input "*******" at bounding box center [111, 68] width 186 height 7
click at [228, 65] on span "Suche" at bounding box center [234, 68] width 17 height 7
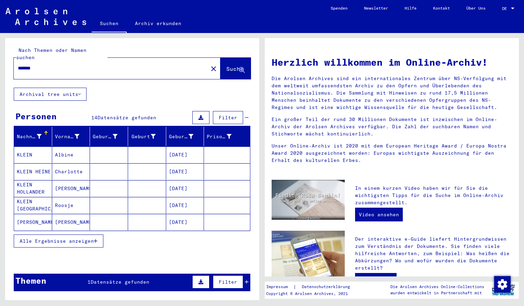
click at [51, 238] on span "Alle Ergebnisse anzeigen" at bounding box center [57, 241] width 74 height 6
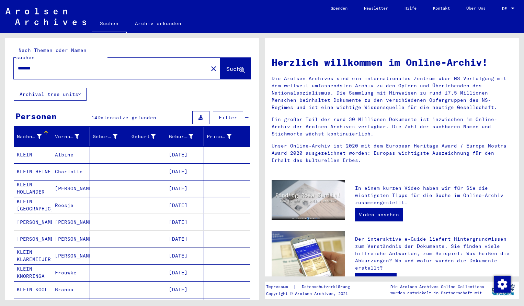
click at [47, 65] on input "*******" at bounding box center [109, 68] width 182 height 7
click at [226, 65] on span "Suche" at bounding box center [234, 68] width 17 height 7
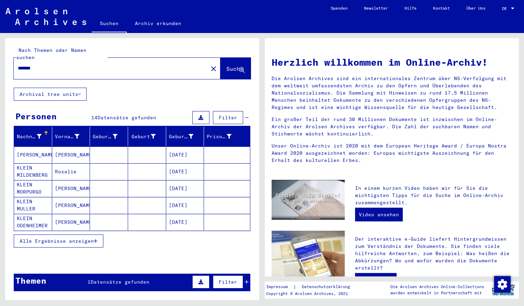
click at [47, 65] on input "*******" at bounding box center [109, 68] width 182 height 7
click at [226, 65] on span "Suche" at bounding box center [234, 68] width 17 height 7
click at [85, 238] on span "Alle Ergebnisse anzeigen" at bounding box center [57, 241] width 74 height 6
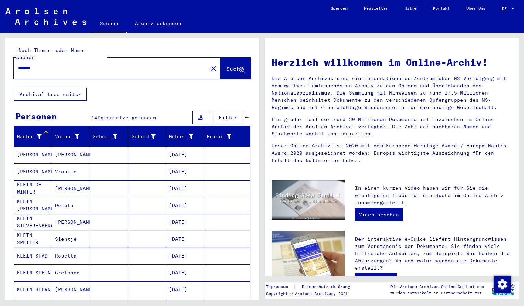
click at [226, 65] on span "Suche" at bounding box center [234, 68] width 17 height 7
click at [35, 146] on mat-cell "[PERSON_NAME]" at bounding box center [33, 154] width 38 height 16
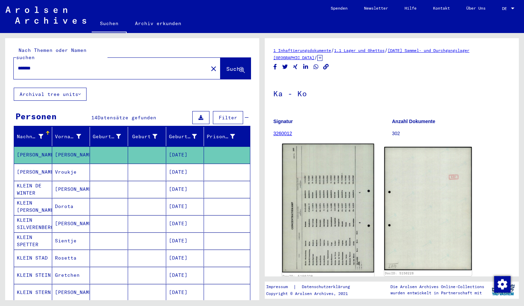
click at [320, 184] on img at bounding box center [328, 208] width 92 height 129
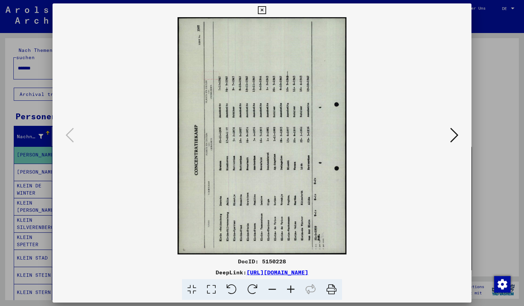
click at [257, 288] on icon at bounding box center [252, 289] width 21 height 21
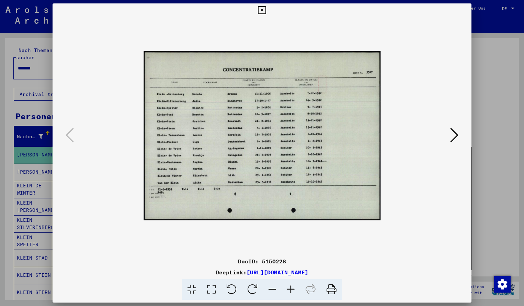
click at [289, 288] on icon at bounding box center [291, 289] width 19 height 21
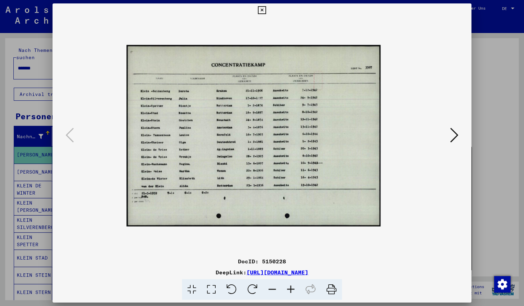
click at [289, 288] on icon at bounding box center [291, 289] width 19 height 21
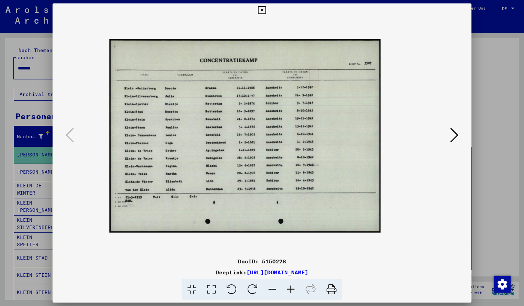
click at [290, 288] on icon at bounding box center [291, 289] width 19 height 21
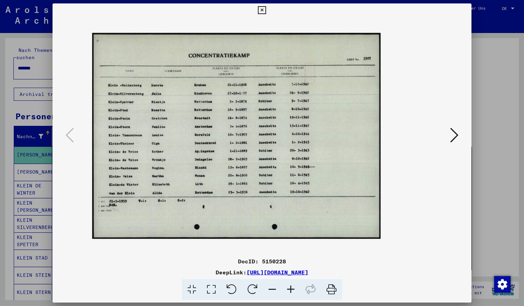
click at [266, 9] on icon at bounding box center [262, 10] width 8 height 8
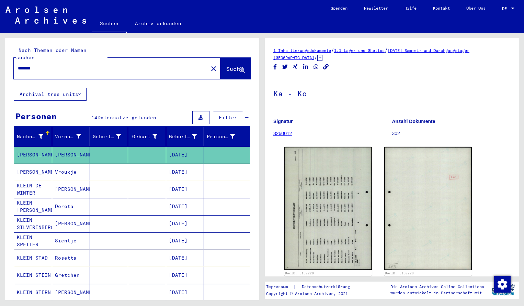
click at [47, 65] on input "*******" at bounding box center [111, 68] width 186 height 7
click at [229, 65] on span "Suche" at bounding box center [234, 68] width 17 height 7
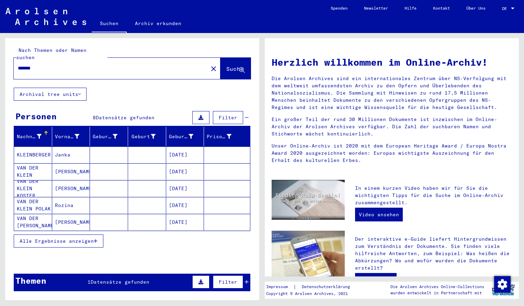
click at [33, 153] on mat-cell "KLEINBERGER" at bounding box center [33, 154] width 38 height 16
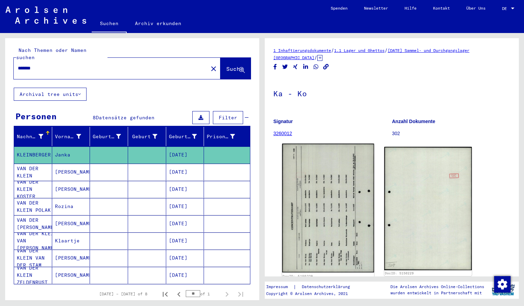
click at [328, 203] on img at bounding box center [328, 208] width 92 height 129
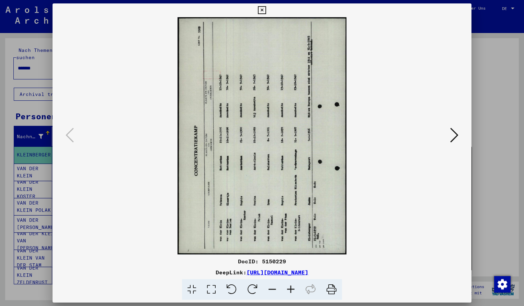
click at [255, 285] on icon at bounding box center [252, 289] width 21 height 21
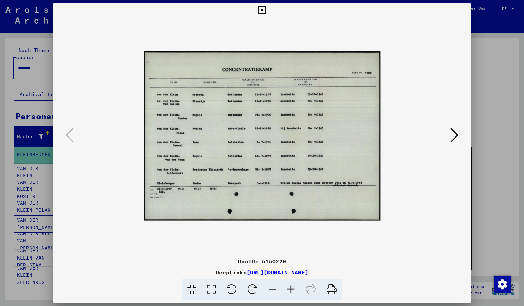
click at [291, 288] on icon at bounding box center [291, 289] width 19 height 21
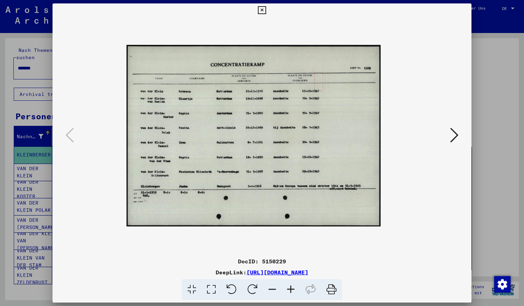
click at [291, 288] on icon at bounding box center [291, 289] width 19 height 21
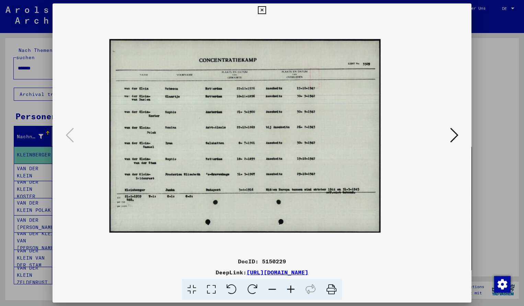
click at [291, 288] on icon at bounding box center [291, 289] width 19 height 21
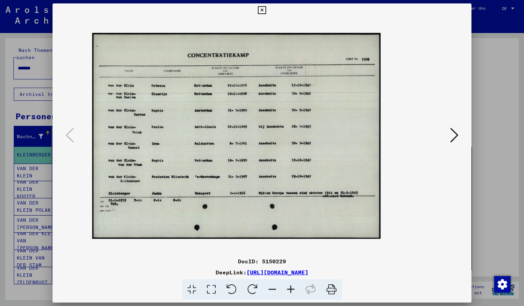
click at [291, 288] on icon at bounding box center [291, 289] width 19 height 21
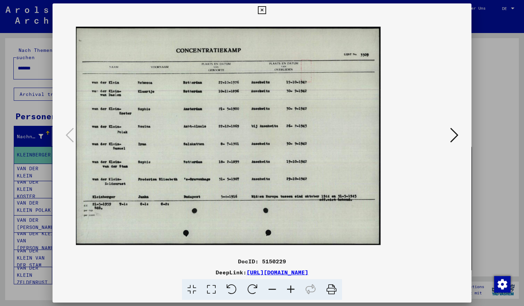
click at [291, 288] on icon at bounding box center [291, 289] width 19 height 21
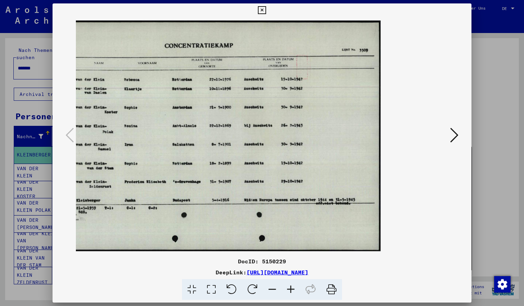
click at [266, 10] on icon at bounding box center [262, 10] width 8 height 8
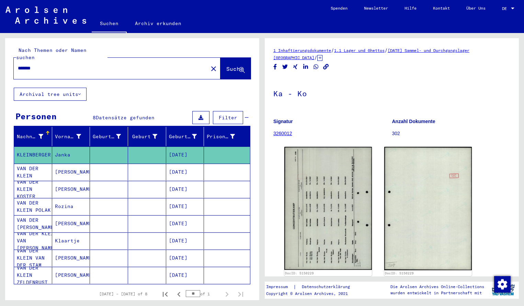
click at [43, 65] on input "*******" at bounding box center [111, 68] width 186 height 7
click at [230, 65] on span "Suche" at bounding box center [234, 68] width 17 height 7
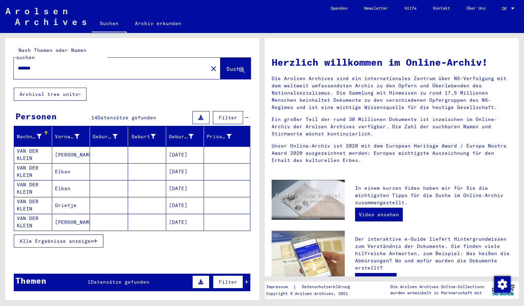
click at [41, 146] on mat-cell "VAN DER KLEIN" at bounding box center [33, 154] width 38 height 16
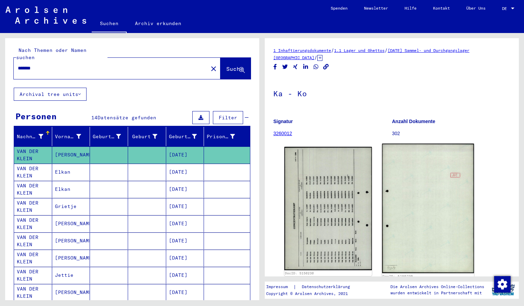
click at [341, 201] on img at bounding box center [329, 208] width 88 height 123
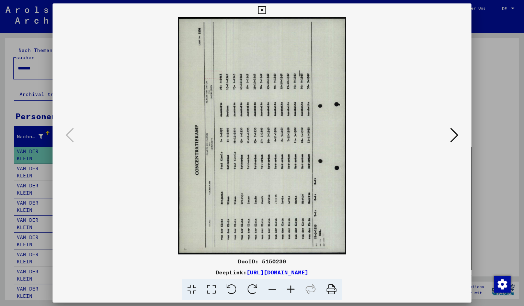
click at [252, 289] on icon at bounding box center [252, 289] width 21 height 21
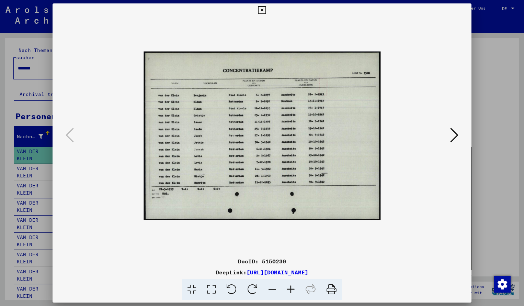
click at [291, 288] on icon at bounding box center [291, 289] width 19 height 21
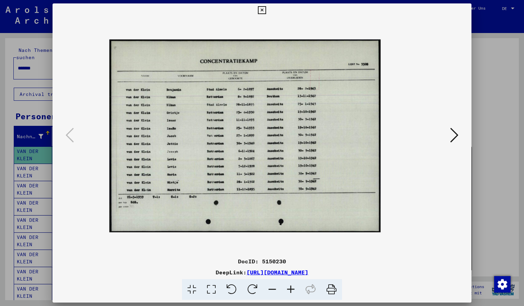
click at [291, 288] on icon at bounding box center [291, 289] width 19 height 21
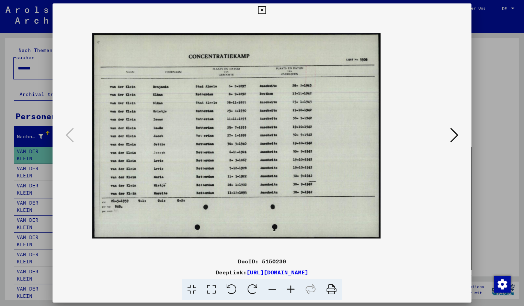
click at [291, 288] on icon at bounding box center [291, 289] width 19 height 21
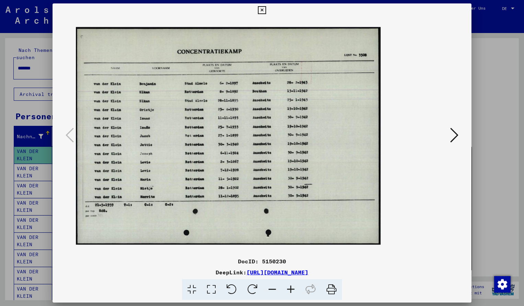
click at [291, 288] on icon at bounding box center [291, 289] width 19 height 21
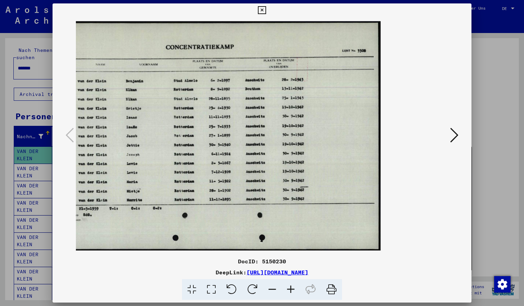
click at [291, 288] on icon at bounding box center [291, 289] width 19 height 21
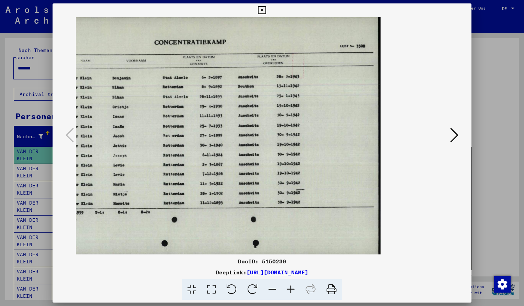
click at [272, 290] on icon at bounding box center [272, 289] width 19 height 21
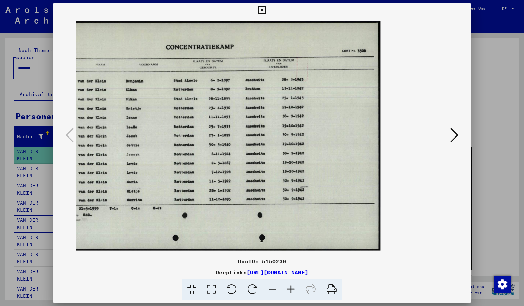
click at [266, 10] on icon at bounding box center [262, 10] width 8 height 8
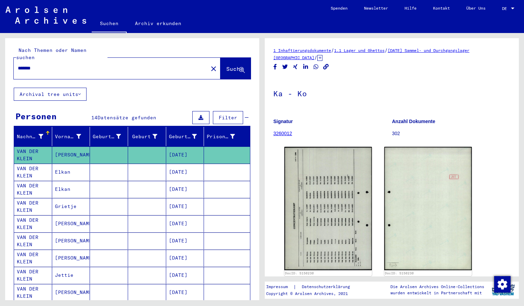
click at [53, 65] on input "*******" at bounding box center [111, 68] width 186 height 7
click at [226, 65] on span "Suche" at bounding box center [234, 68] width 17 height 7
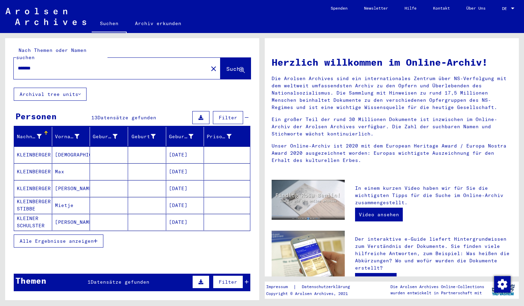
click at [34, 149] on mat-cell "KLEINBERGER" at bounding box center [33, 154] width 38 height 16
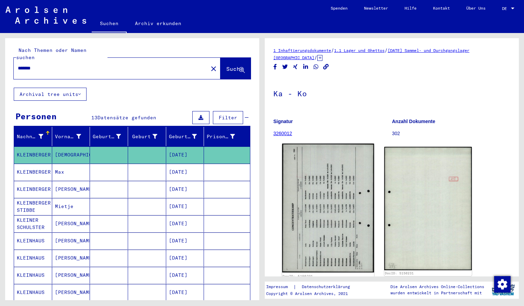
click at [343, 188] on img at bounding box center [328, 208] width 92 height 129
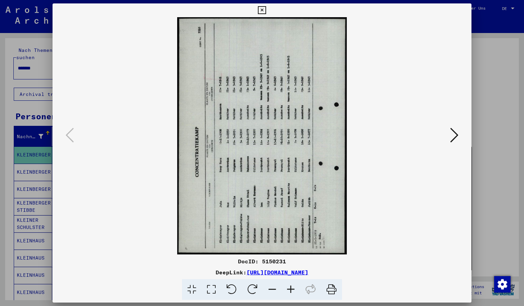
click at [254, 288] on icon at bounding box center [252, 289] width 21 height 21
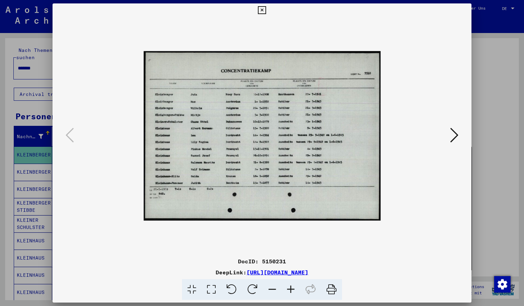
click at [291, 289] on icon at bounding box center [291, 289] width 19 height 21
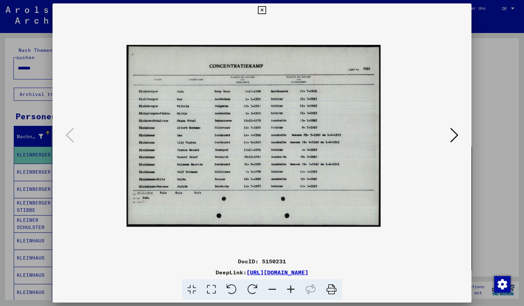
click at [291, 289] on icon at bounding box center [291, 289] width 19 height 21
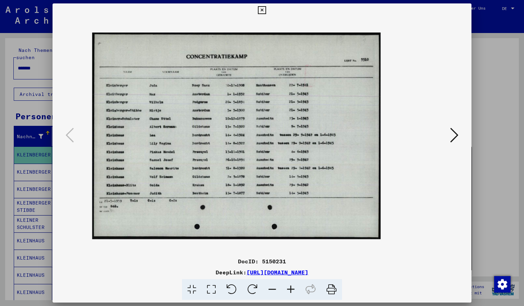
click at [291, 289] on icon at bounding box center [291, 289] width 19 height 21
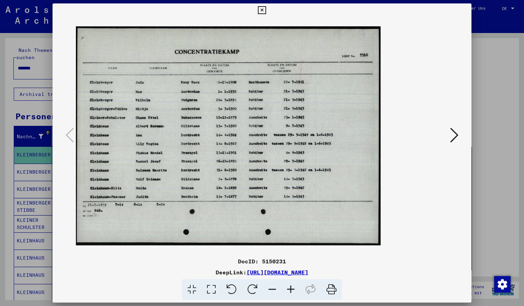
click at [291, 289] on icon at bounding box center [291, 289] width 19 height 21
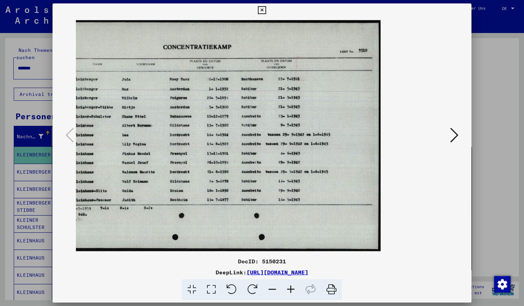
click at [270, 286] on icon at bounding box center [272, 289] width 19 height 21
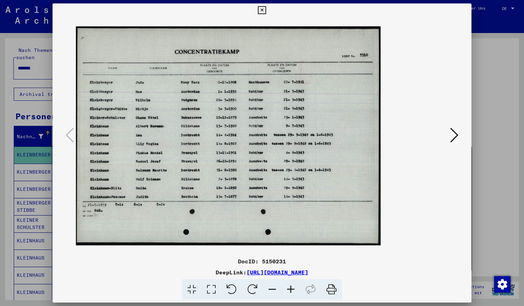
click at [266, 10] on icon at bounding box center [262, 10] width 8 height 8
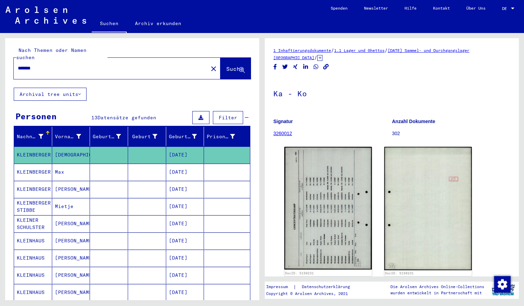
click at [42, 65] on input "*******" at bounding box center [111, 68] width 186 height 7
click at [226, 65] on span "Suche" at bounding box center [234, 68] width 17 height 7
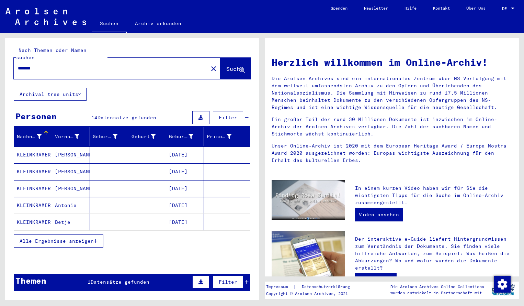
click at [48, 149] on mat-cell "KLEIMKRAMER" at bounding box center [33, 154] width 38 height 16
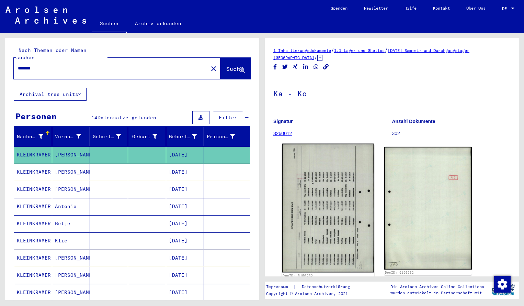
click at [301, 199] on img at bounding box center [328, 208] width 92 height 129
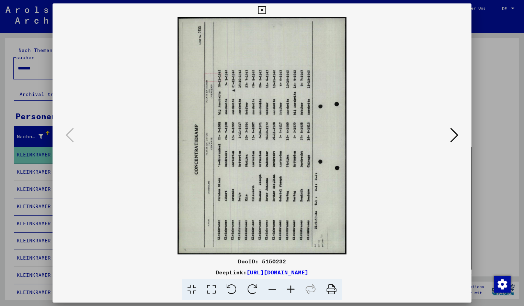
click at [251, 286] on icon at bounding box center [252, 289] width 21 height 21
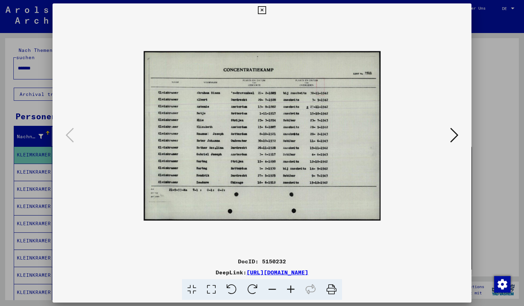
click at [292, 288] on icon at bounding box center [291, 289] width 19 height 21
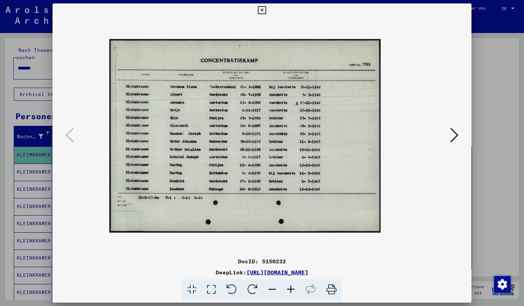
click at [292, 288] on icon at bounding box center [291, 289] width 19 height 21
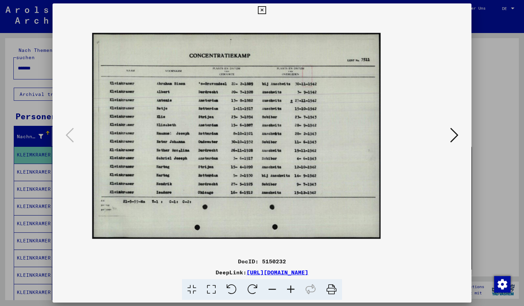
click at [292, 288] on icon at bounding box center [291, 289] width 19 height 21
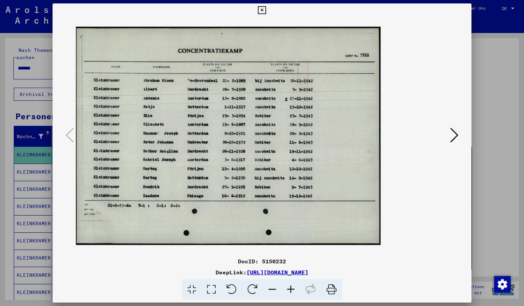
click at [292, 287] on icon at bounding box center [291, 289] width 19 height 21
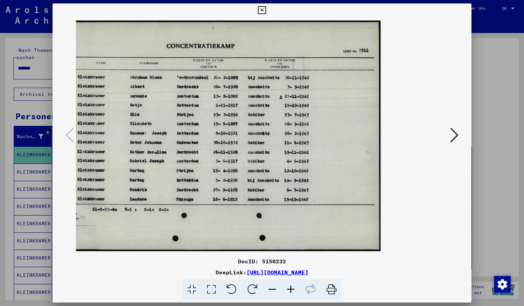
click at [266, 11] on icon at bounding box center [262, 10] width 8 height 8
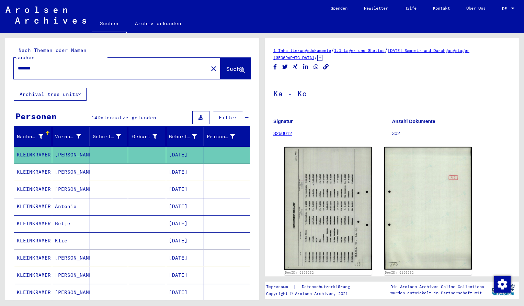
click at [48, 65] on input "*******" at bounding box center [111, 68] width 186 height 7
click at [226, 65] on span "Suche" at bounding box center [234, 68] width 17 height 7
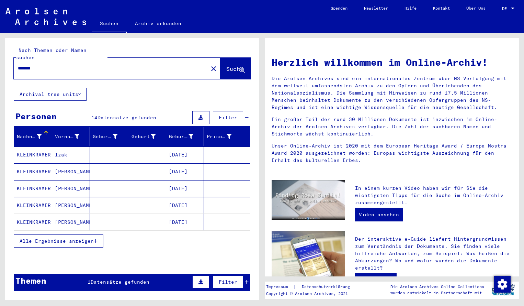
click at [33, 146] on mat-cell "KLEINKRAMER" at bounding box center [33, 154] width 38 height 16
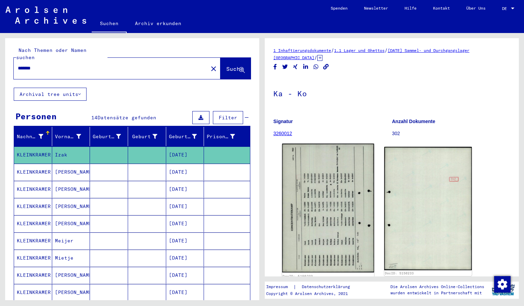
click at [318, 178] on img at bounding box center [328, 208] width 92 height 129
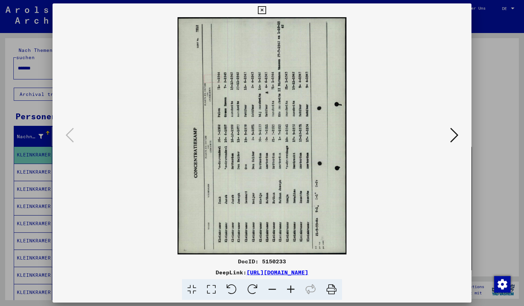
click at [291, 288] on icon at bounding box center [291, 289] width 19 height 21
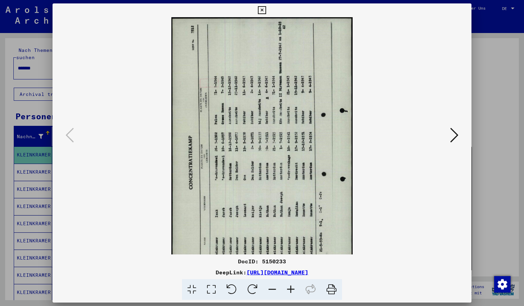
click at [255, 291] on icon at bounding box center [252, 289] width 21 height 21
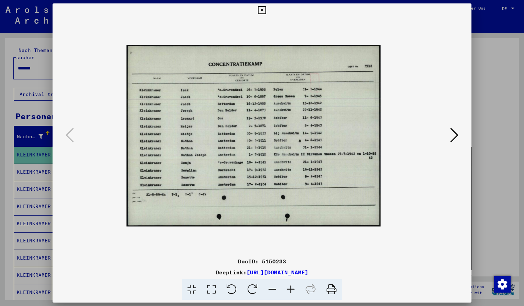
click at [292, 289] on icon at bounding box center [291, 289] width 19 height 21
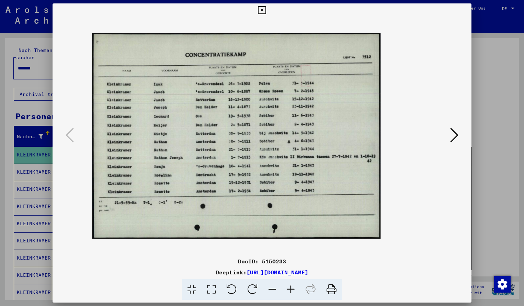
click at [292, 289] on icon at bounding box center [291, 289] width 19 height 21
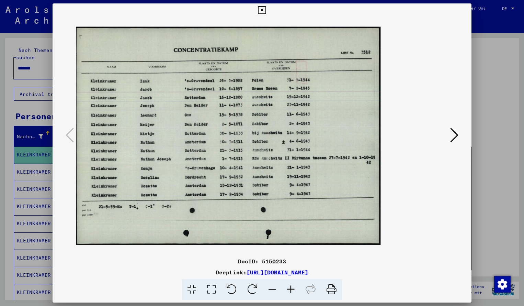
click at [292, 289] on icon at bounding box center [291, 289] width 19 height 21
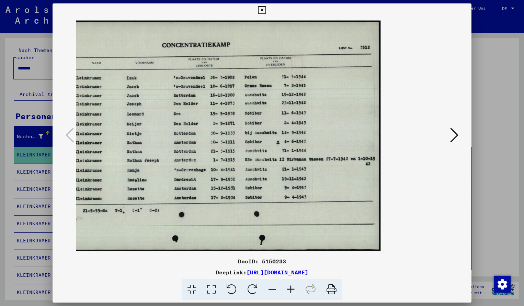
click at [266, 11] on icon at bounding box center [262, 10] width 8 height 8
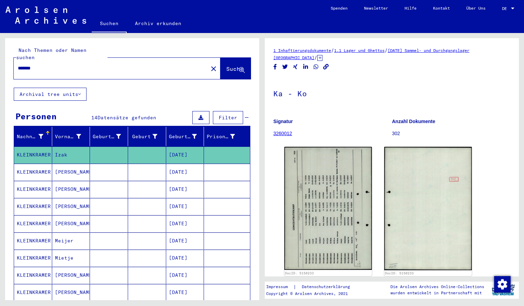
click at [44, 65] on input "*******" at bounding box center [111, 68] width 186 height 7
click at [226, 65] on span "Suche" at bounding box center [234, 68] width 17 height 7
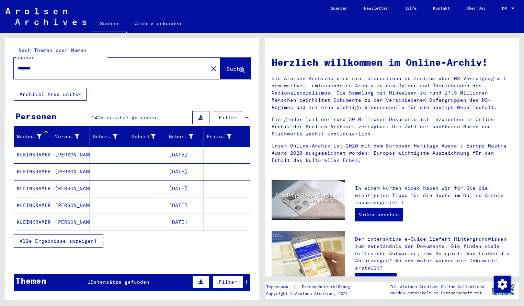
click at [38, 152] on mat-cell "KLEINKRAMER" at bounding box center [33, 154] width 38 height 16
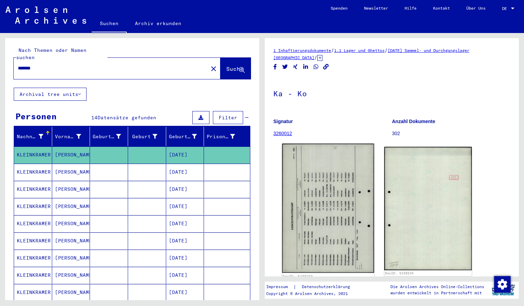
click at [309, 178] on img at bounding box center [328, 208] width 92 height 129
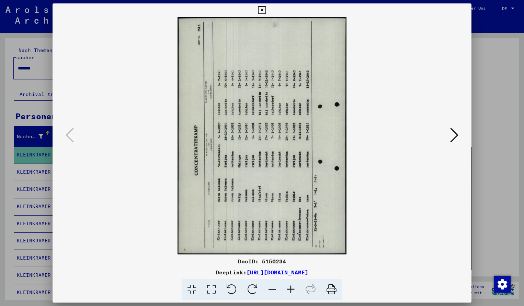
click at [257, 287] on icon at bounding box center [252, 289] width 21 height 21
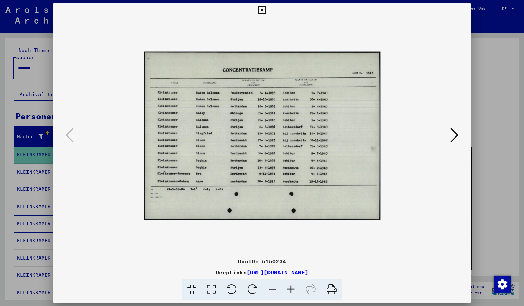
click at [292, 289] on icon at bounding box center [291, 289] width 19 height 21
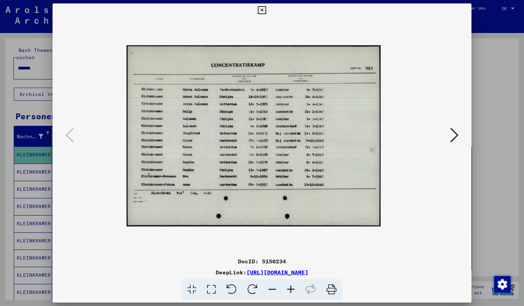
click at [292, 289] on icon at bounding box center [291, 289] width 19 height 21
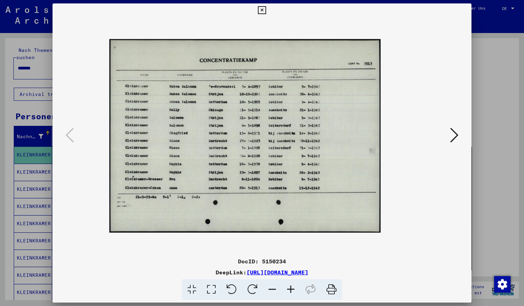
click at [292, 289] on icon at bounding box center [291, 289] width 19 height 21
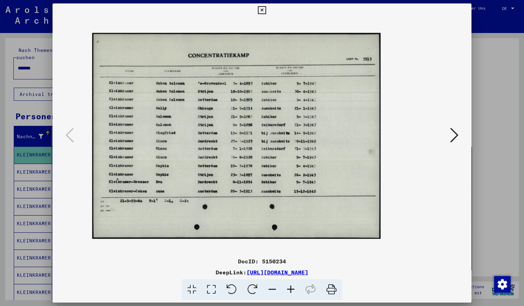
click at [292, 289] on icon at bounding box center [291, 289] width 19 height 21
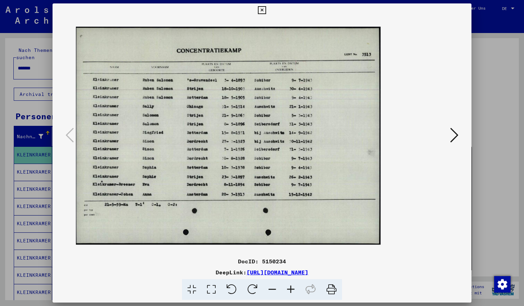
click at [292, 289] on icon at bounding box center [291, 289] width 19 height 21
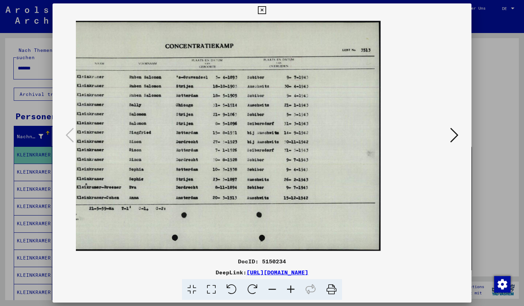
drag, startPoint x: 273, startPoint y: 96, endPoint x: 274, endPoint y: 103, distance: 7.2
click at [252, 124] on img at bounding box center [219, 136] width 323 height 230
click at [266, 10] on icon at bounding box center [262, 10] width 8 height 8
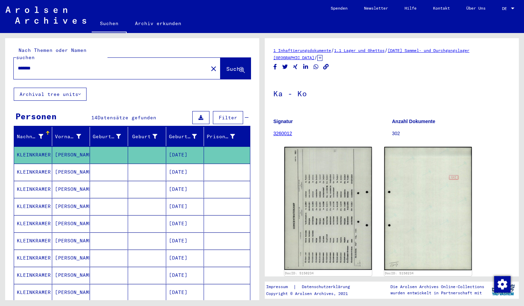
click at [41, 65] on input "*******" at bounding box center [111, 68] width 186 height 7
click at [226, 65] on span "Suche" at bounding box center [234, 68] width 17 height 7
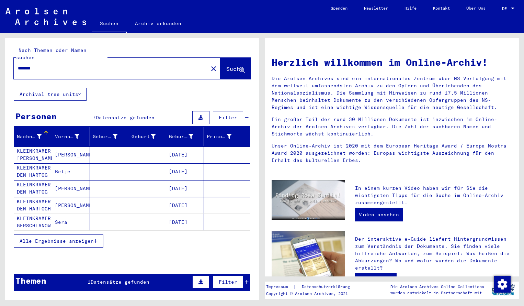
click at [36, 146] on mat-cell "KLEINKRAMER [PERSON_NAME]" at bounding box center [33, 154] width 38 height 16
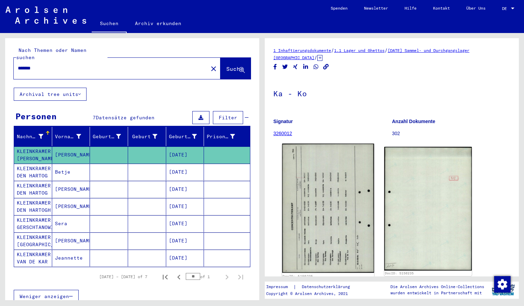
click at [334, 165] on img at bounding box center [328, 208] width 92 height 129
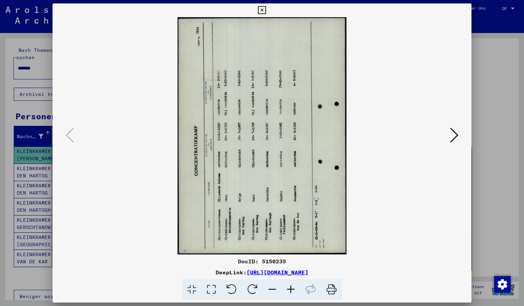
click at [256, 289] on icon at bounding box center [252, 289] width 21 height 21
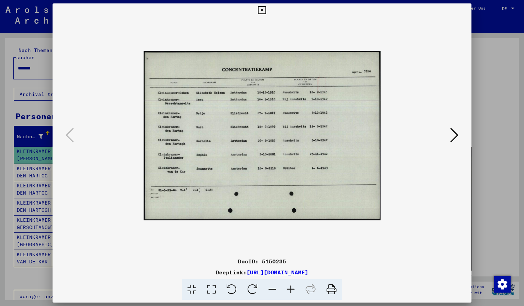
click at [292, 287] on icon at bounding box center [291, 289] width 19 height 21
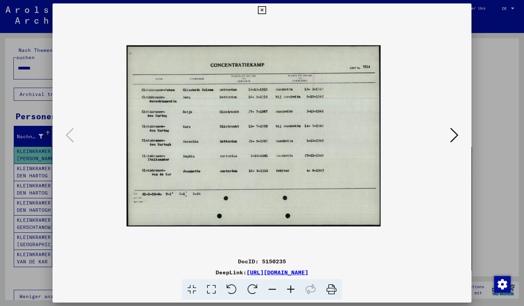
click at [292, 287] on icon at bounding box center [291, 289] width 19 height 21
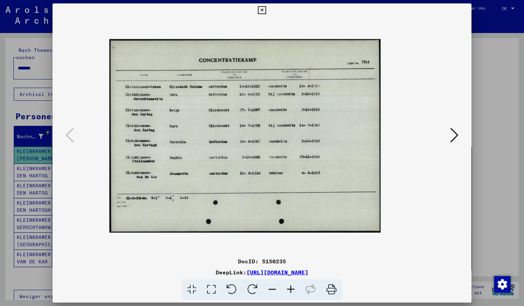
click at [292, 287] on icon at bounding box center [291, 289] width 19 height 21
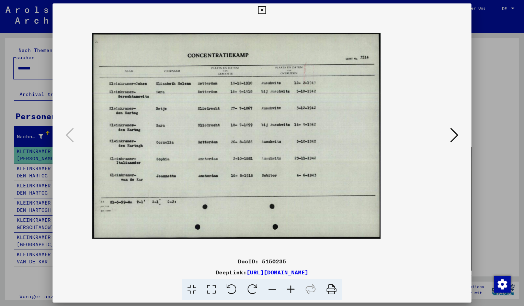
click at [292, 287] on icon at bounding box center [291, 289] width 19 height 21
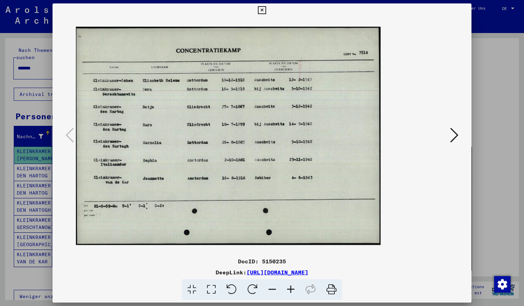
click at [266, 9] on icon at bounding box center [262, 10] width 8 height 8
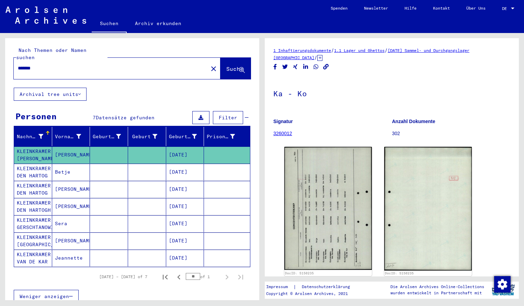
click at [44, 65] on input "*******" at bounding box center [111, 68] width 186 height 7
click at [229, 65] on span "Suche" at bounding box center [234, 68] width 17 height 7
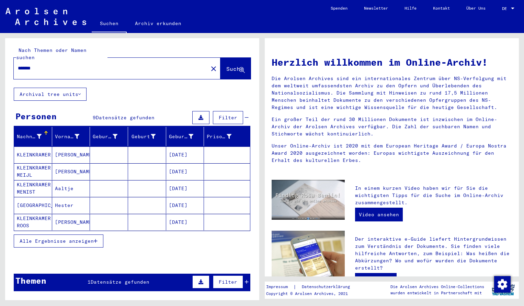
click at [85, 238] on span "Alle Ergebnisse anzeigen" at bounding box center [57, 241] width 74 height 6
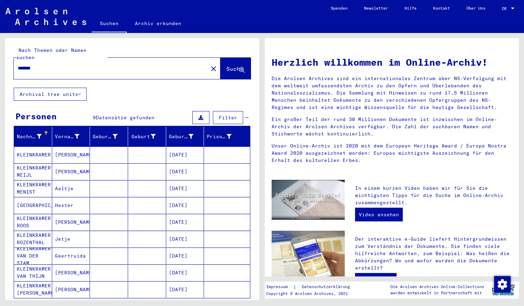
click at [253, 251] on div "Nachname Vorname Geburtsname Geburt‏ Geburtsdatum Prisoner # [PERSON_NAME] [DAT…" at bounding box center [132, 235] width 254 height 216
click at [43, 65] on input "*******" at bounding box center [109, 68] width 182 height 7
click at [227, 65] on span "Suche" at bounding box center [234, 68] width 17 height 7
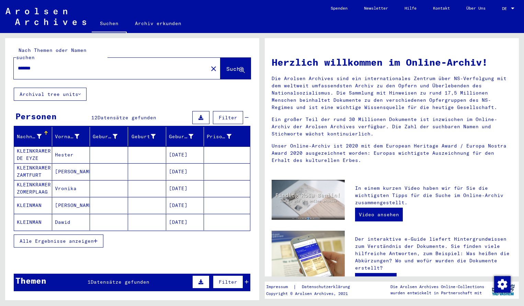
click at [36, 197] on mat-cell "KLEINMAN" at bounding box center [33, 205] width 38 height 16
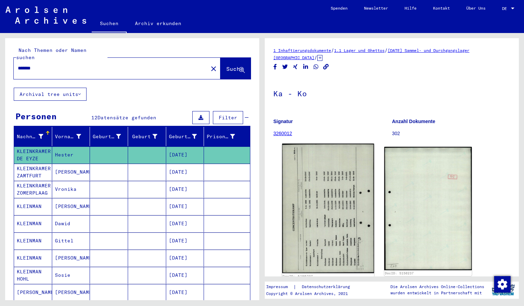
click at [320, 179] on img at bounding box center [328, 209] width 92 height 130
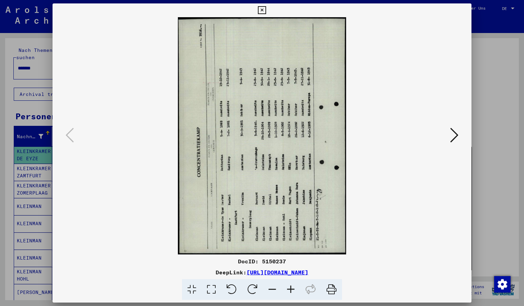
click at [254, 286] on icon at bounding box center [252, 289] width 21 height 21
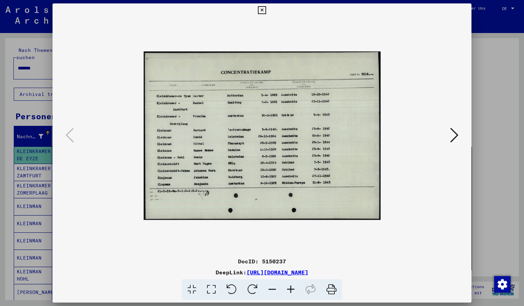
click at [293, 288] on icon at bounding box center [291, 289] width 19 height 21
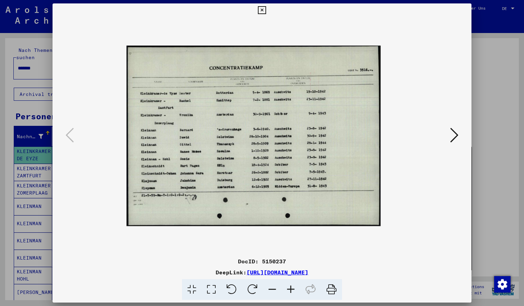
click at [293, 288] on icon at bounding box center [291, 289] width 19 height 21
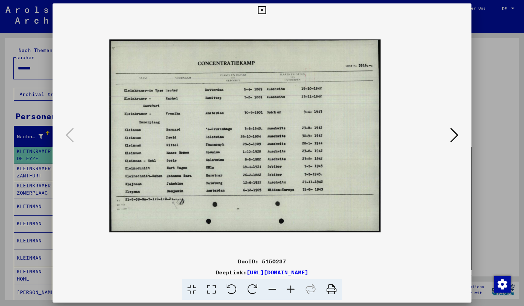
click at [293, 288] on icon at bounding box center [291, 289] width 19 height 21
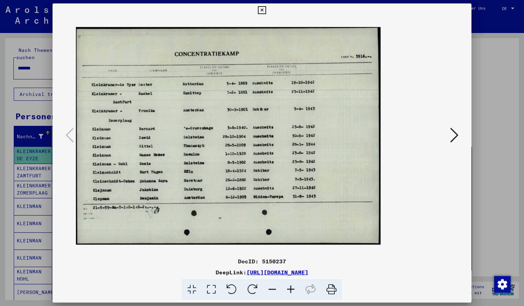
click at [293, 288] on icon at bounding box center [291, 289] width 19 height 21
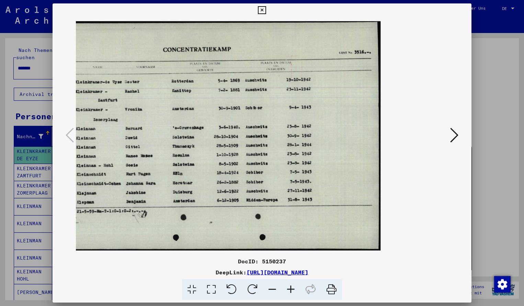
click at [266, 10] on icon at bounding box center [262, 10] width 8 height 8
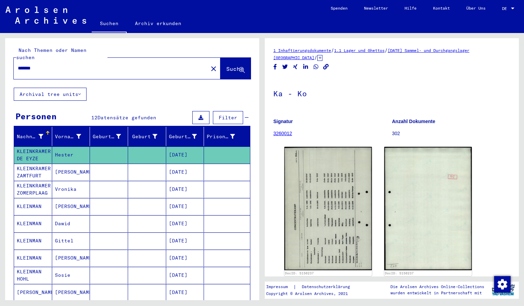
click at [40, 65] on input "*******" at bounding box center [111, 68] width 186 height 7
click at [233, 65] on span "Suche" at bounding box center [234, 68] width 17 height 7
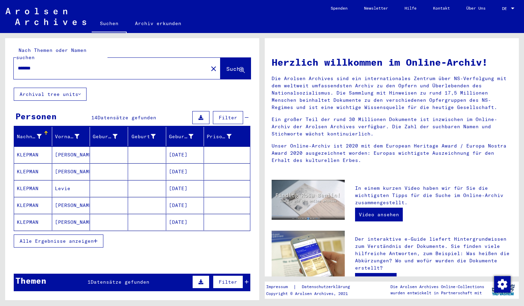
click at [43, 146] on mat-cell "KLEPMAN" at bounding box center [33, 154] width 38 height 16
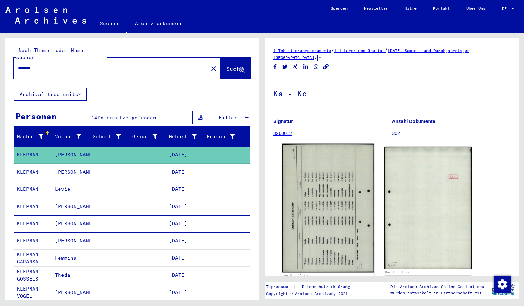
click at [321, 255] on img at bounding box center [328, 208] width 92 height 129
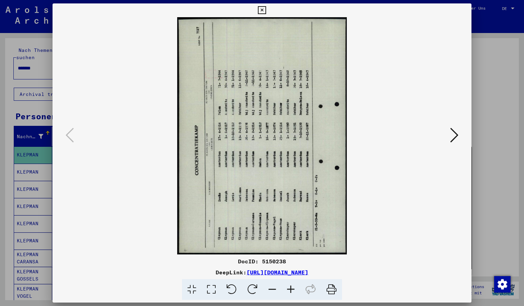
click at [249, 288] on icon at bounding box center [252, 289] width 21 height 21
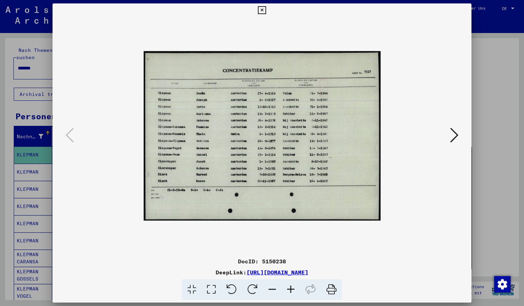
click at [294, 287] on icon at bounding box center [291, 289] width 19 height 21
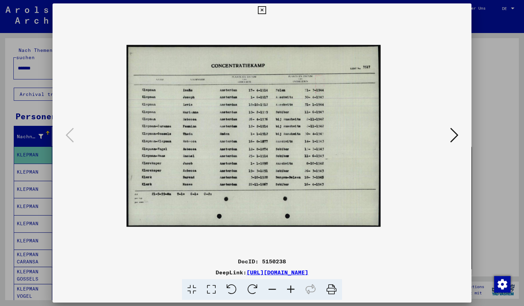
click at [294, 287] on icon at bounding box center [291, 289] width 19 height 21
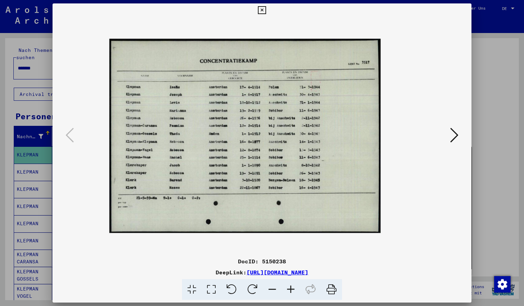
click at [294, 287] on icon at bounding box center [291, 289] width 19 height 21
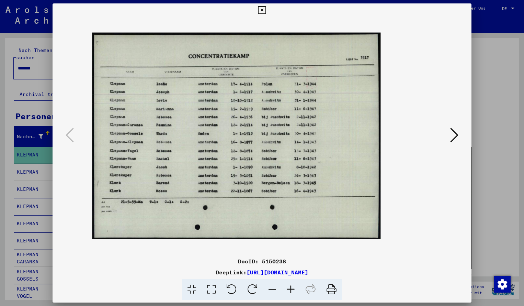
click at [294, 287] on icon at bounding box center [291, 289] width 19 height 21
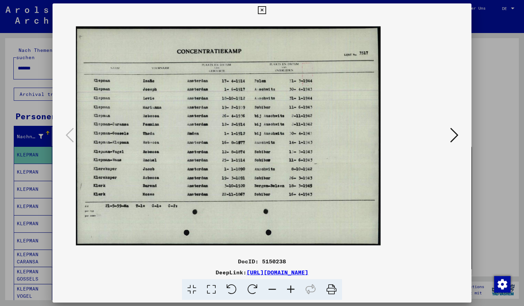
click at [294, 287] on icon at bounding box center [291, 289] width 19 height 21
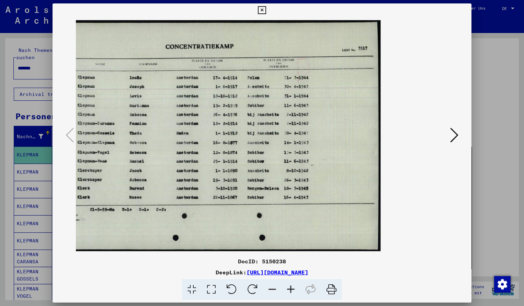
click at [266, 12] on icon at bounding box center [262, 10] width 8 height 8
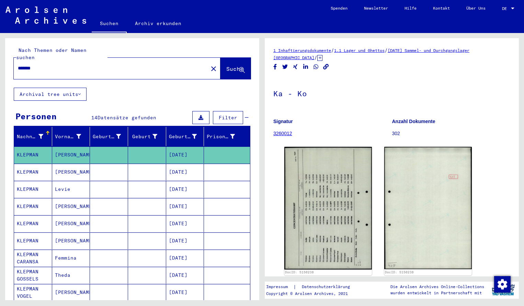
click at [39, 65] on input "*******" at bounding box center [111, 68] width 186 height 7
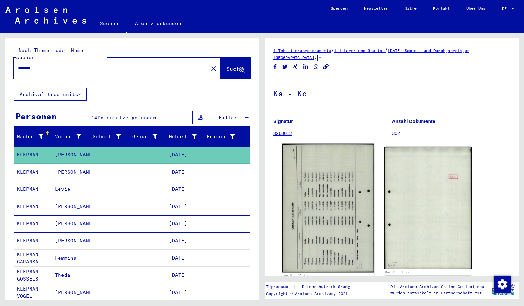
click at [365, 222] on img at bounding box center [328, 208] width 92 height 129
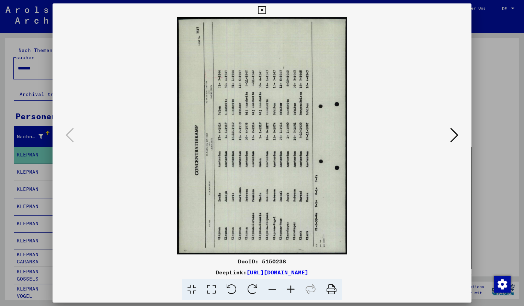
click at [250, 290] on icon at bounding box center [252, 289] width 21 height 21
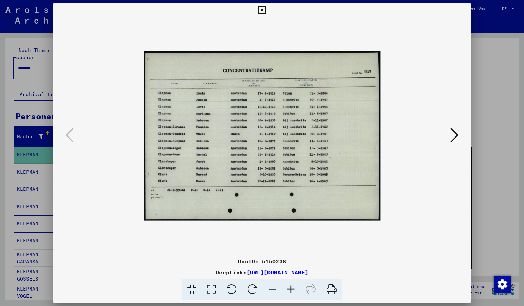
click at [253, 287] on icon at bounding box center [252, 289] width 21 height 21
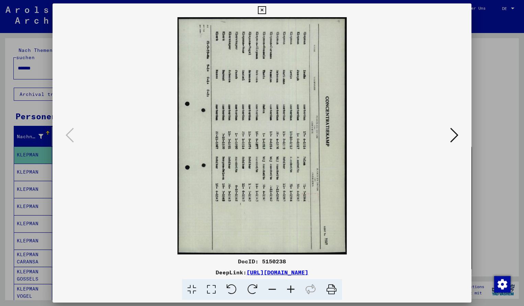
click at [238, 289] on icon at bounding box center [231, 289] width 21 height 21
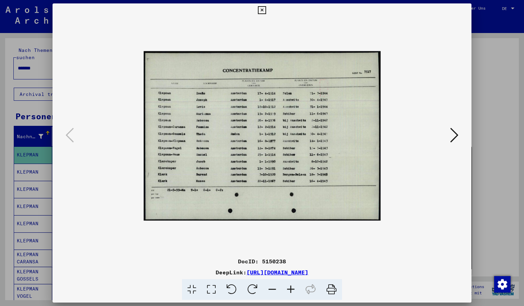
click at [288, 286] on icon at bounding box center [291, 289] width 19 height 21
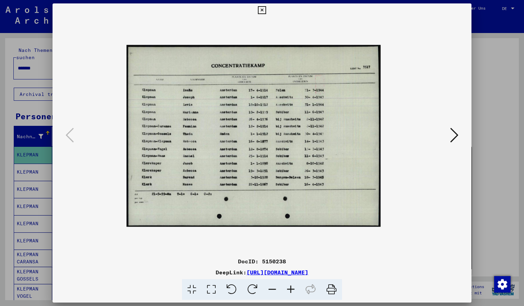
click at [288, 286] on icon at bounding box center [291, 289] width 19 height 21
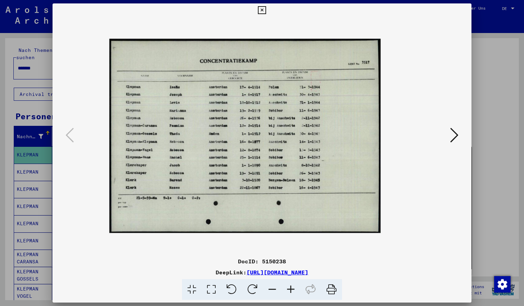
click at [288, 286] on icon at bounding box center [291, 289] width 19 height 21
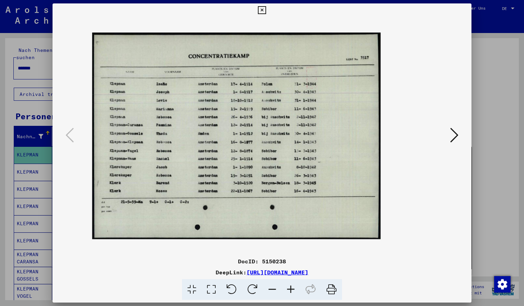
click at [289, 286] on icon at bounding box center [291, 289] width 19 height 21
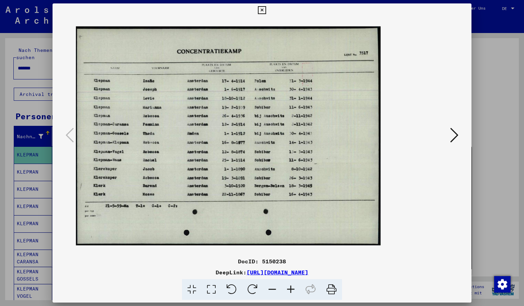
click at [289, 286] on icon at bounding box center [291, 289] width 19 height 21
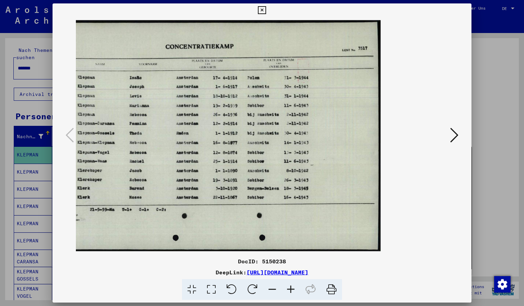
click at [266, 11] on icon at bounding box center [262, 10] width 8 height 8
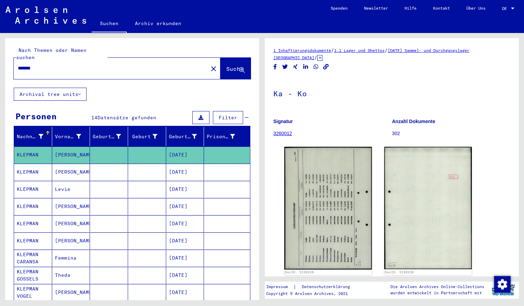
click at [46, 65] on input "*******" at bounding box center [111, 68] width 186 height 7
click at [231, 65] on span "Suche" at bounding box center [234, 68] width 17 height 7
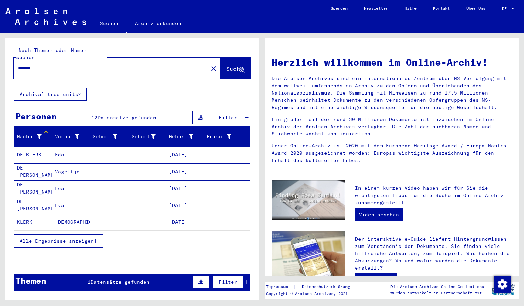
click at [28, 148] on mat-cell "DE KLERK" at bounding box center [33, 154] width 38 height 16
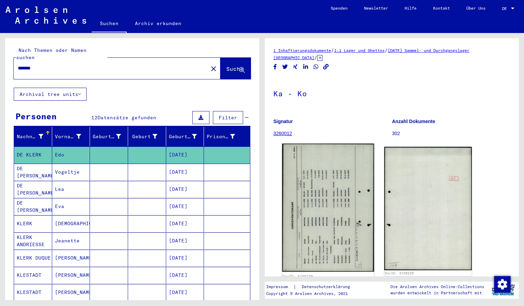
click at [307, 201] on img at bounding box center [328, 208] width 92 height 128
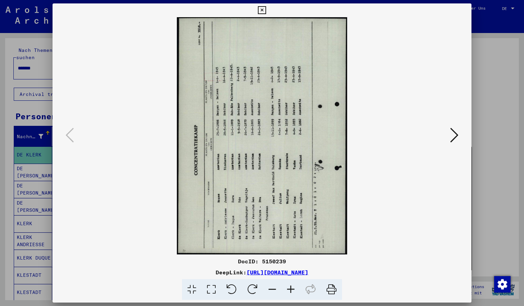
click at [255, 286] on icon at bounding box center [252, 289] width 21 height 21
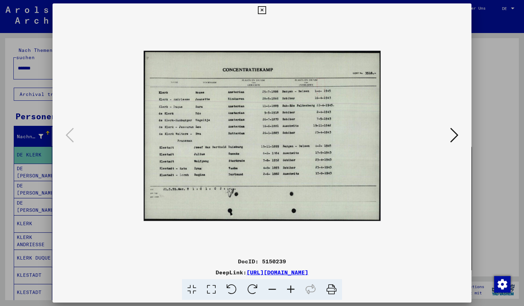
click at [290, 289] on icon at bounding box center [291, 289] width 19 height 21
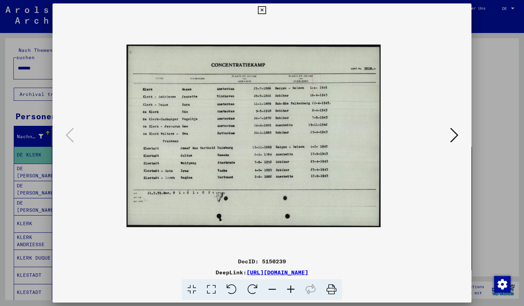
click at [290, 289] on icon at bounding box center [291, 289] width 19 height 21
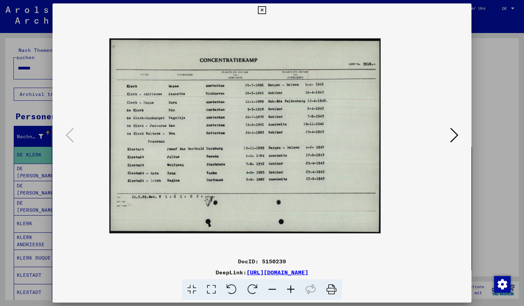
click at [290, 289] on icon at bounding box center [291, 289] width 19 height 21
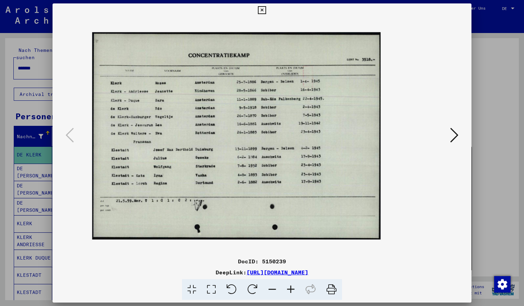
click at [290, 289] on icon at bounding box center [291, 289] width 19 height 21
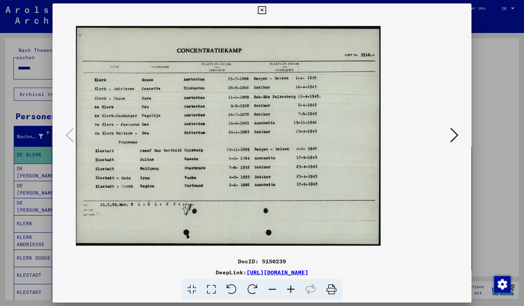
click at [290, 289] on icon at bounding box center [291, 289] width 19 height 21
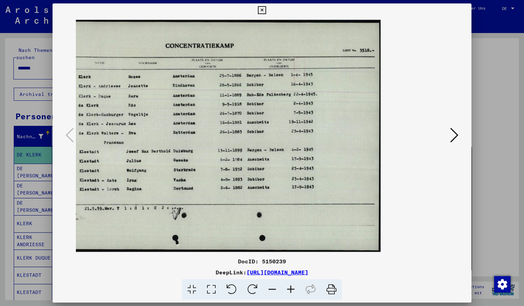
click at [268, 11] on button at bounding box center [262, 10] width 12 height 14
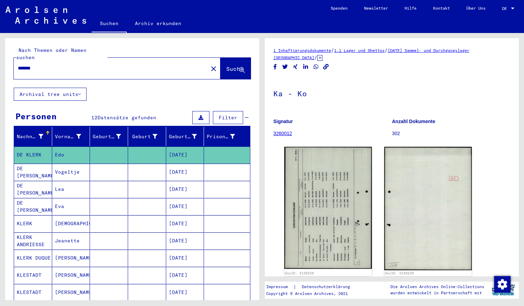
click at [58, 65] on input "*******" at bounding box center [111, 68] width 186 height 7
click at [227, 66] on button "Suche" at bounding box center [236, 68] width 30 height 21
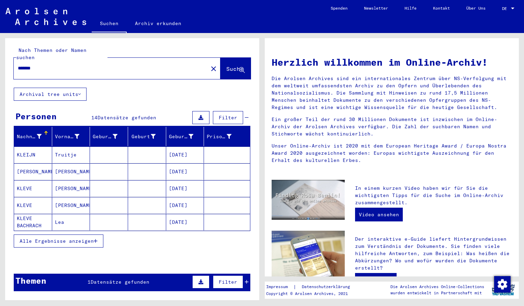
click at [32, 148] on mat-cell "KLEIJN" at bounding box center [33, 154] width 38 height 16
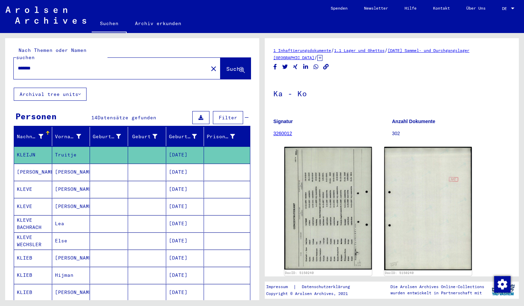
click at [353, 197] on img at bounding box center [329, 208] width 88 height 123
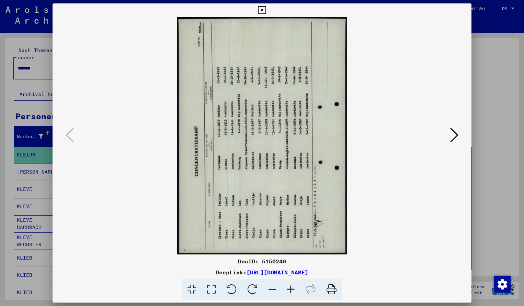
click at [258, 286] on icon at bounding box center [252, 289] width 21 height 21
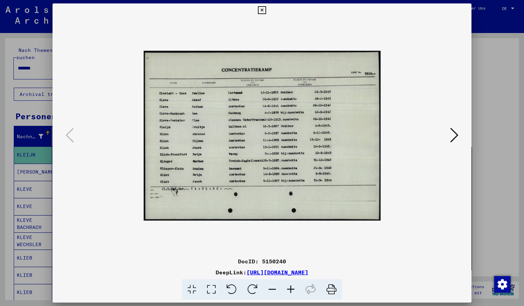
click at [288, 288] on icon at bounding box center [291, 289] width 19 height 21
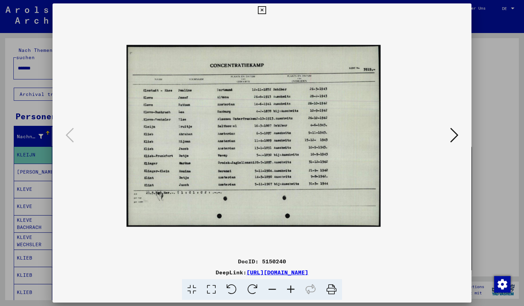
click at [288, 288] on icon at bounding box center [291, 289] width 19 height 21
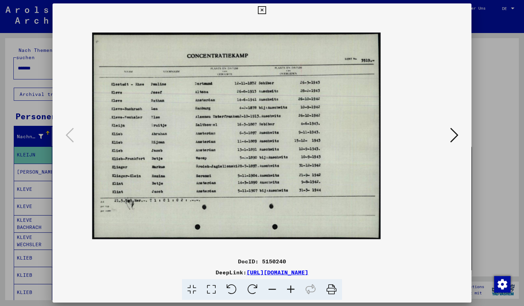
click at [288, 288] on icon at bounding box center [291, 289] width 19 height 21
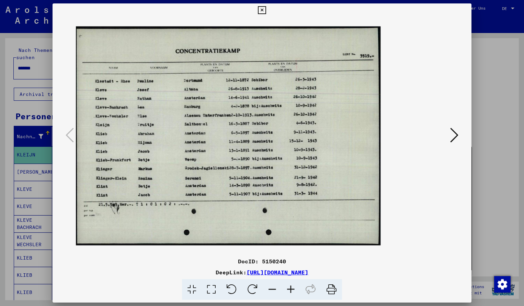
click at [288, 288] on icon at bounding box center [291, 289] width 19 height 21
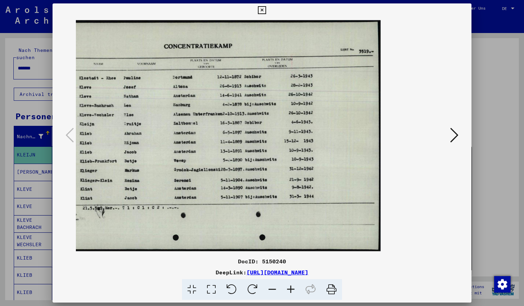
click at [288, 288] on icon at bounding box center [291, 289] width 19 height 21
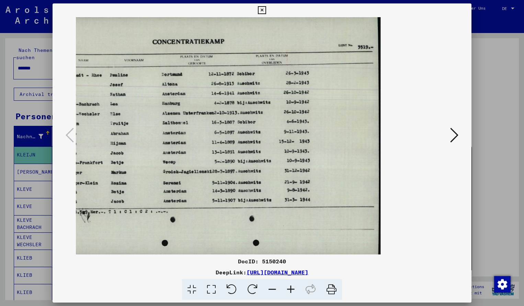
click at [271, 290] on icon at bounding box center [272, 289] width 19 height 21
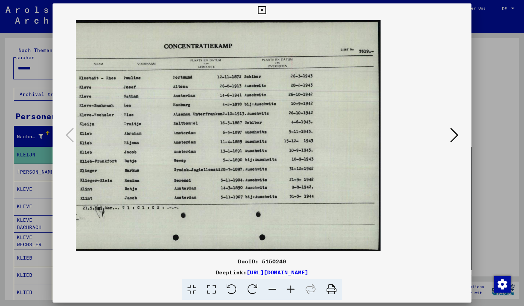
click at [184, 101] on img at bounding box center [219, 135] width 323 height 231
click at [266, 12] on icon at bounding box center [262, 10] width 8 height 8
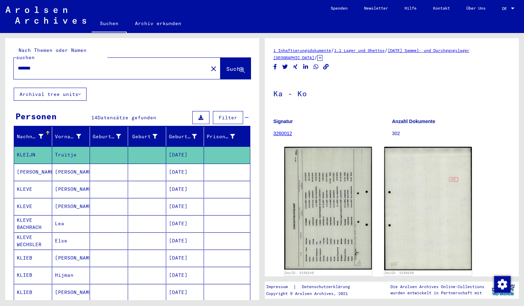
click at [44, 65] on input "*******" at bounding box center [111, 68] width 186 height 7
click at [228, 65] on span "Suche" at bounding box center [234, 68] width 17 height 7
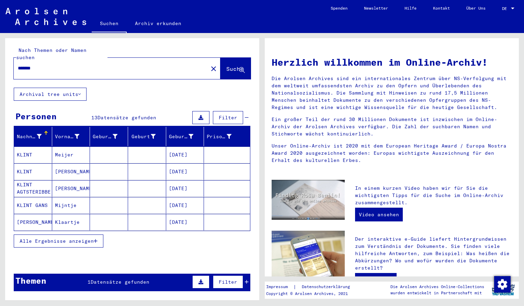
click at [24, 146] on mat-cell "KLINT" at bounding box center [33, 154] width 38 height 16
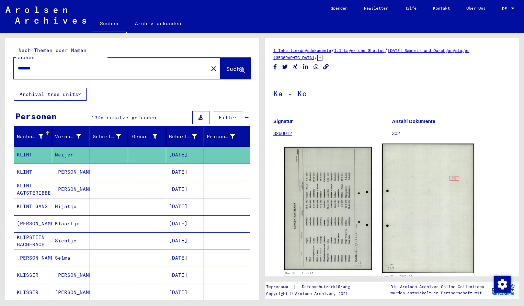
click at [341, 186] on img at bounding box center [329, 208] width 88 height 123
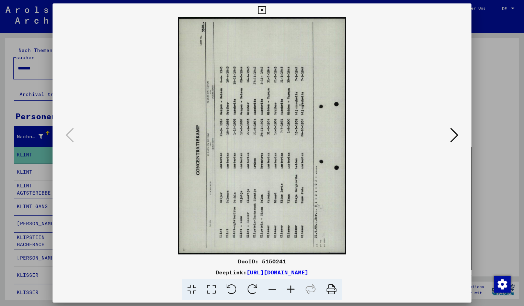
click at [254, 284] on icon at bounding box center [252, 289] width 21 height 21
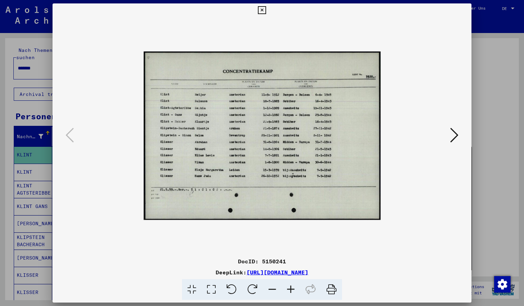
click at [292, 287] on icon at bounding box center [291, 289] width 19 height 21
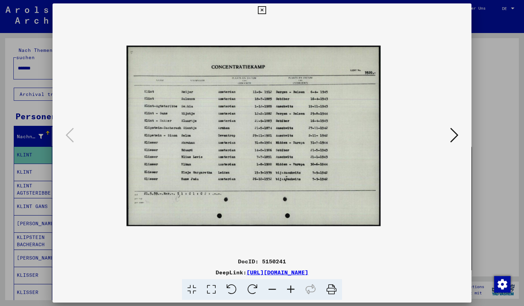
click at [292, 287] on icon at bounding box center [291, 289] width 19 height 21
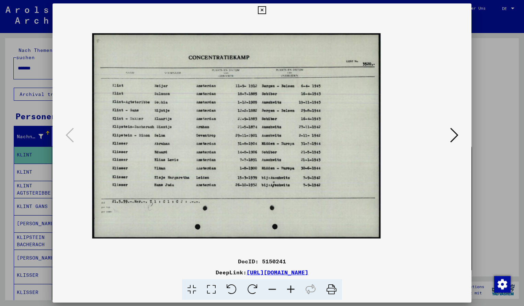
click at [292, 287] on icon at bounding box center [291, 289] width 19 height 21
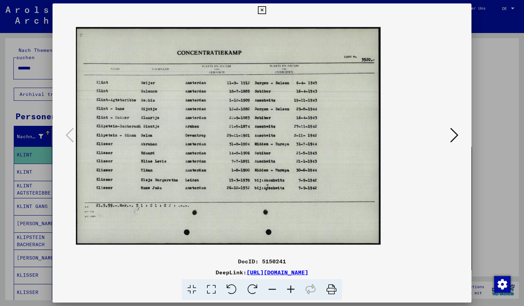
click at [292, 287] on icon at bounding box center [291, 289] width 19 height 21
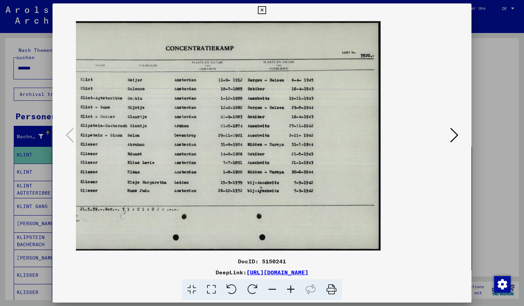
click at [266, 9] on icon at bounding box center [262, 10] width 8 height 8
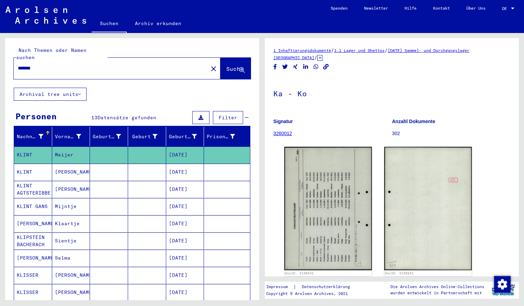
click at [51, 65] on input "*******" at bounding box center [111, 68] width 186 height 7
click at [235, 65] on span "Suche" at bounding box center [234, 68] width 17 height 7
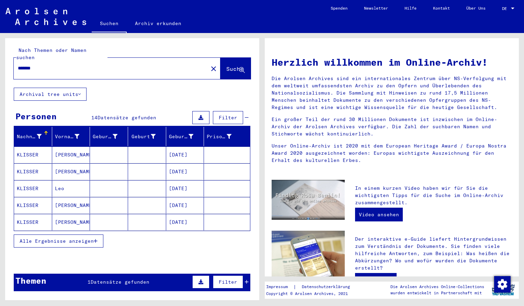
click at [29, 147] on mat-cell "KLISSER" at bounding box center [33, 154] width 38 height 16
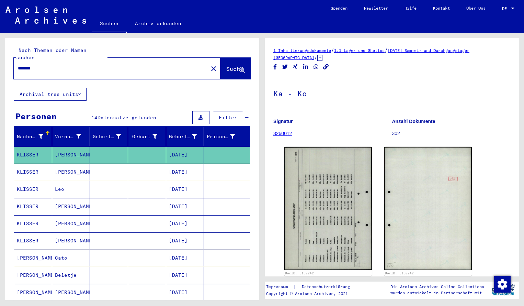
click at [301, 193] on img at bounding box center [329, 208] width 88 height 123
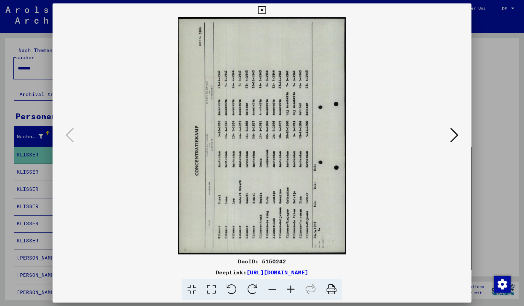
click at [253, 293] on icon at bounding box center [252, 289] width 21 height 21
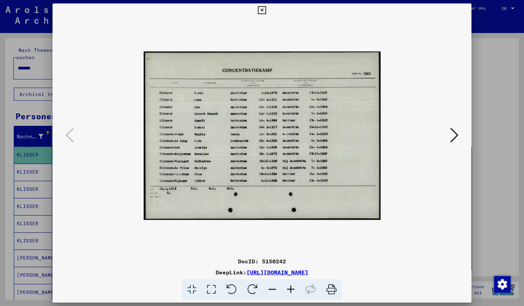
click at [295, 289] on icon at bounding box center [291, 289] width 19 height 21
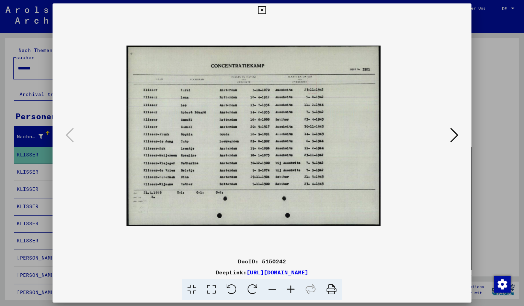
click at [295, 289] on icon at bounding box center [291, 289] width 19 height 21
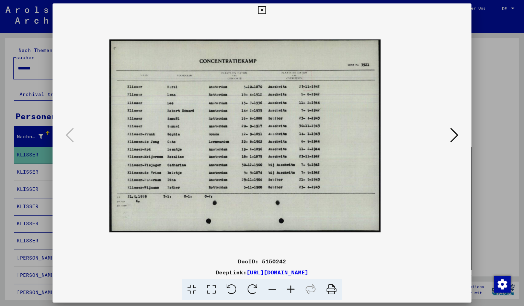
click at [295, 289] on icon at bounding box center [291, 289] width 19 height 21
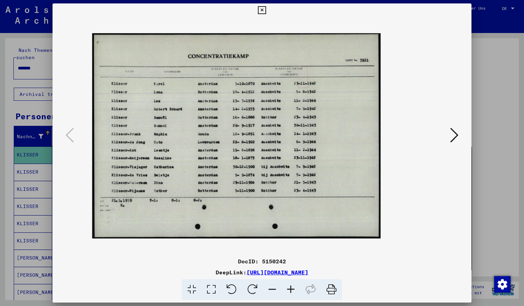
click at [295, 289] on icon at bounding box center [291, 289] width 19 height 21
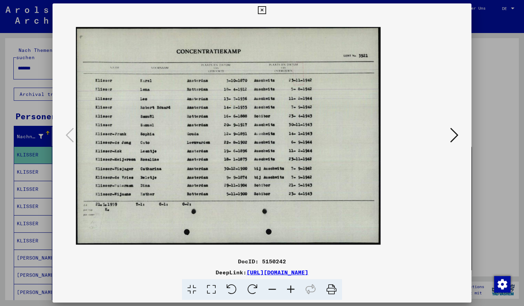
click at [295, 289] on icon at bounding box center [291, 289] width 19 height 21
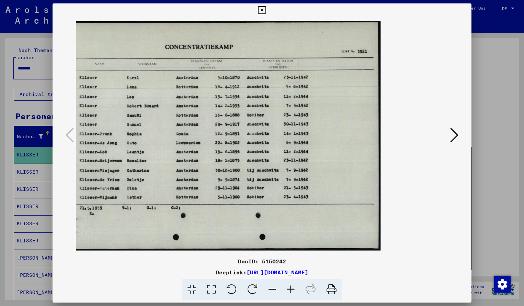
scroll to position [0, 0]
drag, startPoint x: 297, startPoint y: 125, endPoint x: 253, endPoint y: 126, distance: 43.7
click at [266, 9] on icon at bounding box center [262, 10] width 8 height 8
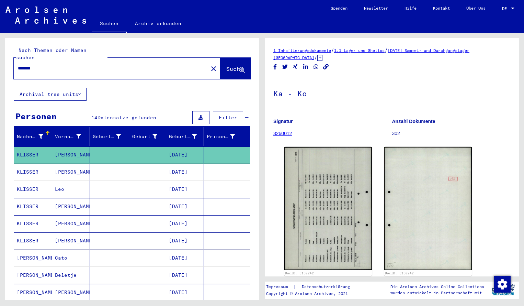
click at [43, 65] on input "*******" at bounding box center [111, 68] width 186 height 7
click at [232, 66] on span "Suche" at bounding box center [235, 69] width 19 height 7
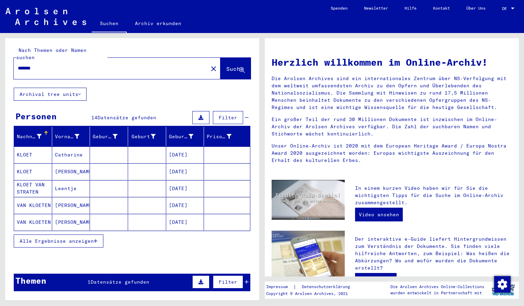
click at [27, 151] on mat-cell "KLOET" at bounding box center [33, 154] width 38 height 16
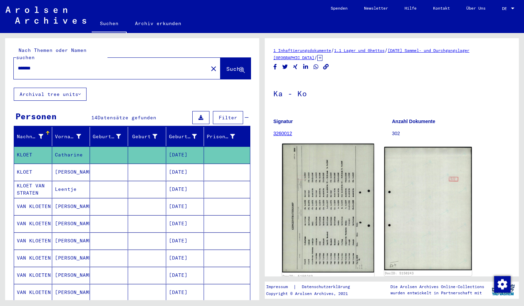
click at [308, 190] on img at bounding box center [328, 208] width 92 height 129
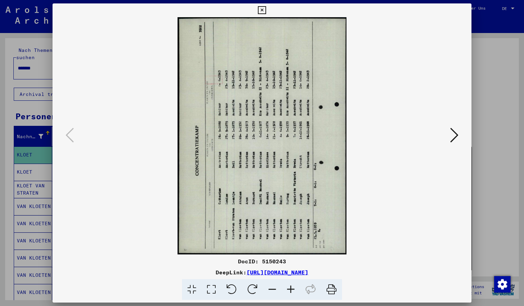
click at [253, 287] on icon at bounding box center [252, 289] width 21 height 21
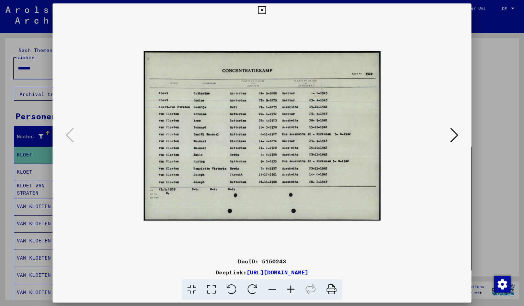
click at [292, 290] on icon at bounding box center [291, 289] width 19 height 21
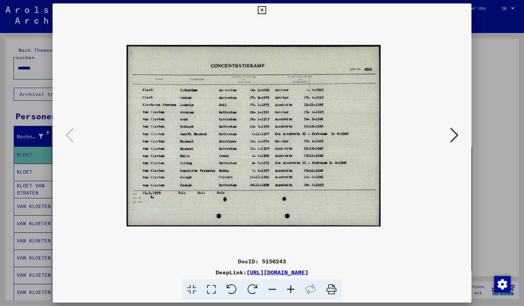
click at [292, 289] on icon at bounding box center [291, 289] width 19 height 21
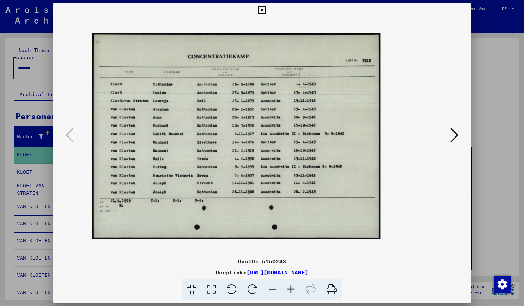
click at [292, 289] on icon at bounding box center [291, 289] width 19 height 21
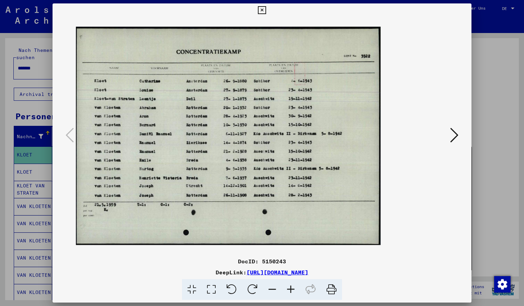
click at [292, 289] on icon at bounding box center [291, 289] width 19 height 21
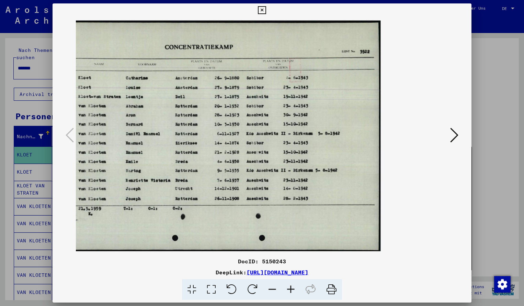
click at [266, 10] on icon at bounding box center [262, 10] width 8 height 8
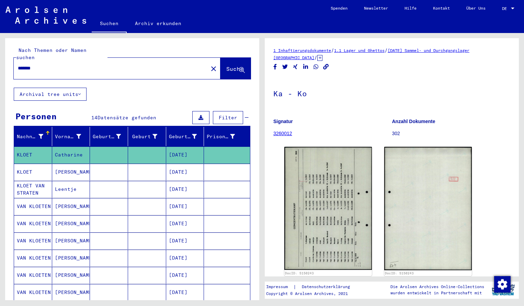
click at [41, 65] on div "*******" at bounding box center [109, 67] width 190 height 15
click at [41, 65] on input "*******" at bounding box center [111, 68] width 186 height 7
click at [231, 65] on span "Suche" at bounding box center [234, 68] width 17 height 7
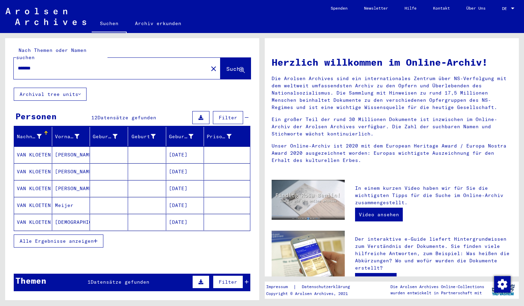
click at [38, 146] on mat-cell "VAN KLOETEN" at bounding box center [33, 154] width 38 height 16
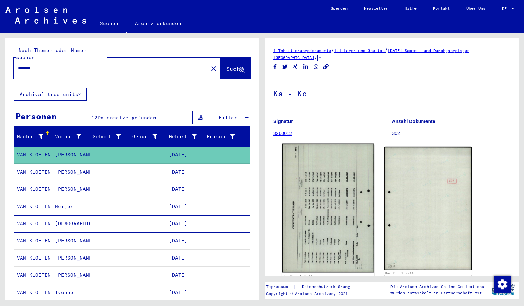
click at [325, 191] on img at bounding box center [328, 208] width 92 height 129
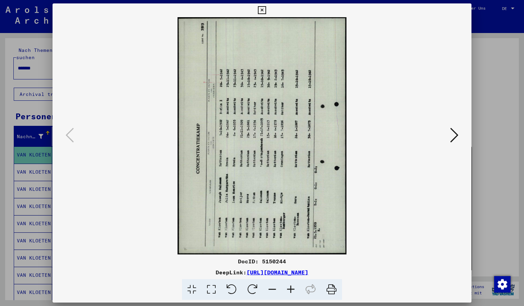
click at [258, 290] on icon at bounding box center [252, 289] width 21 height 21
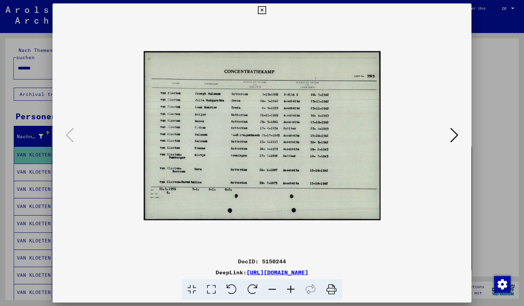
click at [295, 291] on icon at bounding box center [291, 289] width 19 height 21
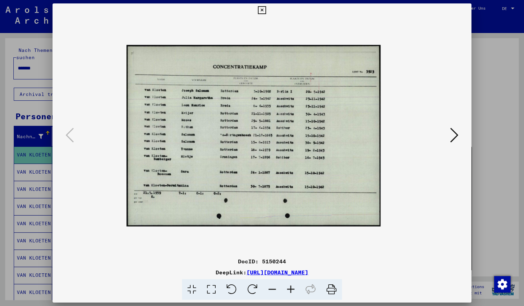
click at [295, 291] on icon at bounding box center [291, 289] width 19 height 21
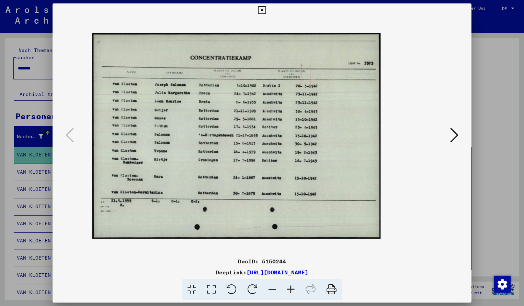
click at [295, 291] on icon at bounding box center [291, 289] width 19 height 21
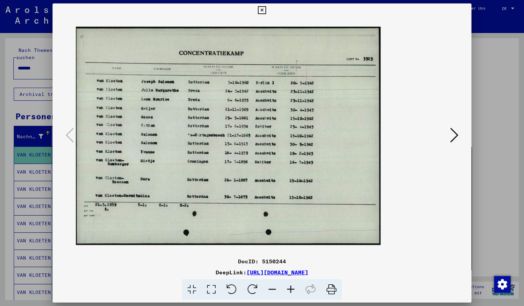
click at [295, 291] on icon at bounding box center [291, 289] width 19 height 21
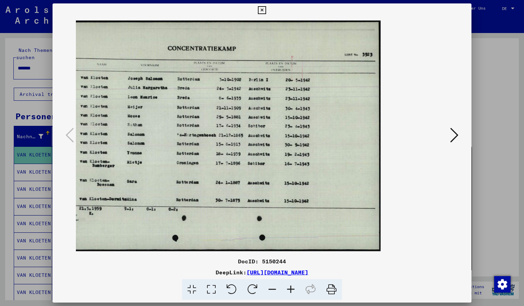
click at [266, 12] on icon at bounding box center [262, 10] width 8 height 8
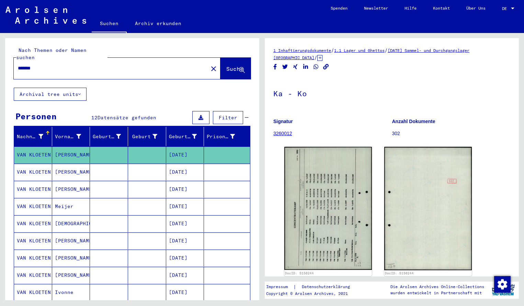
click at [41, 65] on input "*******" at bounding box center [111, 68] width 186 height 7
click at [226, 65] on span "Suche" at bounding box center [234, 68] width 17 height 7
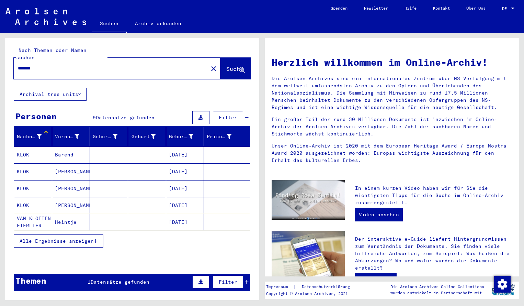
click at [39, 146] on mat-cell "KLOK" at bounding box center [33, 154] width 38 height 16
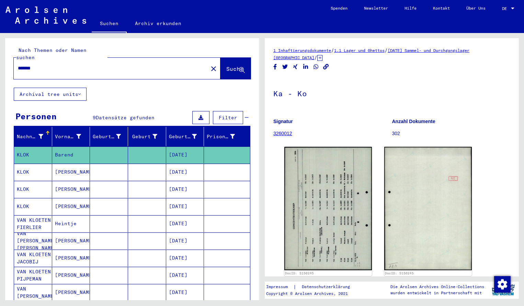
click at [318, 189] on img at bounding box center [329, 208] width 88 height 123
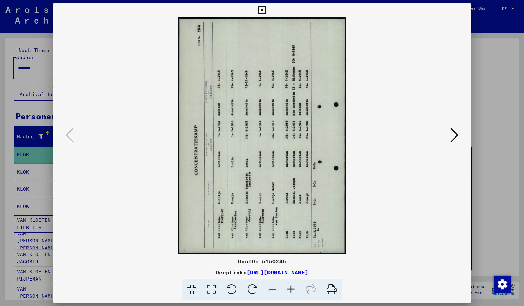
click at [254, 288] on icon at bounding box center [252, 289] width 21 height 21
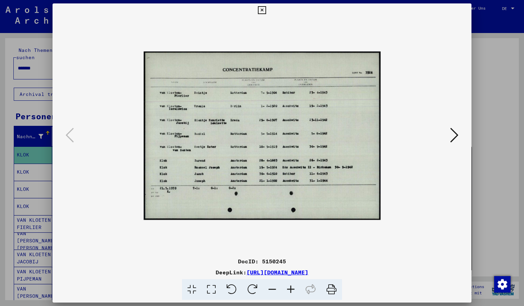
click at [291, 287] on icon at bounding box center [291, 289] width 19 height 21
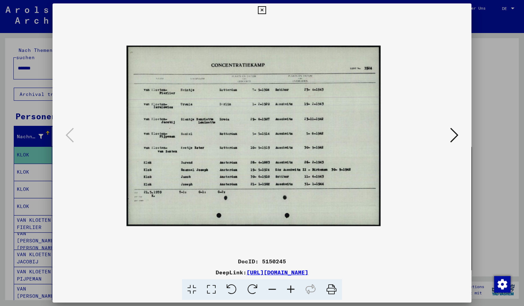
click at [291, 287] on icon at bounding box center [291, 289] width 19 height 21
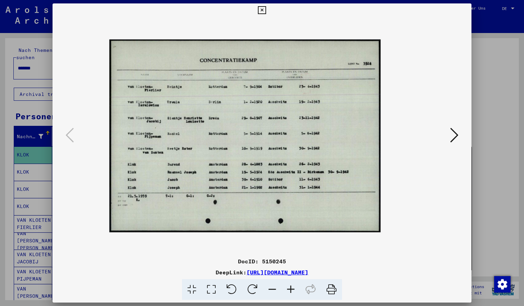
click at [291, 287] on icon at bounding box center [291, 289] width 19 height 21
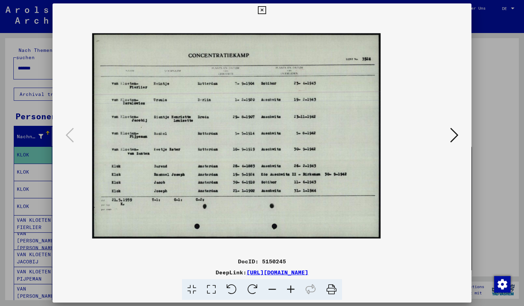
click at [291, 287] on icon at bounding box center [291, 289] width 19 height 21
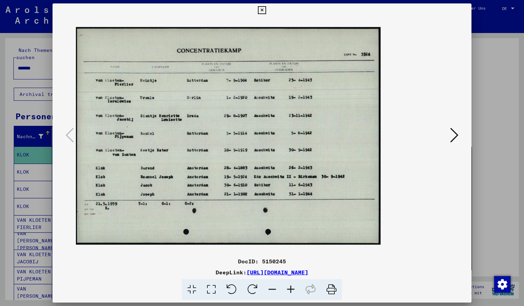
click at [291, 287] on icon at bounding box center [291, 289] width 19 height 21
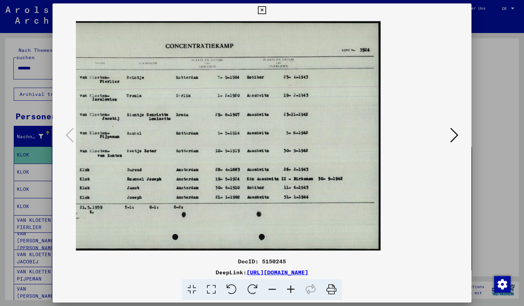
click at [266, 8] on icon at bounding box center [262, 10] width 8 height 8
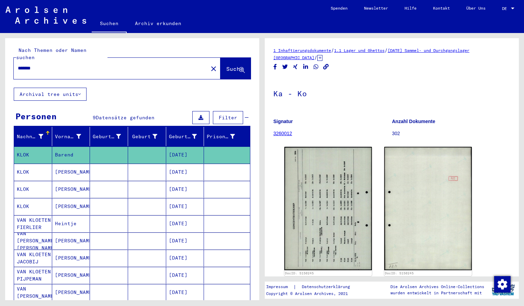
click at [43, 65] on input "*******" at bounding box center [111, 68] width 186 height 7
click at [226, 65] on span "Suche" at bounding box center [234, 68] width 17 height 7
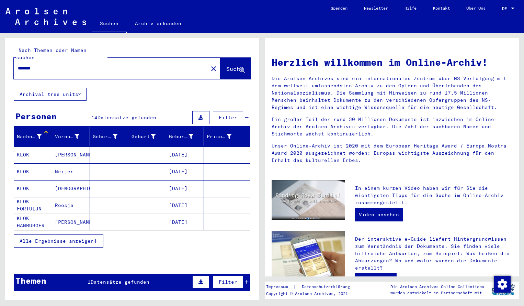
click at [30, 146] on mat-cell "KLOK" at bounding box center [33, 154] width 38 height 16
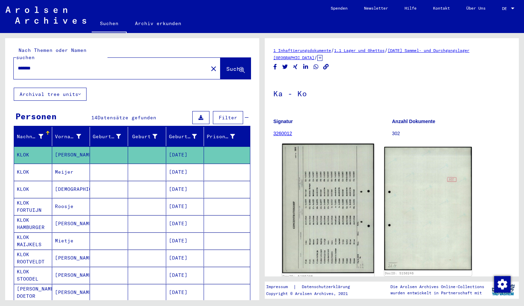
click at [317, 188] on img at bounding box center [328, 209] width 92 height 130
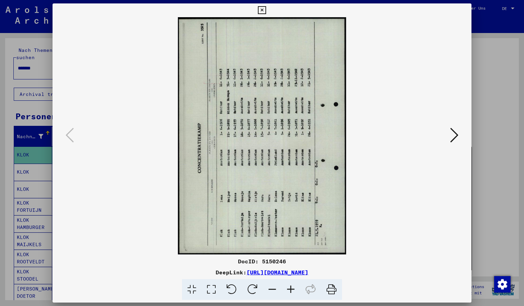
click at [252, 292] on icon at bounding box center [252, 289] width 21 height 21
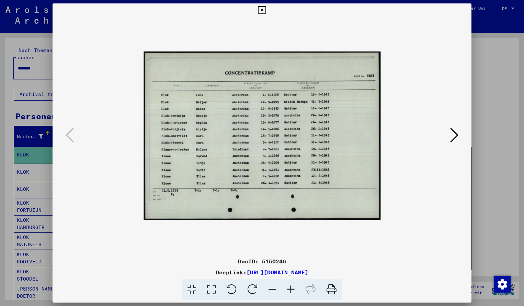
click at [291, 287] on icon at bounding box center [291, 289] width 19 height 21
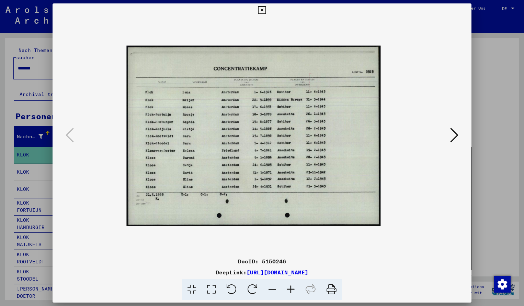
click at [291, 287] on icon at bounding box center [291, 289] width 19 height 21
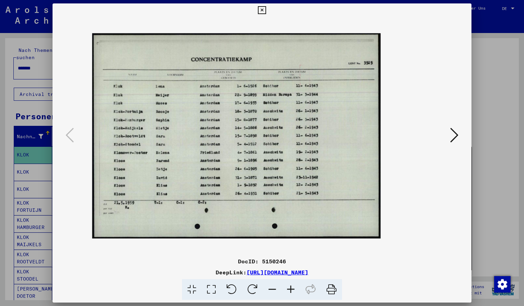
click at [291, 287] on icon at bounding box center [291, 289] width 19 height 21
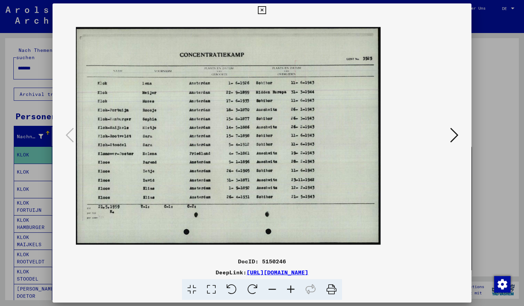
click at [291, 287] on icon at bounding box center [291, 289] width 19 height 21
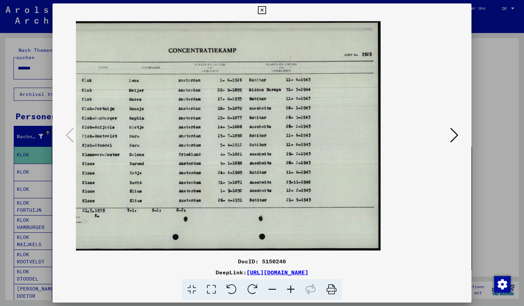
click at [291, 287] on icon at bounding box center [291, 289] width 19 height 21
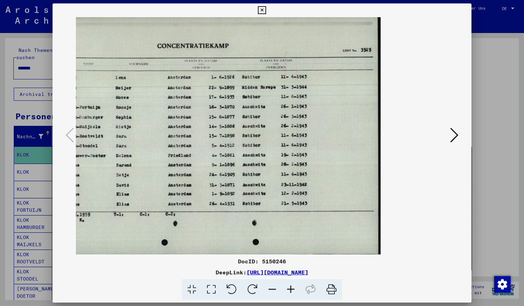
click at [275, 291] on icon at bounding box center [272, 289] width 19 height 21
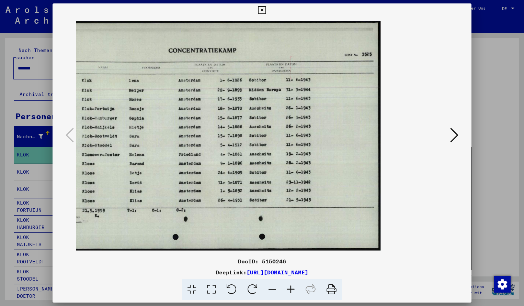
drag, startPoint x: 304, startPoint y: 184, endPoint x: 314, endPoint y: 199, distance: 18.8
click at [266, 12] on icon at bounding box center [262, 10] width 8 height 8
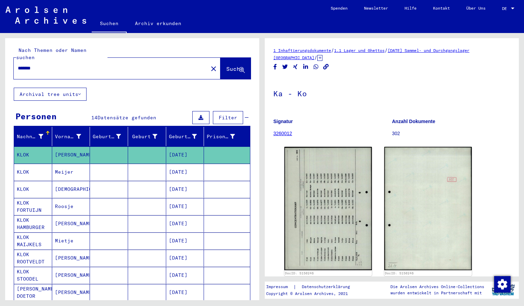
click at [46, 65] on input "*******" at bounding box center [111, 68] width 186 height 7
click at [228, 65] on span "Suche" at bounding box center [234, 68] width 17 height 7
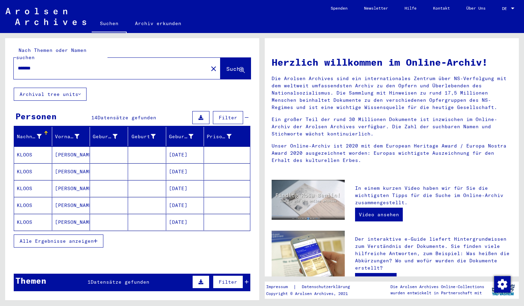
click at [31, 148] on mat-cell "KLOOS" at bounding box center [33, 154] width 38 height 16
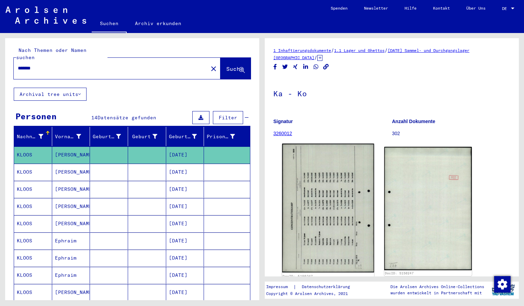
click at [343, 213] on img at bounding box center [328, 208] width 92 height 129
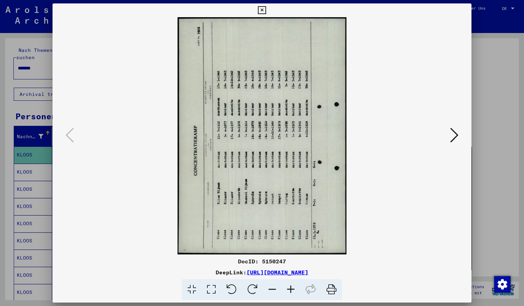
click at [256, 286] on icon at bounding box center [252, 289] width 21 height 21
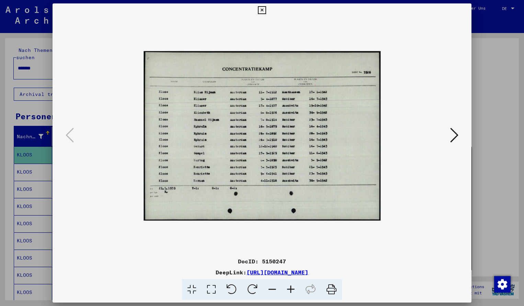
click at [289, 288] on icon at bounding box center [291, 289] width 19 height 21
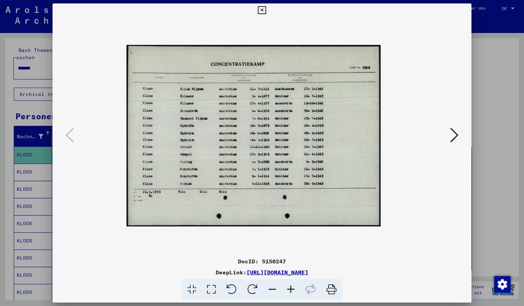
click at [289, 288] on icon at bounding box center [291, 289] width 19 height 21
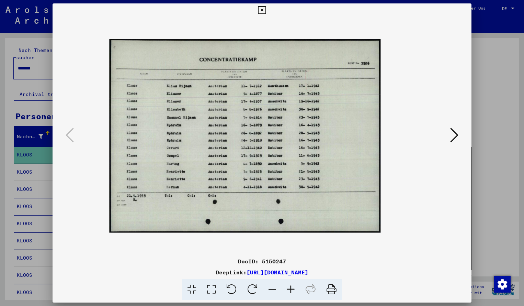
click at [289, 288] on icon at bounding box center [291, 289] width 19 height 21
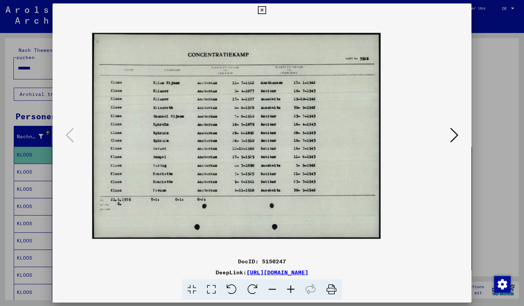
click at [289, 288] on icon at bounding box center [291, 289] width 19 height 21
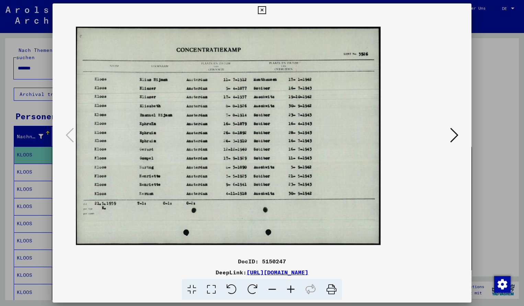
click at [289, 288] on icon at bounding box center [291, 289] width 19 height 21
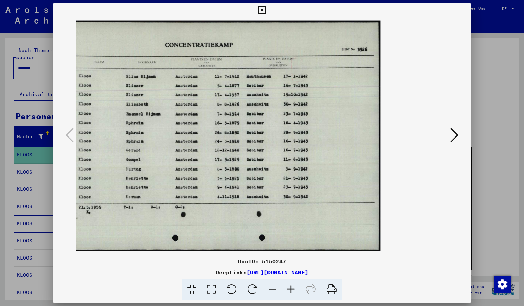
click at [266, 11] on icon at bounding box center [262, 10] width 8 height 8
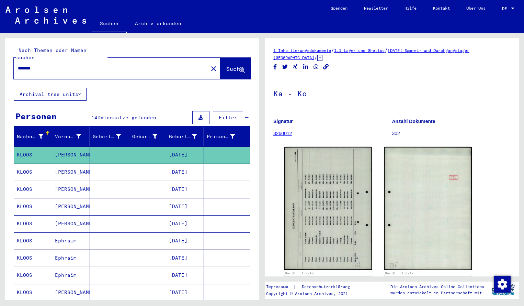
click at [40, 65] on input "*******" at bounding box center [111, 68] width 186 height 7
click at [230, 65] on span "Suche" at bounding box center [234, 68] width 17 height 7
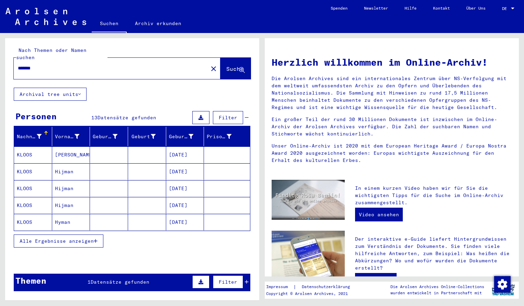
click at [36, 146] on mat-cell "KLOOS" at bounding box center [33, 154] width 38 height 16
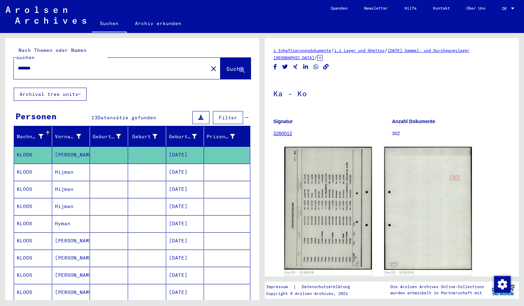
click at [320, 179] on img at bounding box center [329, 208] width 88 height 123
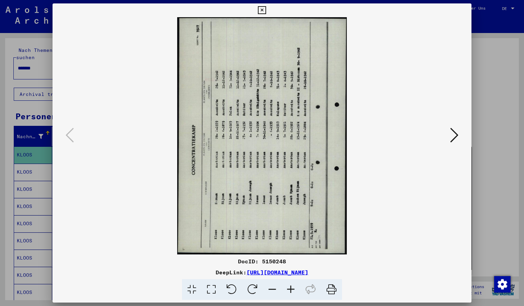
click at [251, 291] on icon at bounding box center [252, 289] width 21 height 21
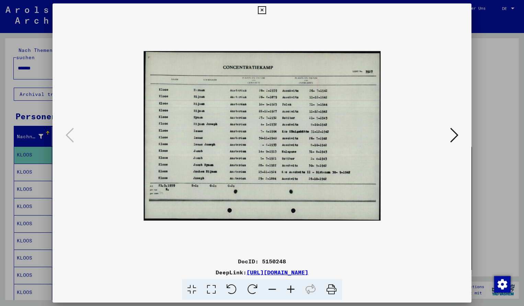
click at [292, 288] on icon at bounding box center [291, 289] width 19 height 21
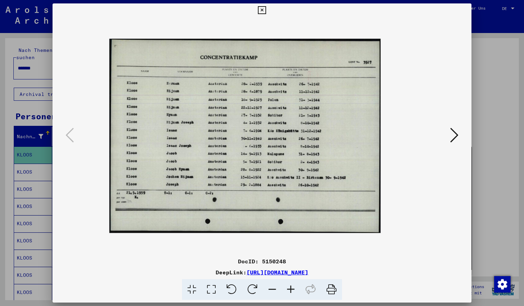
click at [292, 288] on icon at bounding box center [291, 289] width 19 height 21
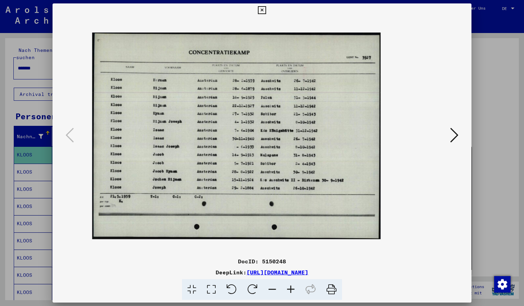
click at [292, 288] on icon at bounding box center [291, 289] width 19 height 21
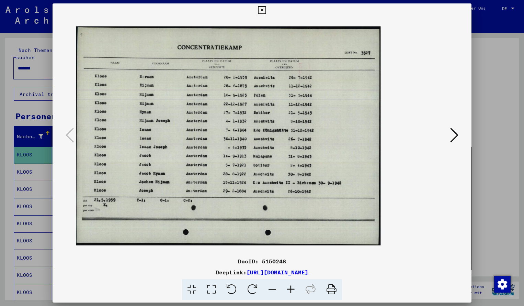
click at [292, 288] on icon at bounding box center [291, 289] width 19 height 21
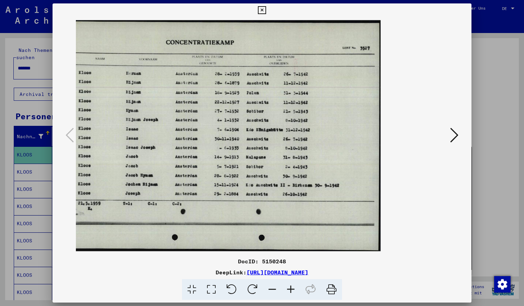
click at [266, 12] on icon at bounding box center [262, 10] width 8 height 8
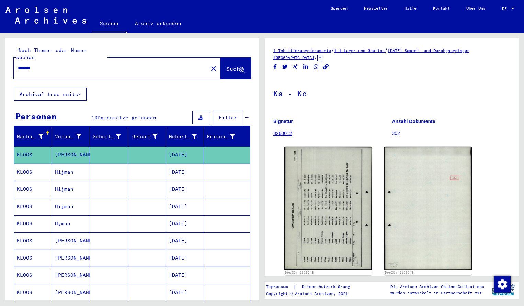
click at [47, 65] on input "*******" at bounding box center [111, 68] width 186 height 7
click at [230, 65] on span "Suche" at bounding box center [234, 68] width 17 height 7
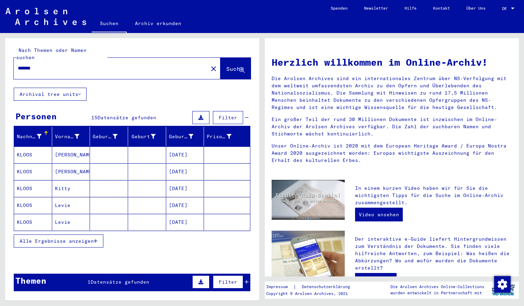
click at [26, 151] on mat-cell "KLOOS" at bounding box center [33, 154] width 38 height 16
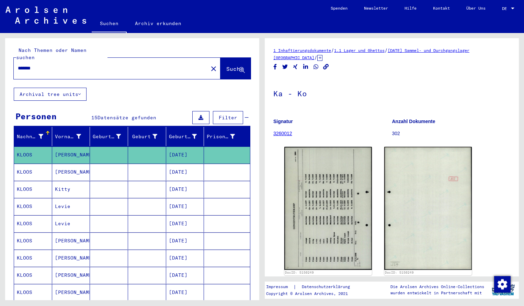
click at [359, 196] on img at bounding box center [329, 208] width 88 height 123
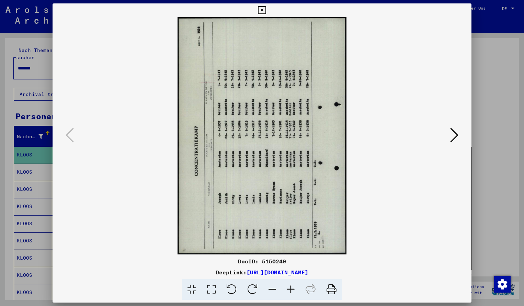
click at [253, 290] on icon at bounding box center [252, 289] width 21 height 21
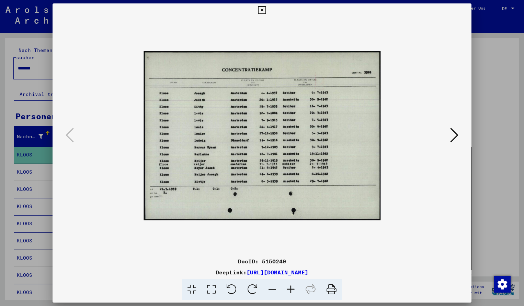
click at [292, 290] on icon at bounding box center [291, 289] width 19 height 21
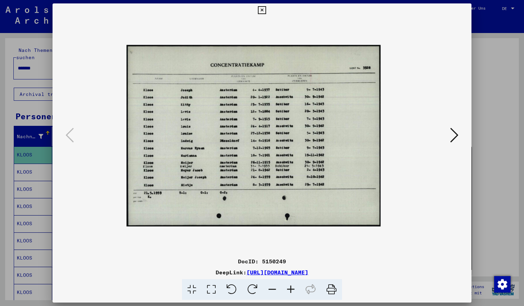
click at [292, 290] on icon at bounding box center [291, 289] width 19 height 21
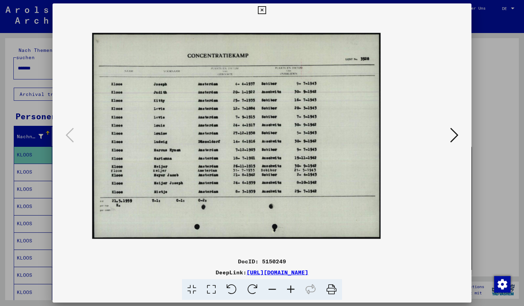
click at [292, 290] on icon at bounding box center [291, 289] width 19 height 21
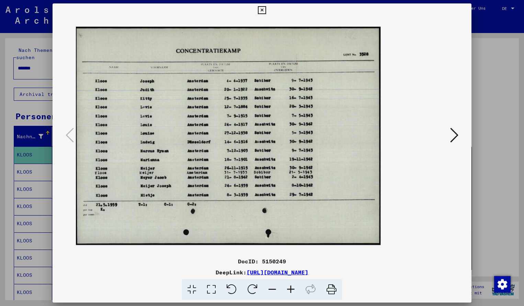
click at [292, 290] on icon at bounding box center [291, 289] width 19 height 21
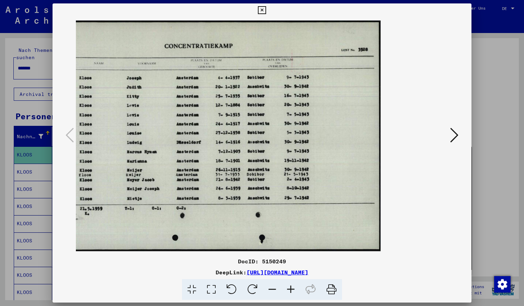
click at [266, 13] on icon at bounding box center [262, 10] width 8 height 8
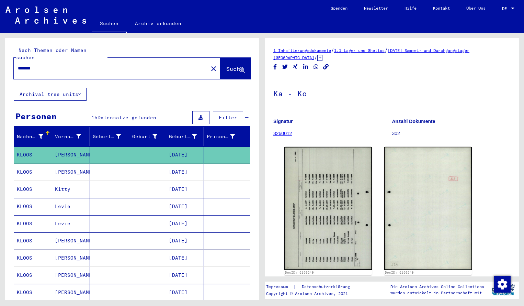
click at [43, 65] on input "*******" at bounding box center [111, 68] width 186 height 7
click at [226, 65] on span "Suche" at bounding box center [234, 68] width 17 height 7
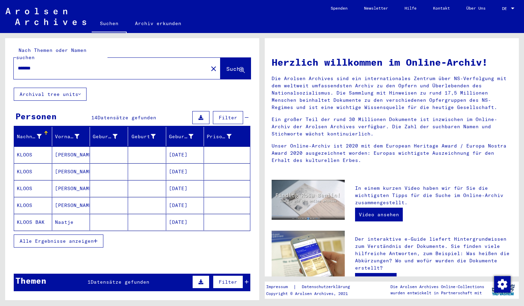
click at [30, 151] on mat-cell "KLOOS" at bounding box center [33, 154] width 38 height 16
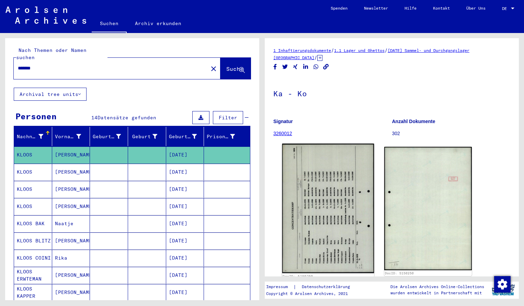
click at [322, 201] on img at bounding box center [328, 209] width 92 height 130
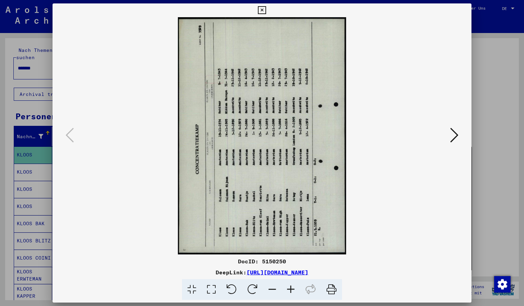
click at [255, 292] on icon at bounding box center [252, 289] width 21 height 21
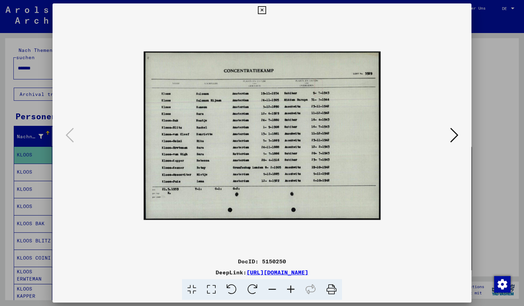
click at [293, 289] on icon at bounding box center [291, 289] width 19 height 21
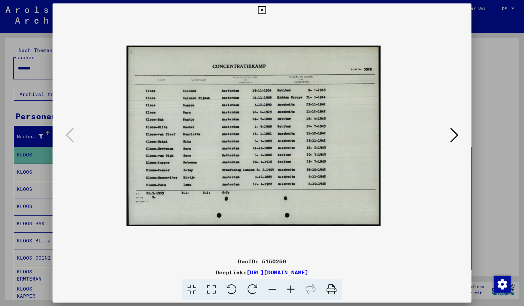
click at [293, 289] on icon at bounding box center [291, 289] width 19 height 21
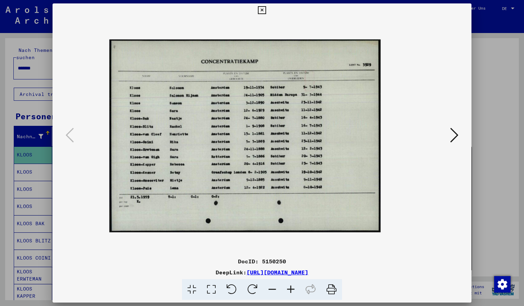
click at [293, 289] on icon at bounding box center [291, 289] width 19 height 21
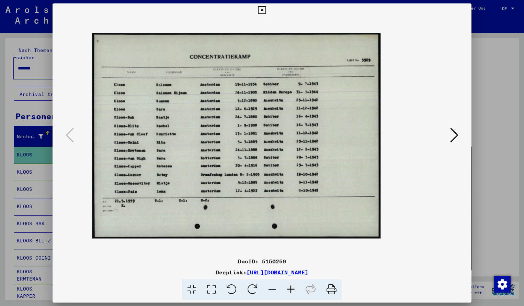
click at [293, 289] on icon at bounding box center [291, 289] width 19 height 21
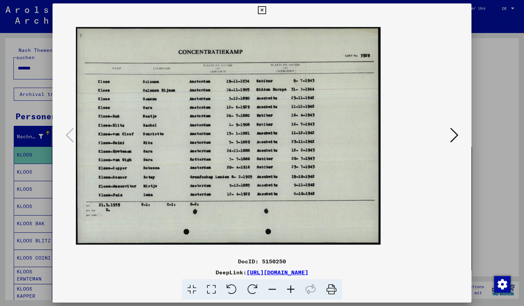
click at [266, 10] on icon at bounding box center [262, 10] width 8 height 8
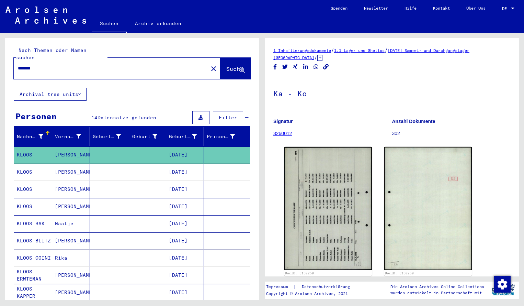
click at [55, 65] on input "*******" at bounding box center [111, 68] width 186 height 7
click at [228, 65] on span "Suche" at bounding box center [234, 68] width 17 height 7
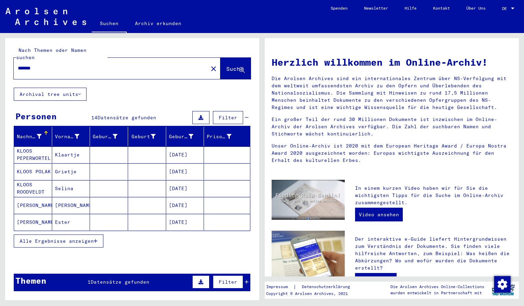
click at [45, 149] on mat-cell "KLOOS PEPERWORTEL" at bounding box center [33, 154] width 38 height 16
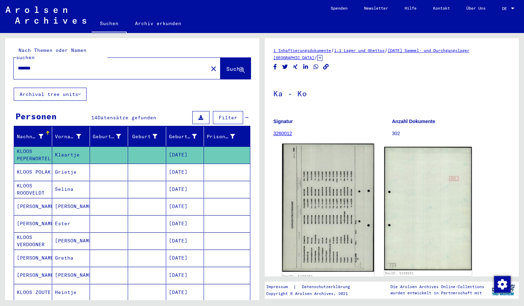
click at [309, 223] on img at bounding box center [328, 208] width 92 height 128
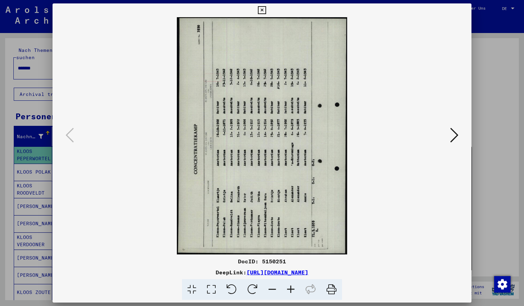
click at [251, 291] on icon at bounding box center [252, 289] width 21 height 21
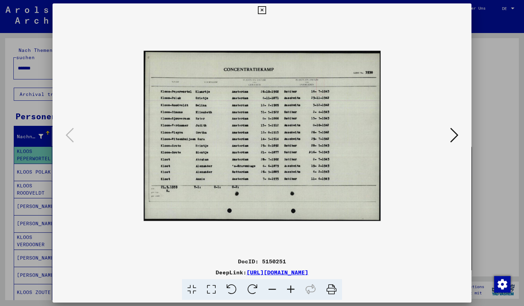
click at [293, 289] on icon at bounding box center [291, 289] width 19 height 21
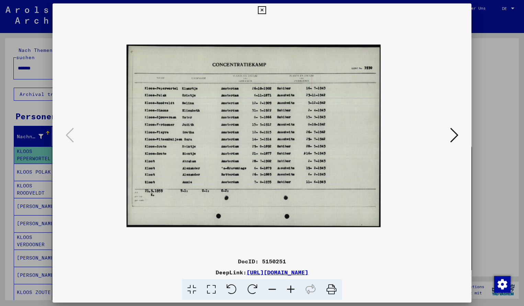
click at [293, 289] on icon at bounding box center [291, 289] width 19 height 21
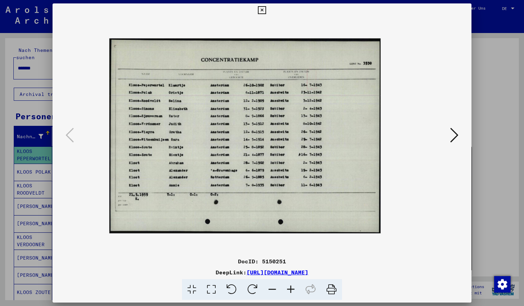
click at [293, 289] on icon at bounding box center [291, 289] width 19 height 21
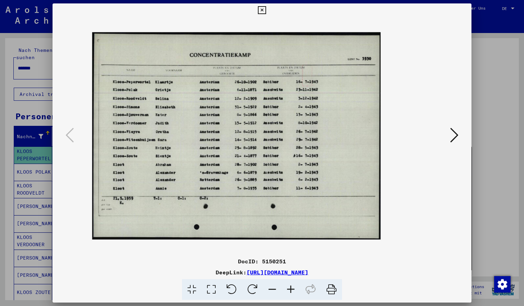
click at [293, 289] on icon at bounding box center [291, 289] width 19 height 21
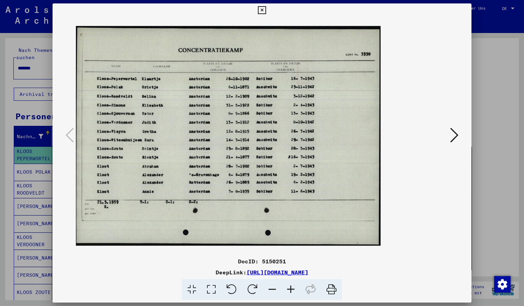
click at [293, 289] on icon at bounding box center [291, 289] width 19 height 21
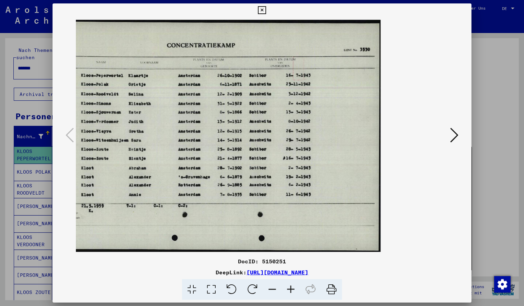
click at [266, 8] on icon at bounding box center [262, 10] width 8 height 8
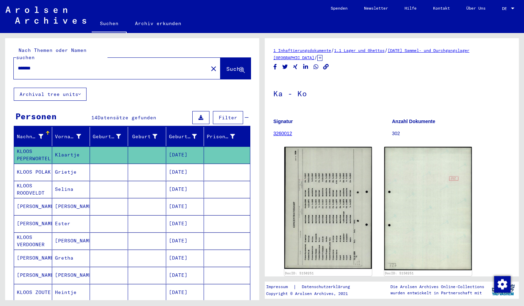
click at [42, 65] on input "*******" at bounding box center [111, 68] width 186 height 7
click at [230, 65] on span "Suche" at bounding box center [234, 68] width 17 height 7
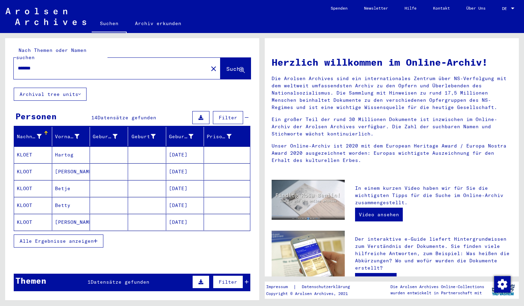
click at [27, 146] on mat-cell "KLOET" at bounding box center [33, 154] width 38 height 16
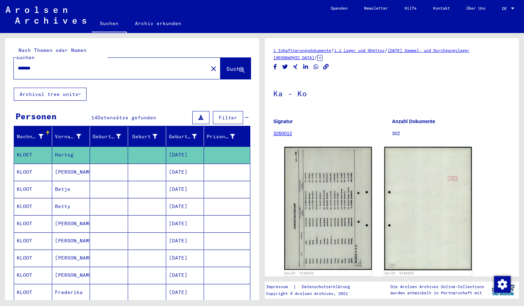
click at [305, 189] on img at bounding box center [329, 208] width 88 height 123
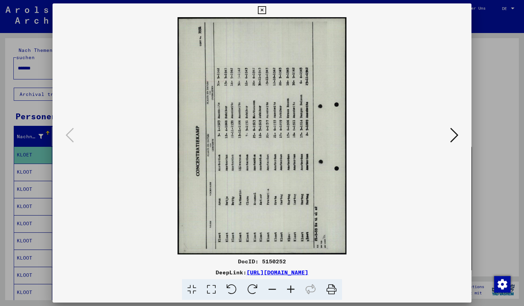
click at [248, 290] on icon at bounding box center [252, 289] width 21 height 21
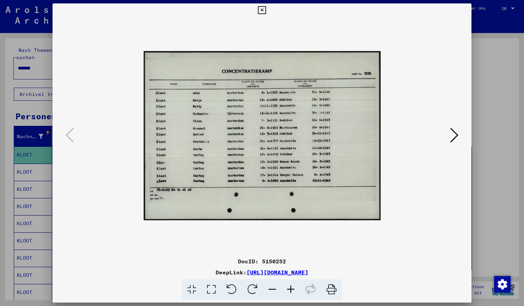
click at [292, 286] on icon at bounding box center [291, 289] width 19 height 21
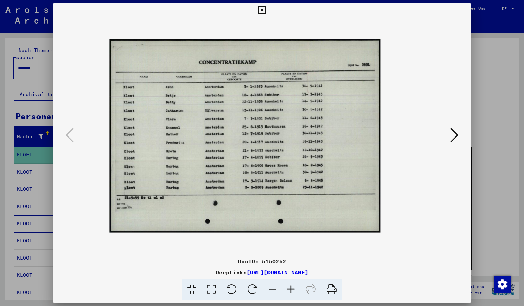
click at [292, 286] on icon at bounding box center [291, 289] width 19 height 21
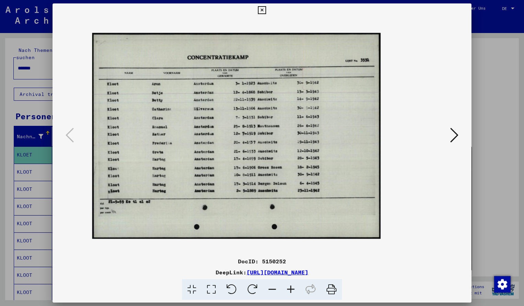
click at [292, 286] on icon at bounding box center [291, 289] width 19 height 21
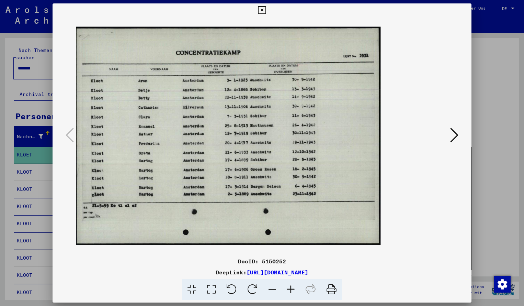
click at [292, 286] on icon at bounding box center [291, 289] width 19 height 21
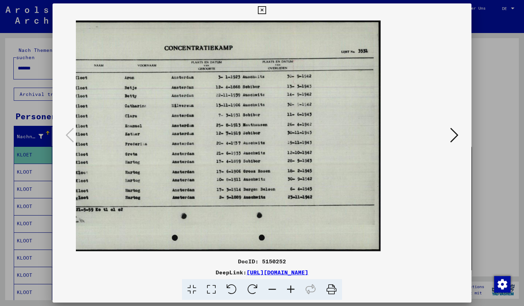
click at [266, 13] on icon at bounding box center [262, 10] width 8 height 8
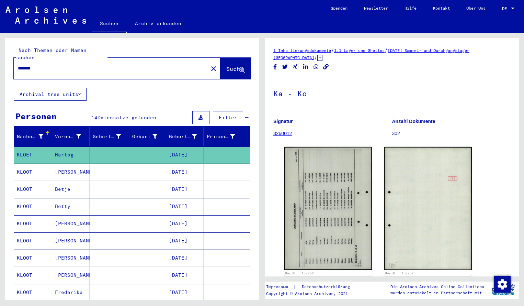
click at [45, 67] on div "*******" at bounding box center [109, 67] width 190 height 15
click at [44, 65] on input "*******" at bounding box center [111, 68] width 186 height 7
click at [228, 65] on span "Suche" at bounding box center [234, 68] width 17 height 7
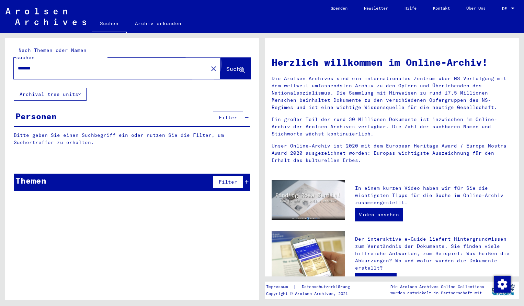
click at [228, 65] on span "Suche" at bounding box center [234, 68] width 17 height 7
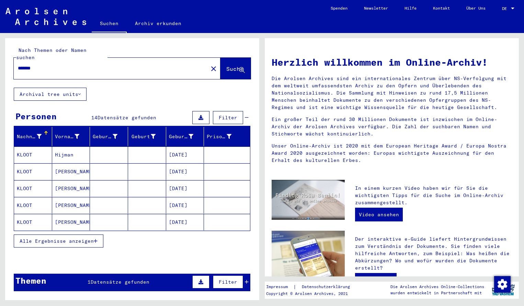
click at [35, 146] on mat-cell "KLOOT" at bounding box center [33, 154] width 38 height 16
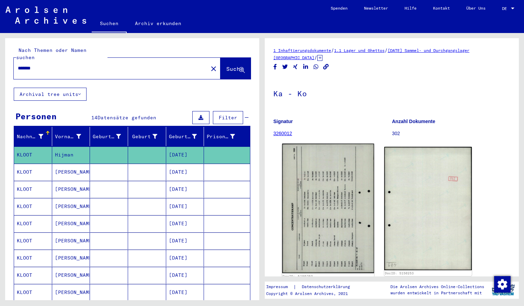
click at [309, 204] on img at bounding box center [328, 209] width 92 height 130
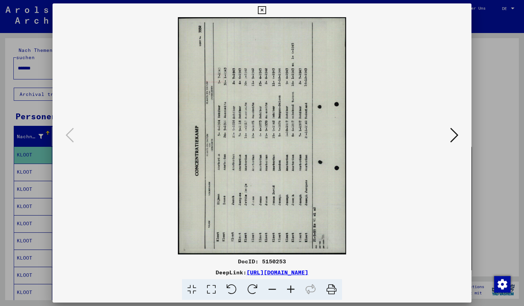
click at [253, 291] on icon at bounding box center [252, 289] width 21 height 21
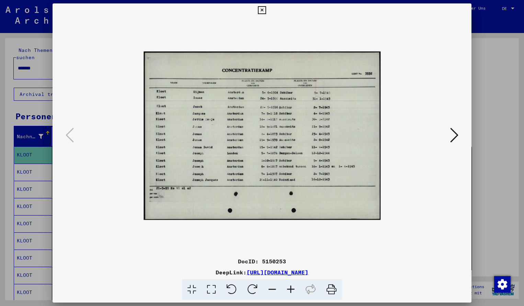
click at [292, 290] on icon at bounding box center [291, 289] width 19 height 21
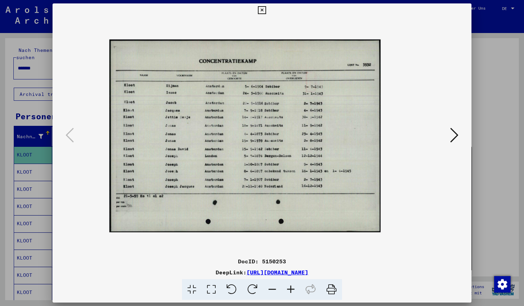
click at [292, 290] on icon at bounding box center [291, 289] width 19 height 21
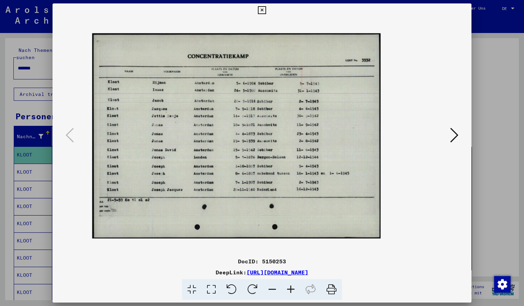
click at [292, 290] on icon at bounding box center [291, 289] width 19 height 21
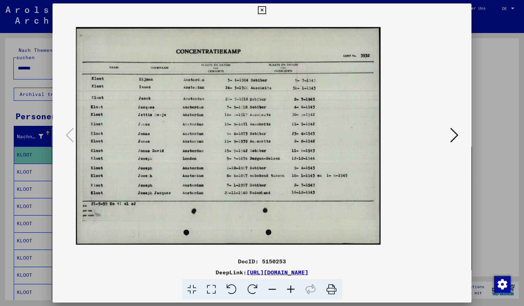
click at [292, 290] on icon at bounding box center [291, 289] width 19 height 21
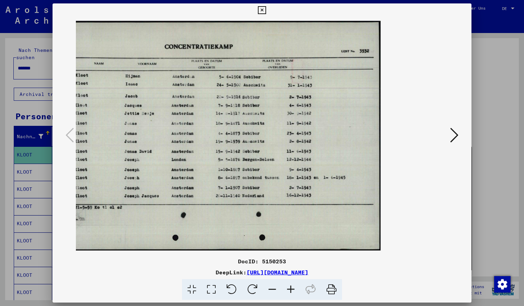
click at [336, 178] on img at bounding box center [219, 136] width 323 height 230
click at [266, 9] on icon at bounding box center [262, 10] width 8 height 8
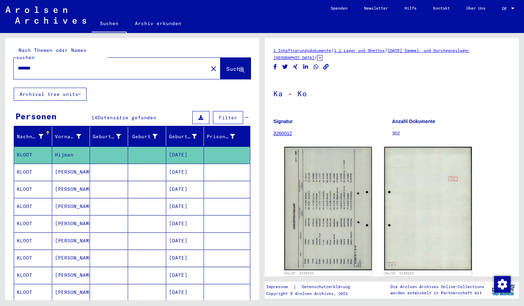
click at [42, 65] on input "*******" at bounding box center [111, 68] width 186 height 7
click at [226, 65] on span "Suche" at bounding box center [234, 68] width 17 height 7
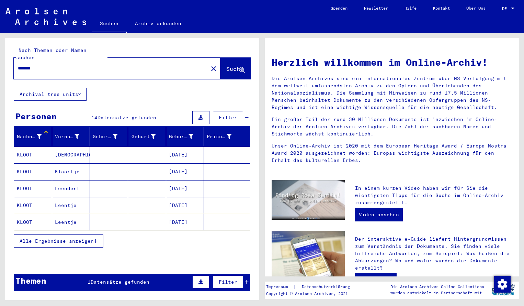
click at [43, 146] on mat-cell "KLOOT" at bounding box center [33, 154] width 38 height 16
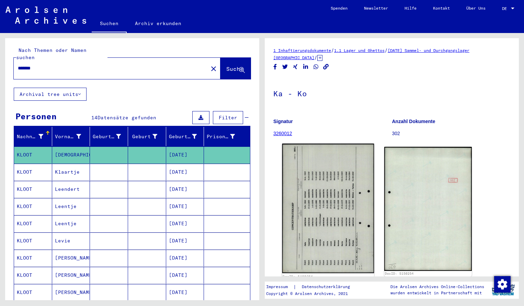
click at [355, 192] on img at bounding box center [328, 209] width 92 height 130
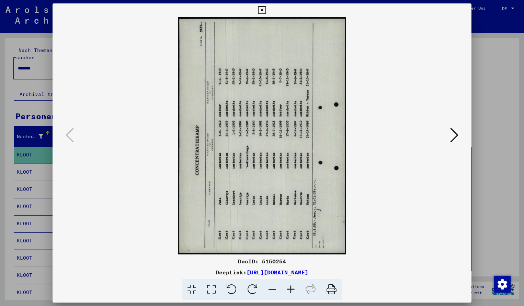
click at [259, 284] on icon at bounding box center [252, 289] width 21 height 21
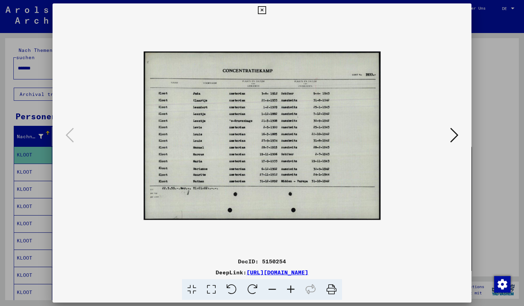
click at [292, 290] on icon at bounding box center [291, 289] width 19 height 21
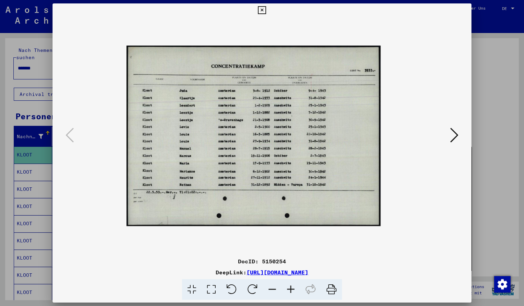
click at [292, 290] on icon at bounding box center [291, 289] width 19 height 21
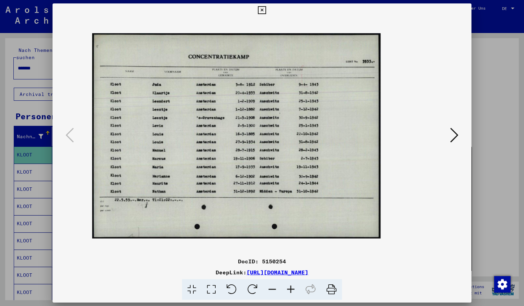
click at [292, 290] on icon at bounding box center [291, 289] width 19 height 21
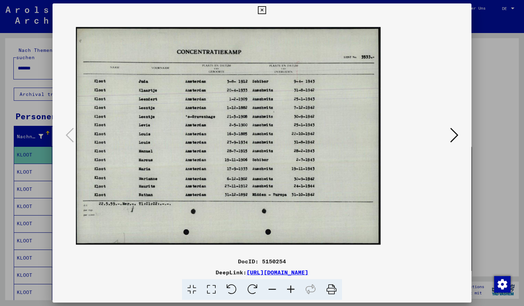
click at [292, 290] on icon at bounding box center [291, 289] width 19 height 21
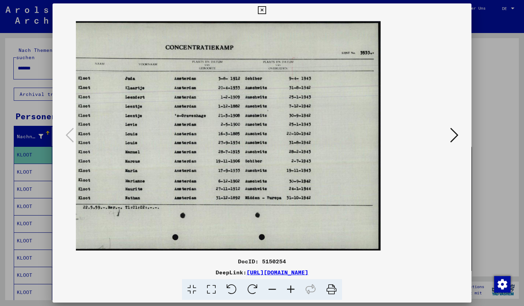
click at [266, 9] on icon at bounding box center [262, 10] width 8 height 8
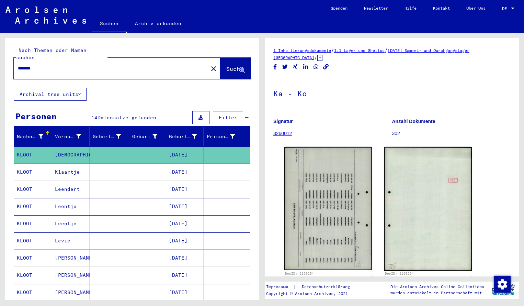
click at [45, 65] on input "*******" at bounding box center [111, 68] width 186 height 7
click at [229, 65] on span "Suche" at bounding box center [234, 68] width 17 height 7
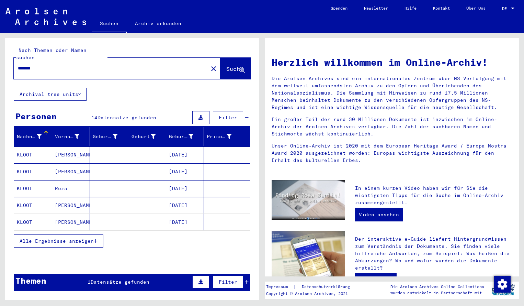
click at [34, 148] on mat-cell "KLOOT" at bounding box center [33, 154] width 38 height 16
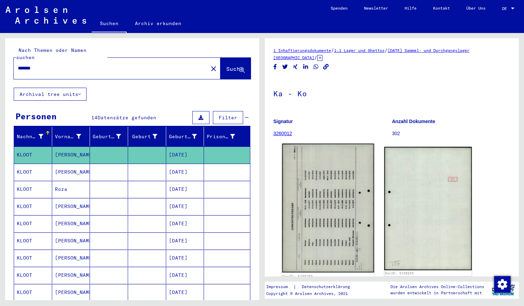
click at [306, 226] on img at bounding box center [328, 208] width 92 height 129
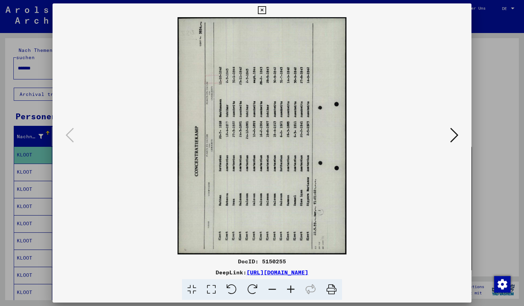
click at [257, 287] on icon at bounding box center [252, 289] width 21 height 21
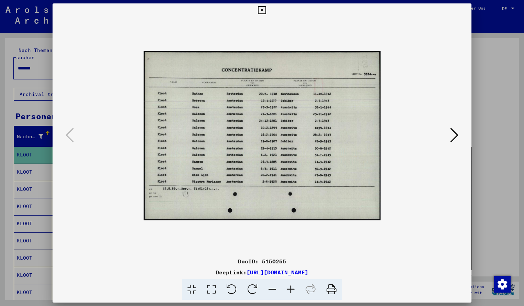
click at [290, 290] on icon at bounding box center [291, 289] width 19 height 21
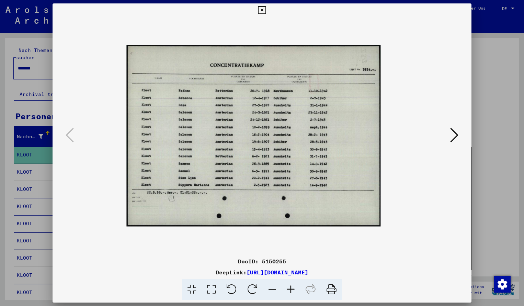
click at [290, 290] on icon at bounding box center [291, 289] width 19 height 21
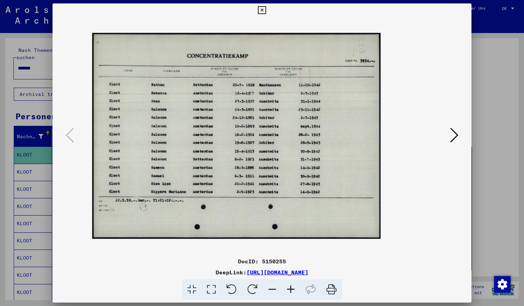
click at [290, 290] on icon at bounding box center [291, 289] width 19 height 21
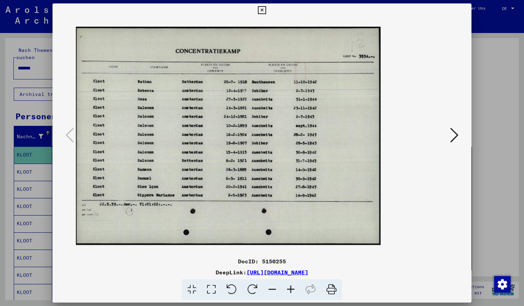
click at [290, 290] on icon at bounding box center [291, 289] width 19 height 21
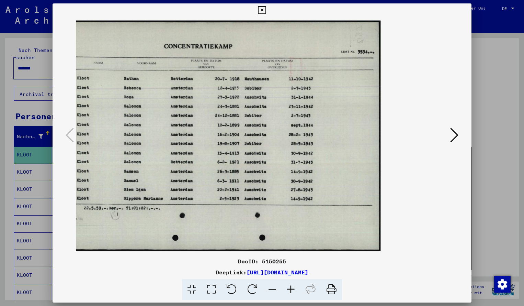
click at [307, 123] on img at bounding box center [219, 135] width 323 height 231
click at [266, 8] on icon at bounding box center [262, 10] width 8 height 8
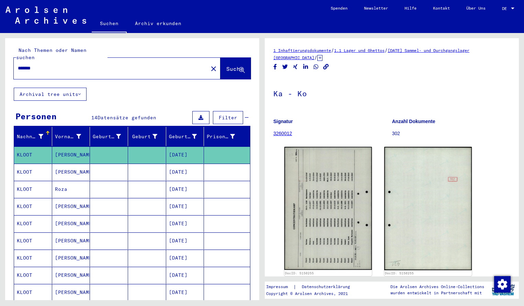
click at [49, 65] on input "*******" at bounding box center [111, 68] width 186 height 7
click at [226, 65] on span "Suche" at bounding box center [234, 68] width 17 height 7
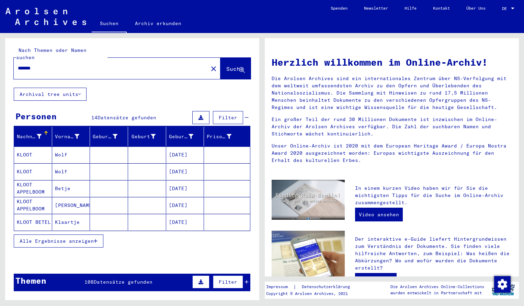
click at [36, 148] on mat-cell "KLOOT" at bounding box center [33, 154] width 38 height 16
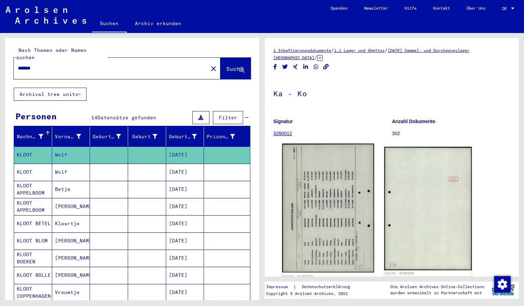
click at [294, 221] on img at bounding box center [328, 208] width 92 height 129
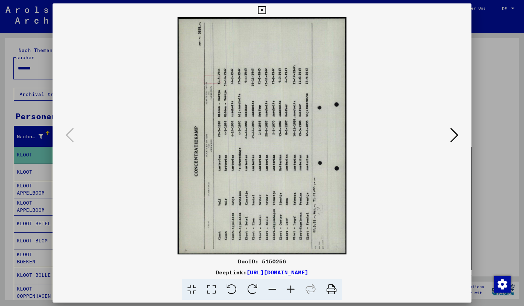
click at [254, 289] on icon at bounding box center [252, 289] width 21 height 21
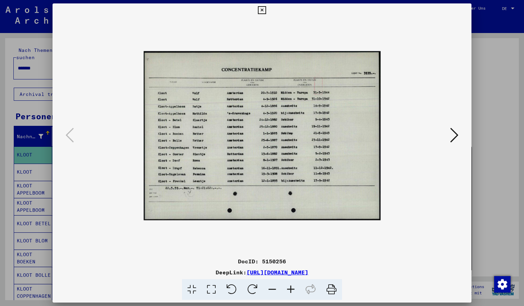
click at [291, 286] on icon at bounding box center [291, 289] width 19 height 21
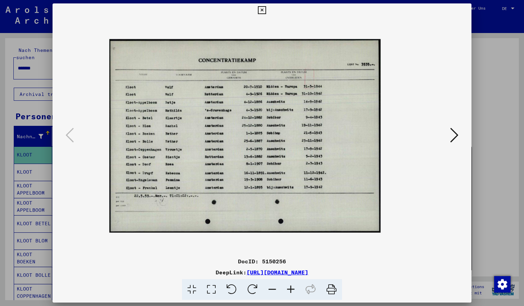
click at [291, 286] on icon at bounding box center [291, 289] width 19 height 21
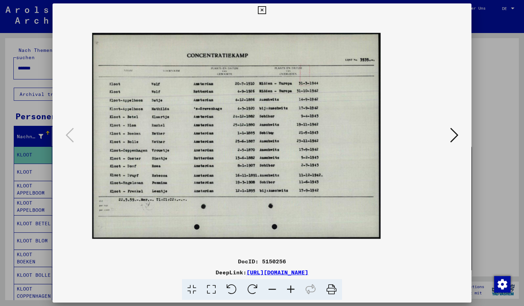
click at [291, 286] on icon at bounding box center [291, 289] width 19 height 21
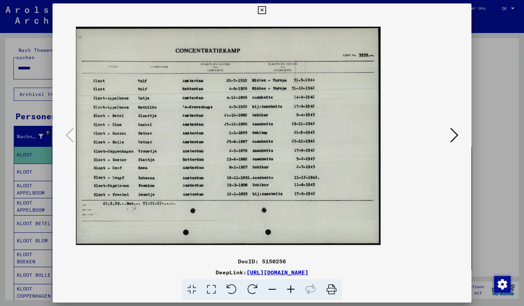
click at [291, 286] on icon at bounding box center [291, 289] width 19 height 21
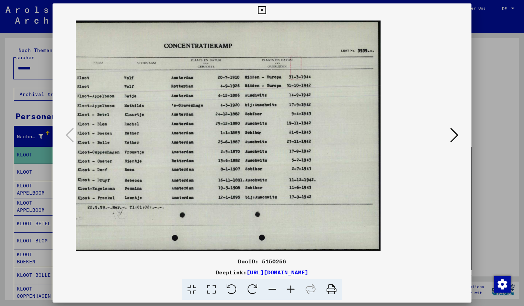
click at [266, 9] on icon at bounding box center [262, 10] width 8 height 8
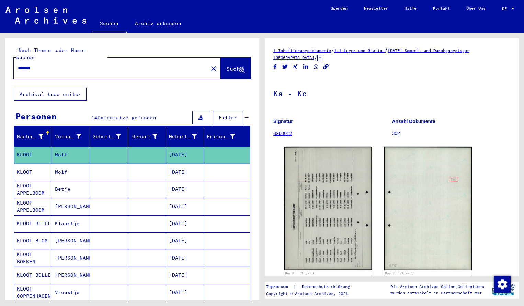
click at [44, 65] on input "*******" at bounding box center [111, 68] width 186 height 7
click at [235, 65] on span "Suche" at bounding box center [234, 68] width 17 height 7
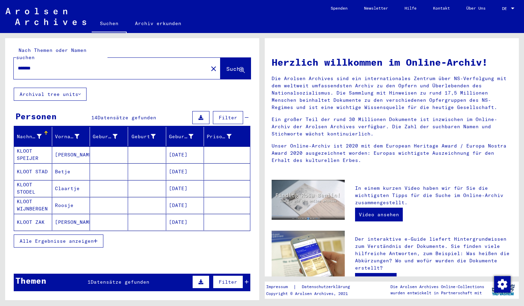
click at [38, 146] on mat-cell "KLOOT SPEIJER" at bounding box center [33, 154] width 38 height 16
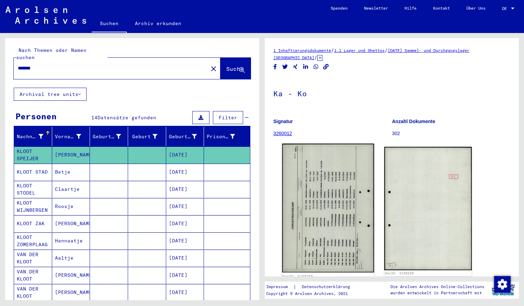
click at [308, 227] on img at bounding box center [328, 208] width 92 height 129
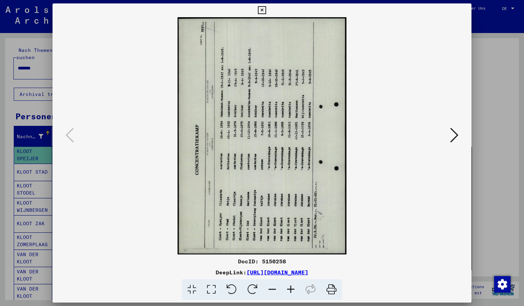
click at [250, 291] on icon at bounding box center [252, 289] width 21 height 21
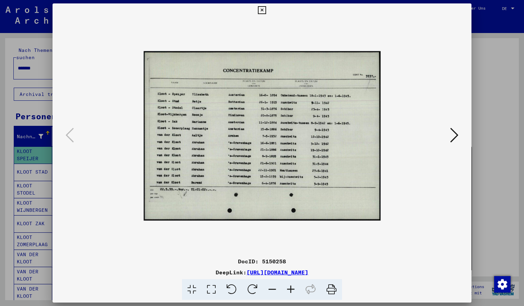
click at [292, 288] on icon at bounding box center [291, 289] width 19 height 21
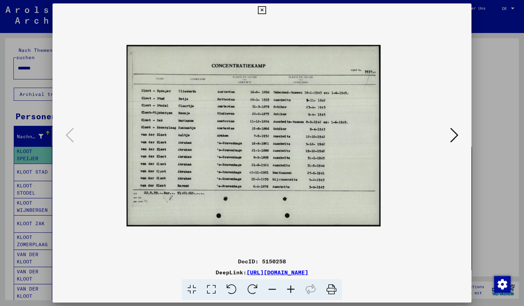
click at [292, 288] on icon at bounding box center [291, 289] width 19 height 21
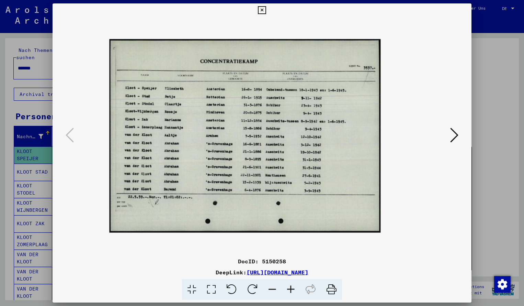
click at [292, 288] on icon at bounding box center [291, 289] width 19 height 21
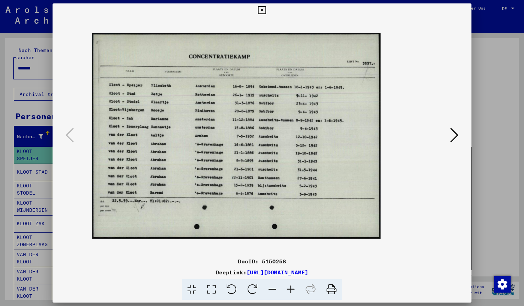
click at [292, 288] on icon at bounding box center [291, 289] width 19 height 21
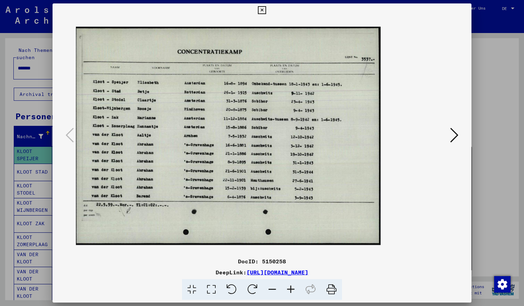
click at [292, 288] on icon at bounding box center [291, 289] width 19 height 21
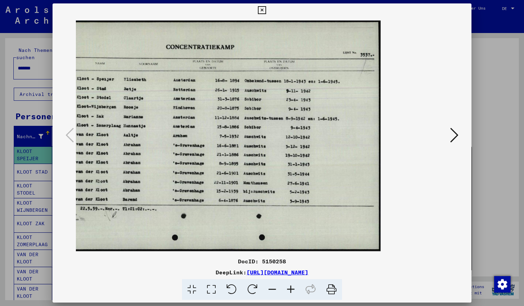
click at [266, 11] on icon at bounding box center [262, 10] width 8 height 8
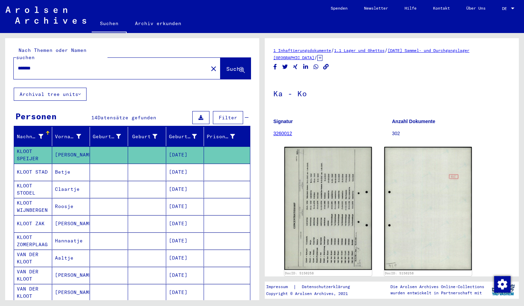
click at [43, 65] on input "*******" at bounding box center [111, 68] width 186 height 7
click at [226, 65] on span "Suche" at bounding box center [234, 68] width 17 height 7
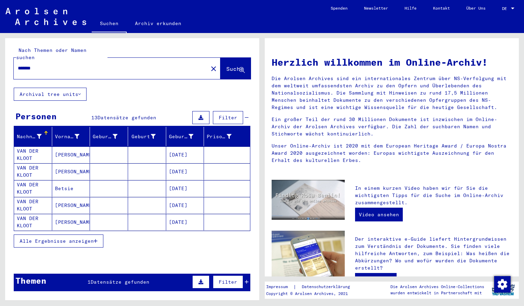
click at [34, 146] on mat-cell "VAN DER KLOOT" at bounding box center [33, 154] width 38 height 16
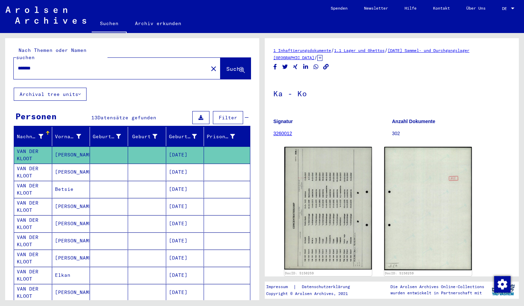
click at [323, 195] on img at bounding box center [329, 208] width 88 height 123
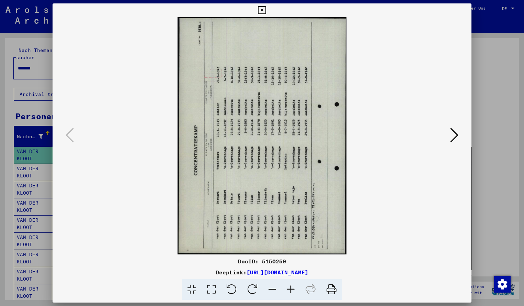
click at [251, 290] on icon at bounding box center [252, 289] width 21 height 21
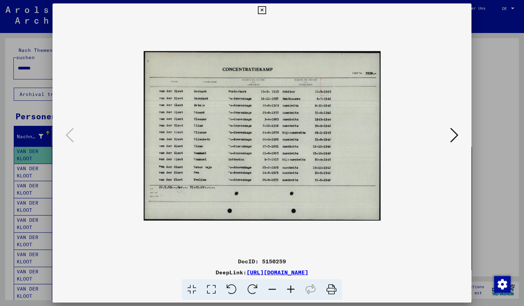
click at [293, 286] on icon at bounding box center [291, 289] width 19 height 21
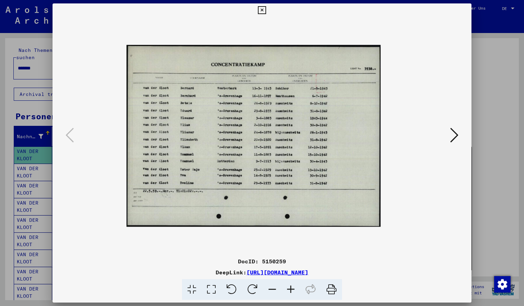
click at [294, 286] on icon at bounding box center [291, 289] width 19 height 21
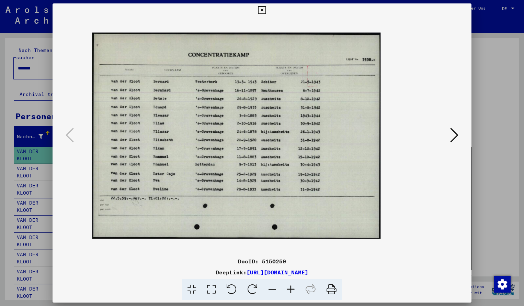
click at [294, 286] on icon at bounding box center [291, 289] width 19 height 21
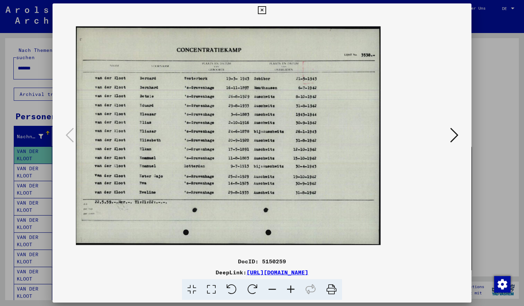
click at [294, 286] on icon at bounding box center [291, 289] width 19 height 21
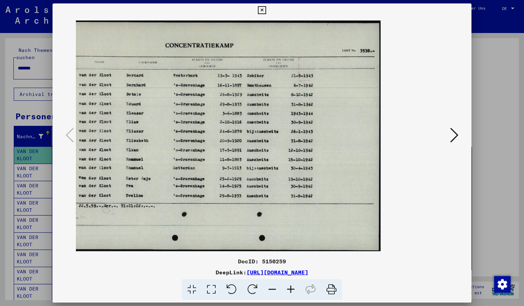
click at [266, 8] on icon at bounding box center [262, 10] width 8 height 8
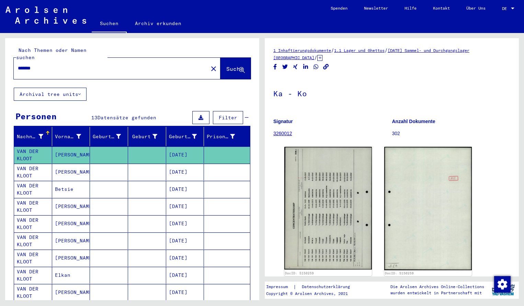
click at [44, 65] on input "*******" at bounding box center [111, 68] width 186 height 7
click at [226, 65] on span "Suche" at bounding box center [234, 68] width 17 height 7
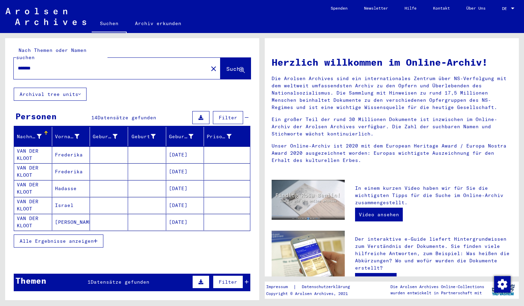
click at [38, 146] on mat-cell "VAN DER KLOOT" at bounding box center [33, 154] width 38 height 16
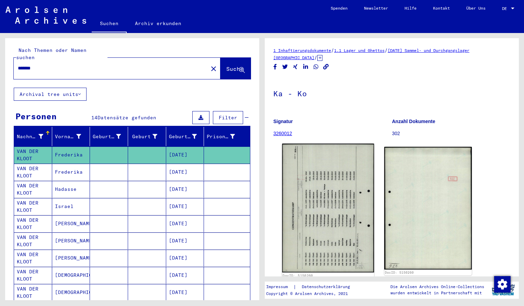
click at [313, 214] on img at bounding box center [328, 208] width 92 height 129
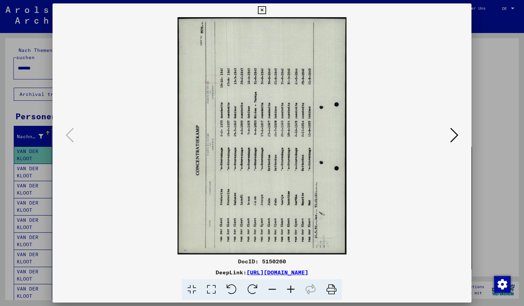
click at [250, 288] on icon at bounding box center [252, 289] width 21 height 21
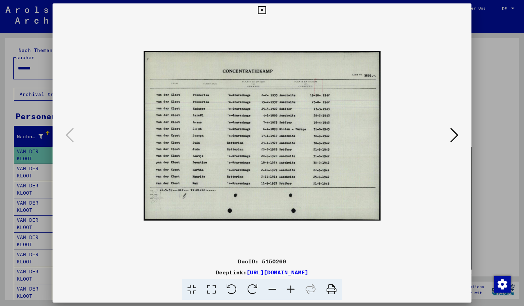
click at [291, 286] on icon at bounding box center [291, 289] width 19 height 21
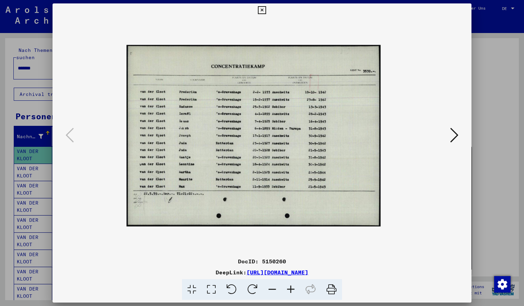
click at [291, 286] on icon at bounding box center [291, 289] width 19 height 21
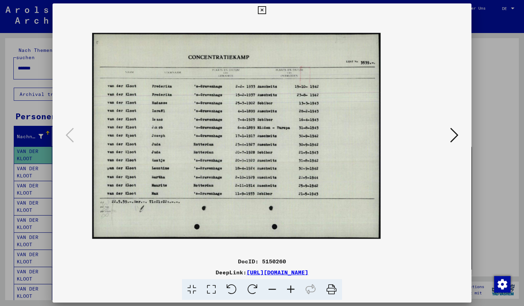
click at [291, 286] on icon at bounding box center [291, 289] width 19 height 21
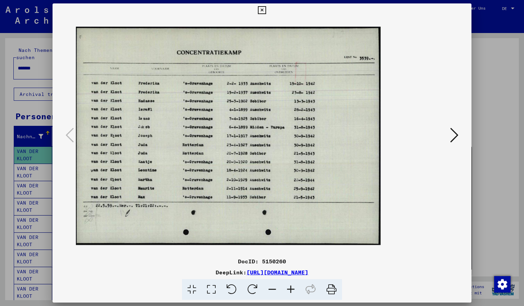
click at [291, 286] on icon at bounding box center [291, 289] width 19 height 21
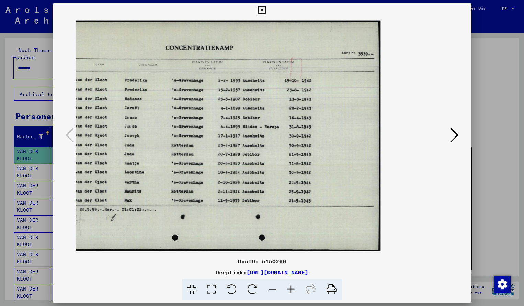
click at [266, 12] on icon at bounding box center [262, 10] width 8 height 8
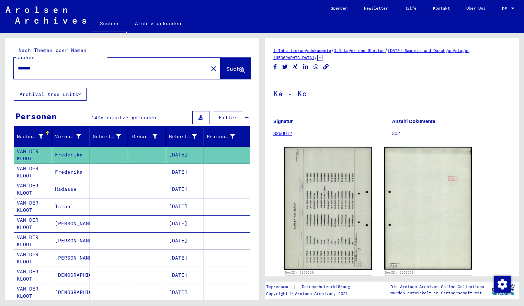
click at [44, 65] on input "*******" at bounding box center [111, 68] width 186 height 7
click at [223, 58] on button "Suche" at bounding box center [236, 68] width 30 height 21
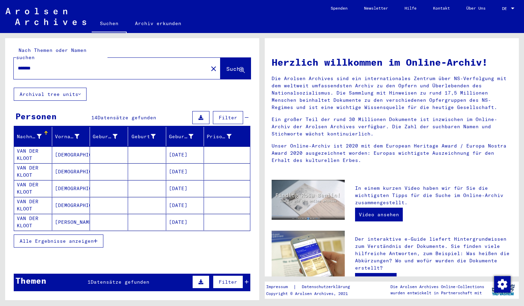
click at [30, 146] on mat-cell "VAN DER KLOOT" at bounding box center [33, 154] width 38 height 16
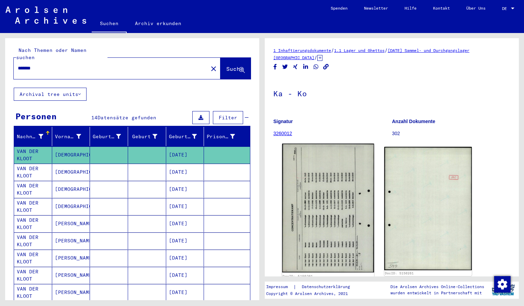
click at [353, 187] on img at bounding box center [328, 208] width 92 height 129
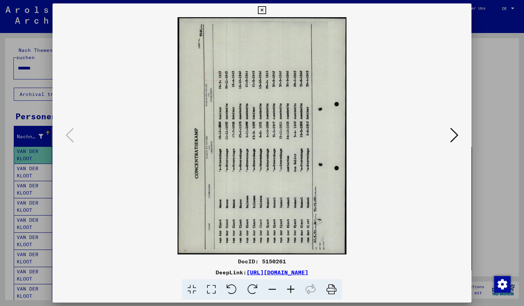
click at [249, 285] on icon at bounding box center [252, 289] width 21 height 21
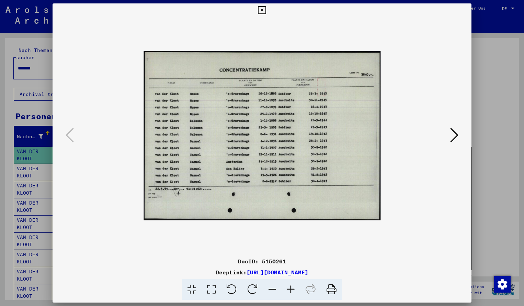
click at [293, 284] on icon at bounding box center [291, 289] width 19 height 21
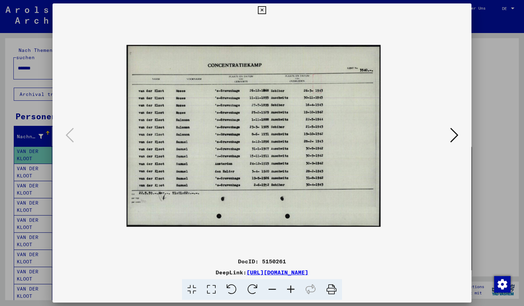
click at [293, 284] on icon at bounding box center [291, 289] width 19 height 21
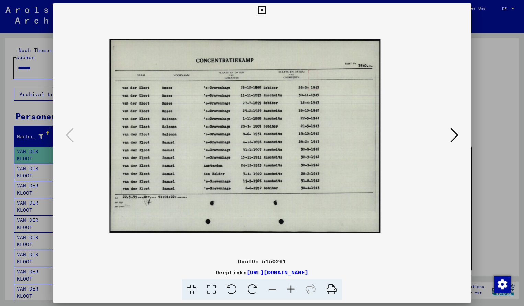
click at [293, 284] on icon at bounding box center [291, 289] width 19 height 21
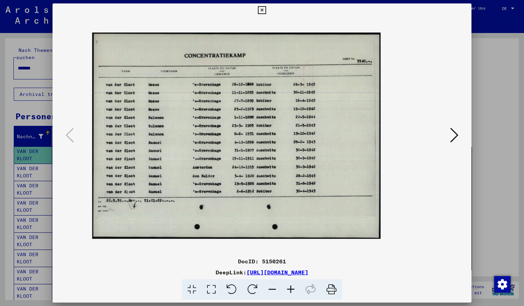
click at [293, 284] on icon at bounding box center [291, 289] width 19 height 21
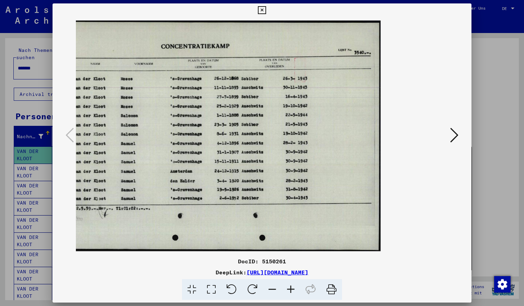
click at [266, 12] on icon at bounding box center [262, 10] width 8 height 8
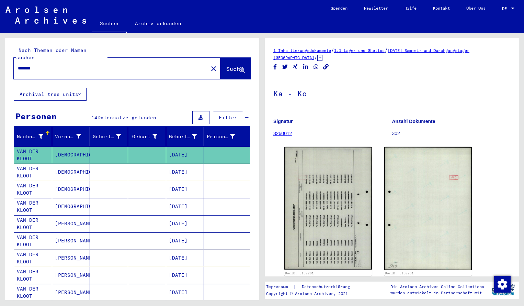
click at [42, 65] on input "*******" at bounding box center [111, 68] width 186 height 7
click at [228, 65] on span "Suche" at bounding box center [234, 68] width 17 height 7
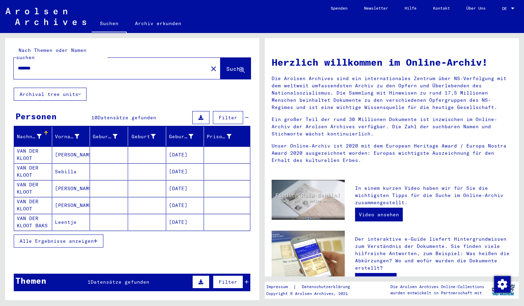
click at [37, 147] on mat-cell "VAN DER KLOOT" at bounding box center [33, 154] width 38 height 16
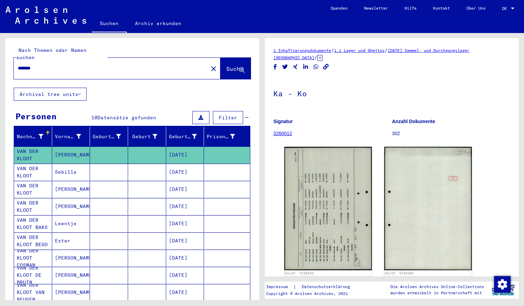
click at [352, 190] on img at bounding box center [329, 208] width 88 height 123
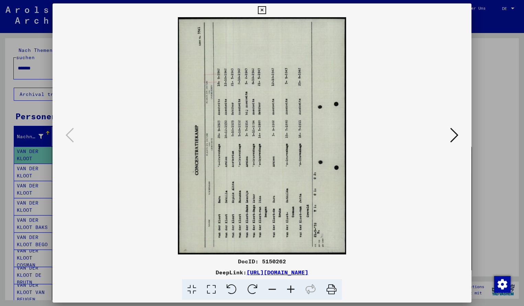
click at [254, 286] on icon at bounding box center [252, 289] width 21 height 21
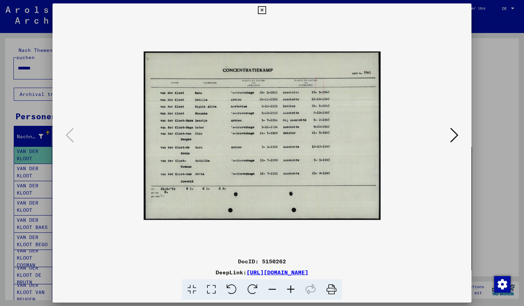
click at [290, 289] on icon at bounding box center [291, 289] width 19 height 21
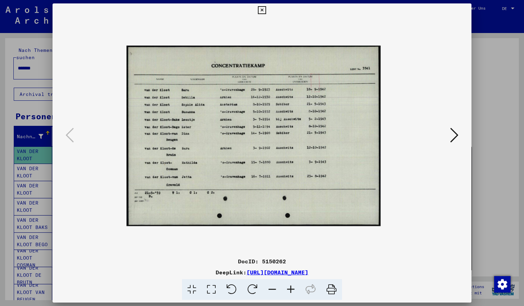
click at [290, 289] on icon at bounding box center [291, 289] width 19 height 21
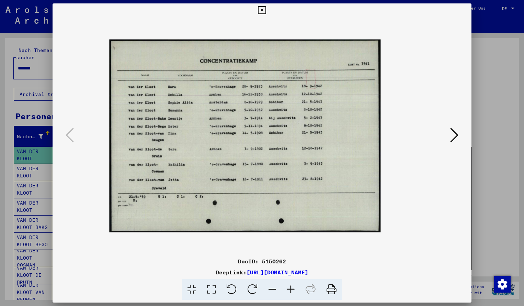
click at [290, 289] on icon at bounding box center [291, 289] width 19 height 21
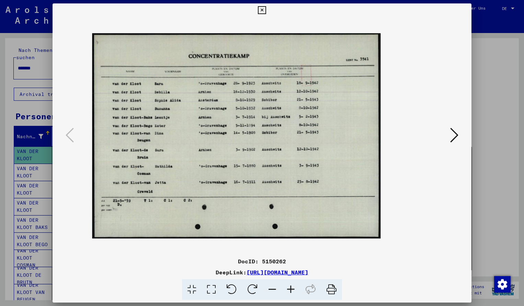
click at [290, 289] on icon at bounding box center [291, 289] width 19 height 21
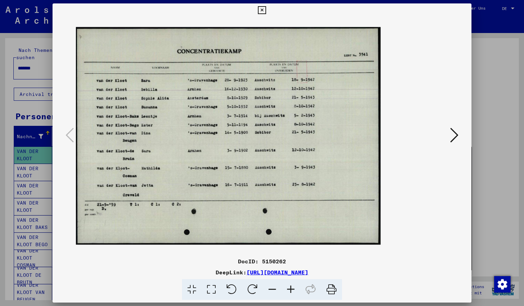
click at [290, 289] on icon at bounding box center [291, 289] width 19 height 21
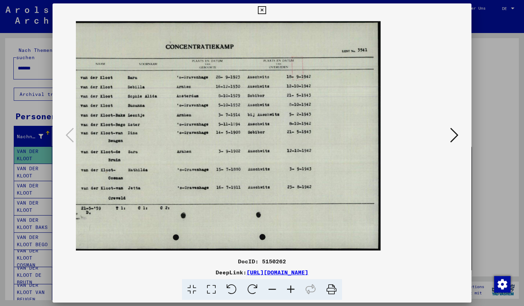
click at [266, 12] on icon at bounding box center [262, 10] width 8 height 8
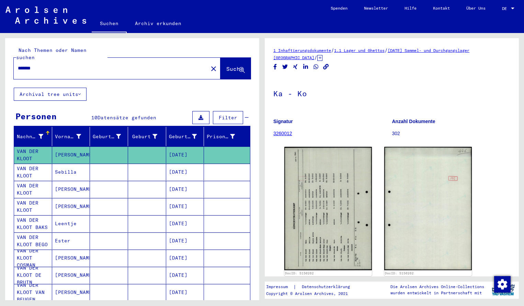
click at [46, 65] on input "*******" at bounding box center [111, 68] width 186 height 7
click at [230, 65] on span "Suche" at bounding box center [234, 68] width 17 height 7
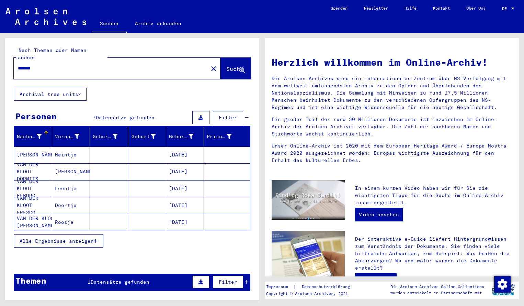
click at [32, 147] on mat-cell "[PERSON_NAME]" at bounding box center [33, 154] width 38 height 16
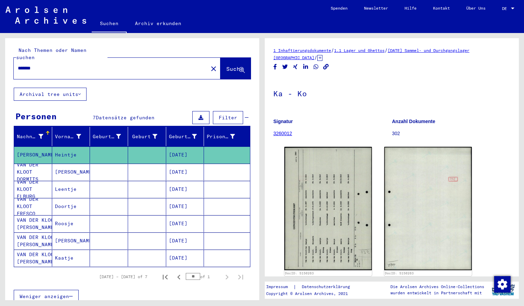
click at [46, 65] on input "*******" at bounding box center [111, 68] width 186 height 7
click at [226, 65] on span "Suche" at bounding box center [234, 68] width 17 height 7
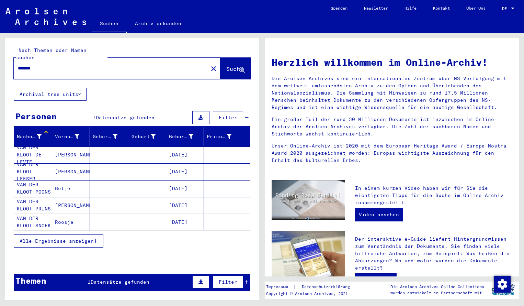
click at [42, 146] on mat-cell "VAN DER KLOOT DE LEVIE" at bounding box center [33, 154] width 38 height 16
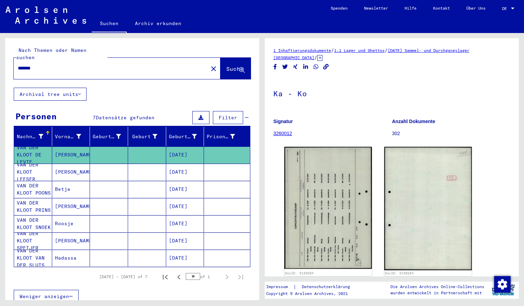
click at [40, 65] on input "*******" at bounding box center [111, 68] width 186 height 7
click at [226, 65] on span "Suche" at bounding box center [234, 68] width 17 height 7
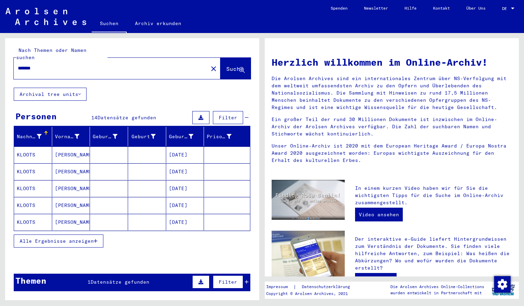
click at [42, 147] on mat-cell "KLOOTS" at bounding box center [33, 154] width 38 height 16
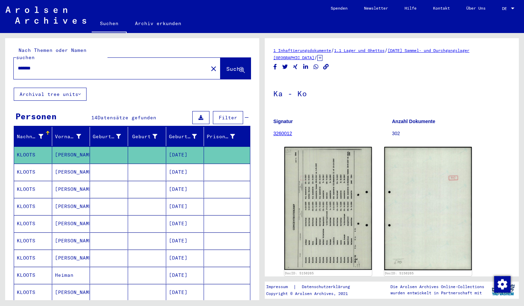
click at [306, 203] on img at bounding box center [329, 208] width 88 height 123
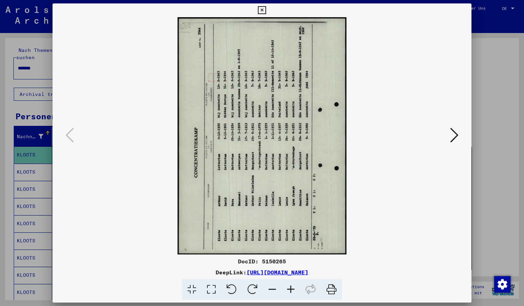
click at [255, 283] on icon at bounding box center [252, 289] width 21 height 21
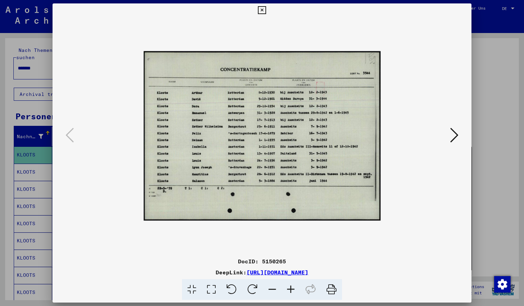
click at [291, 289] on icon at bounding box center [291, 289] width 19 height 21
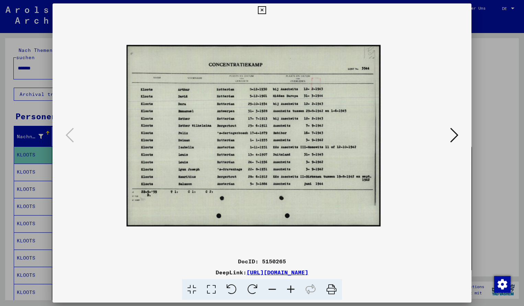
click at [291, 289] on icon at bounding box center [291, 289] width 19 height 21
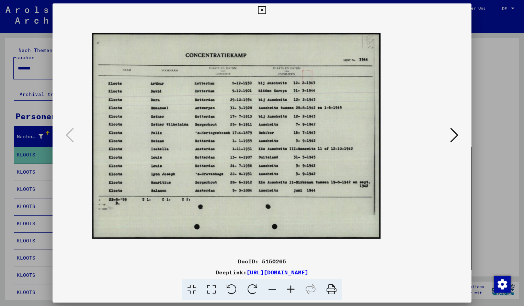
click at [291, 289] on icon at bounding box center [291, 289] width 19 height 21
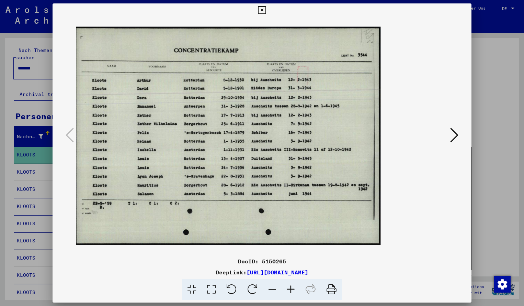
click at [288, 287] on icon at bounding box center [291, 289] width 19 height 21
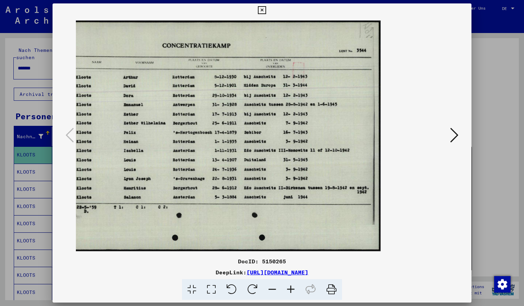
click at [266, 9] on icon at bounding box center [262, 10] width 8 height 8
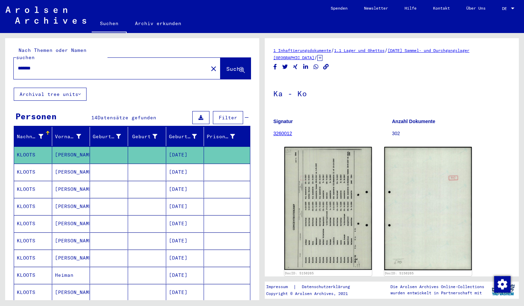
click at [45, 65] on input "*******" at bounding box center [111, 68] width 186 height 7
type input "*******"
click at [228, 65] on span "Suche" at bounding box center [234, 68] width 17 height 7
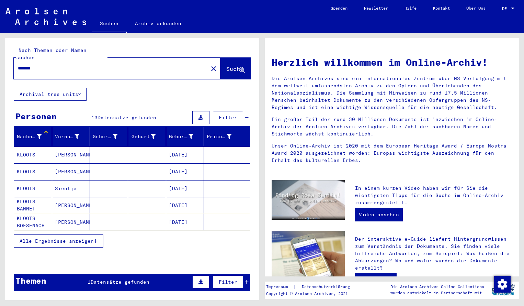
click at [40, 151] on mat-cell "KLOOTS" at bounding box center [33, 154] width 38 height 16
